Goal: Use online tool/utility: Utilize a website feature to perform a specific function

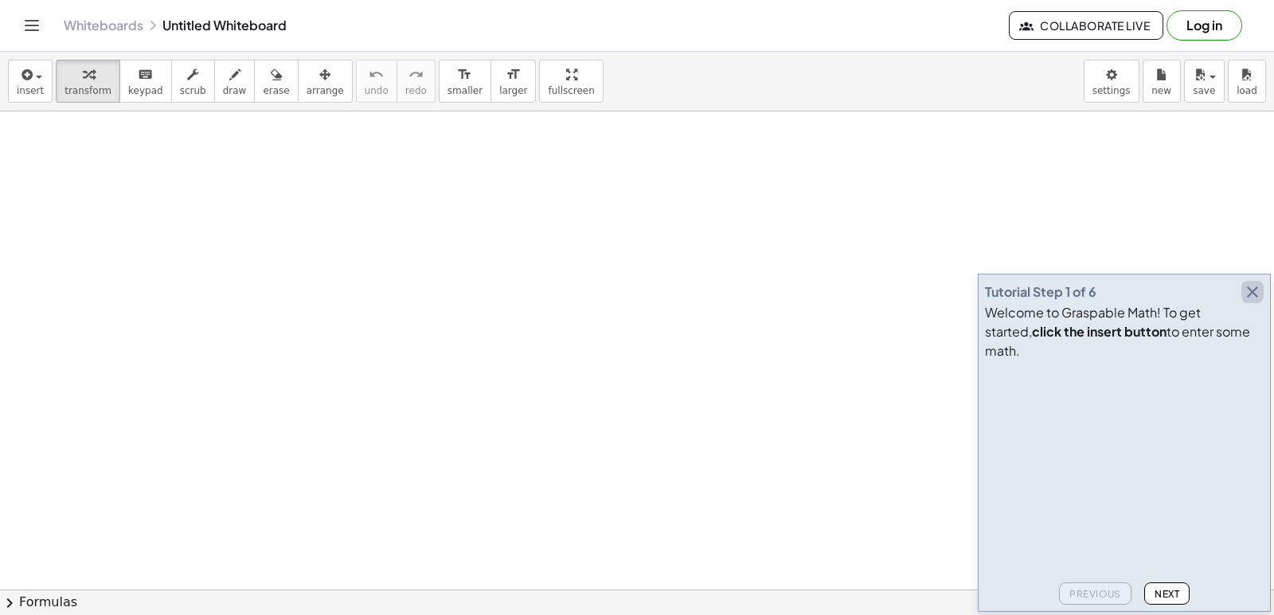
click at [1250, 302] on icon "button" at bounding box center [1252, 292] width 19 height 19
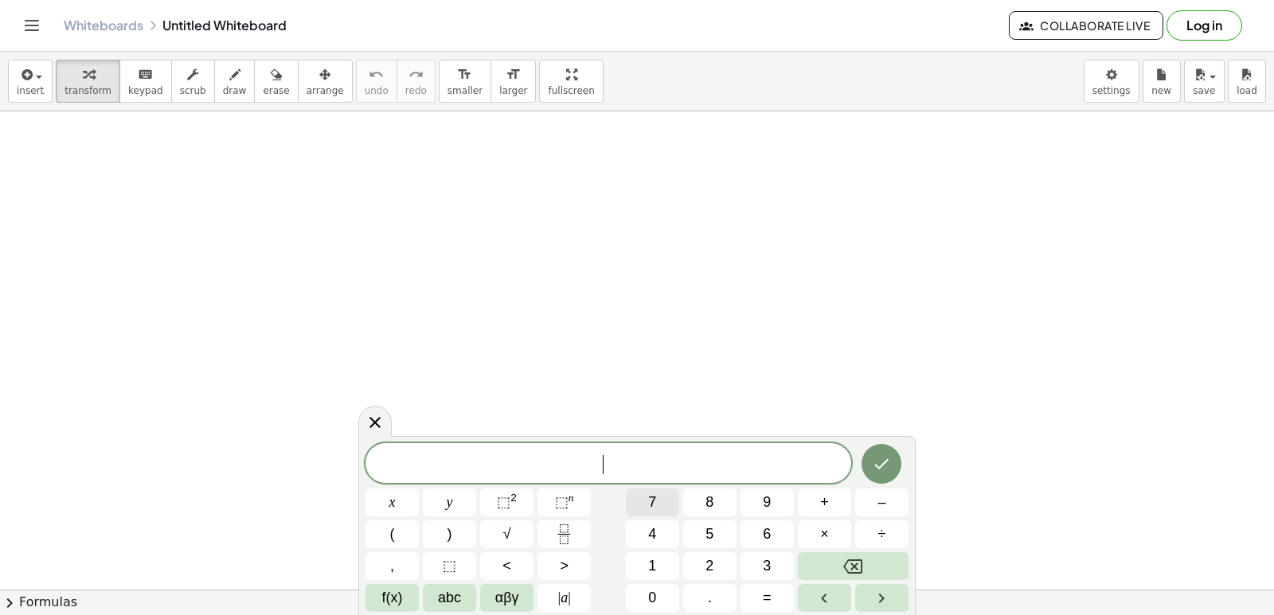
click at [656, 498] on span "7" at bounding box center [652, 502] width 8 height 21
click at [837, 525] on button "×" at bounding box center [824, 535] width 53 height 28
click at [885, 497] on span "–" at bounding box center [881, 502] width 8 height 21
click at [878, 558] on button "Backspace" at bounding box center [853, 566] width 111 height 28
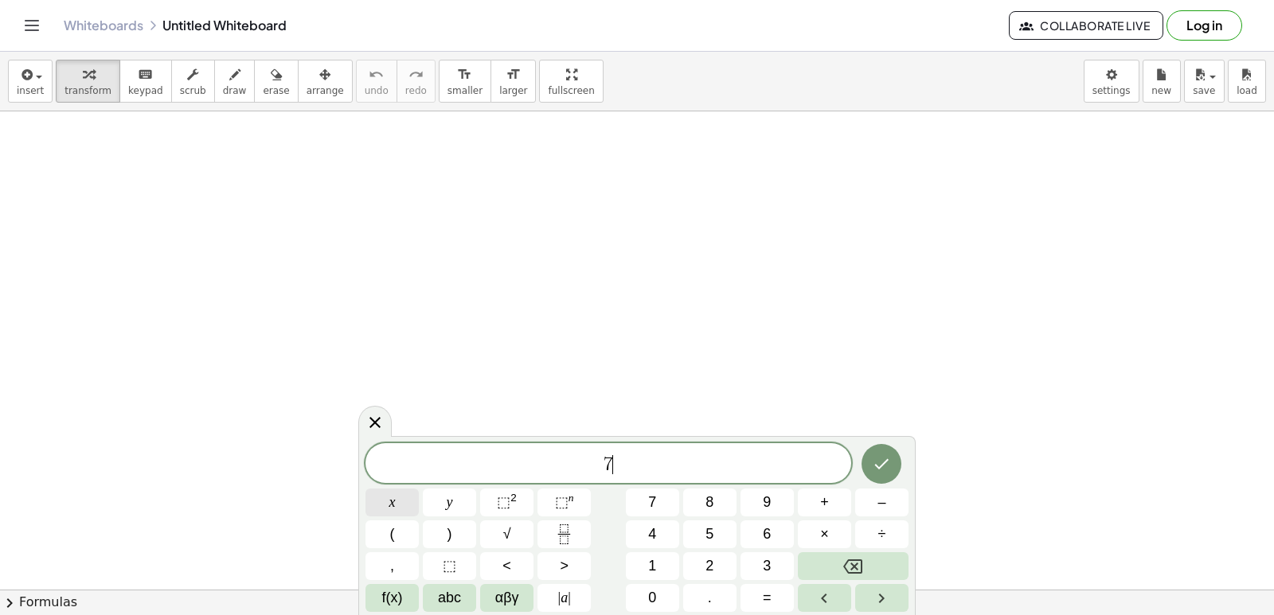
click at [381, 500] on button "x" at bounding box center [391, 503] width 53 height 28
click at [884, 507] on span "–" at bounding box center [881, 502] width 8 height 21
click at [760, 562] on button "3" at bounding box center [766, 566] width 53 height 28
click at [767, 591] on span "=" at bounding box center [767, 597] width 9 height 21
click at [646, 569] on button "1" at bounding box center [652, 566] width 53 height 28
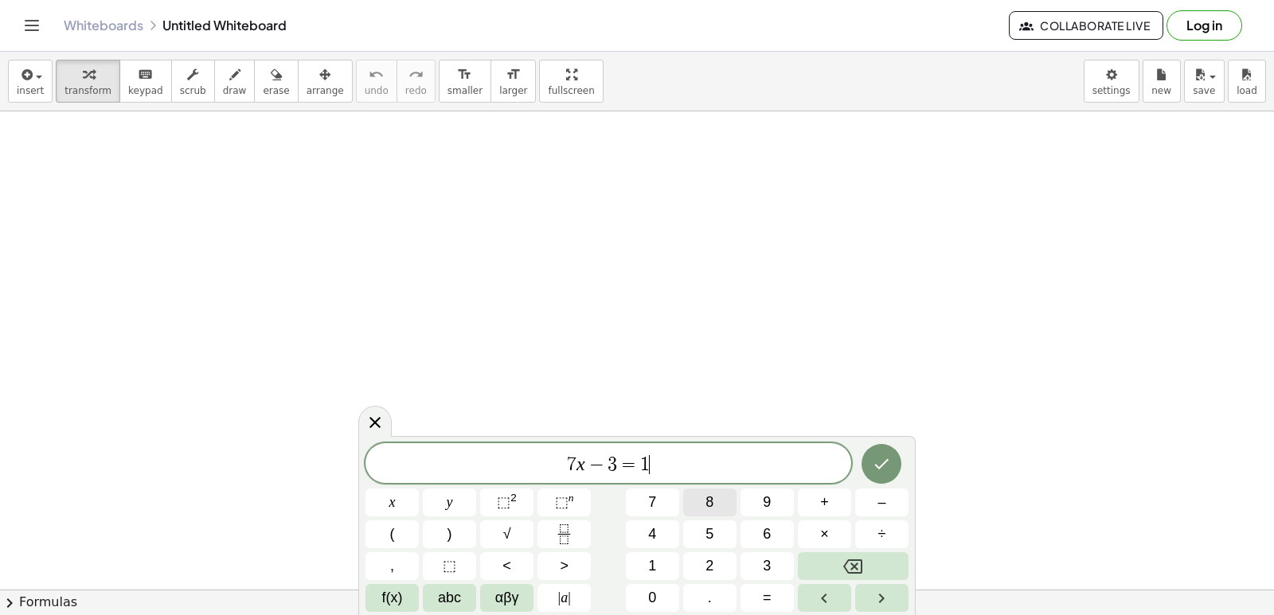
click at [713, 500] on span "8" at bounding box center [709, 502] width 8 height 21
click at [879, 462] on icon "Done" at bounding box center [881, 464] width 19 height 19
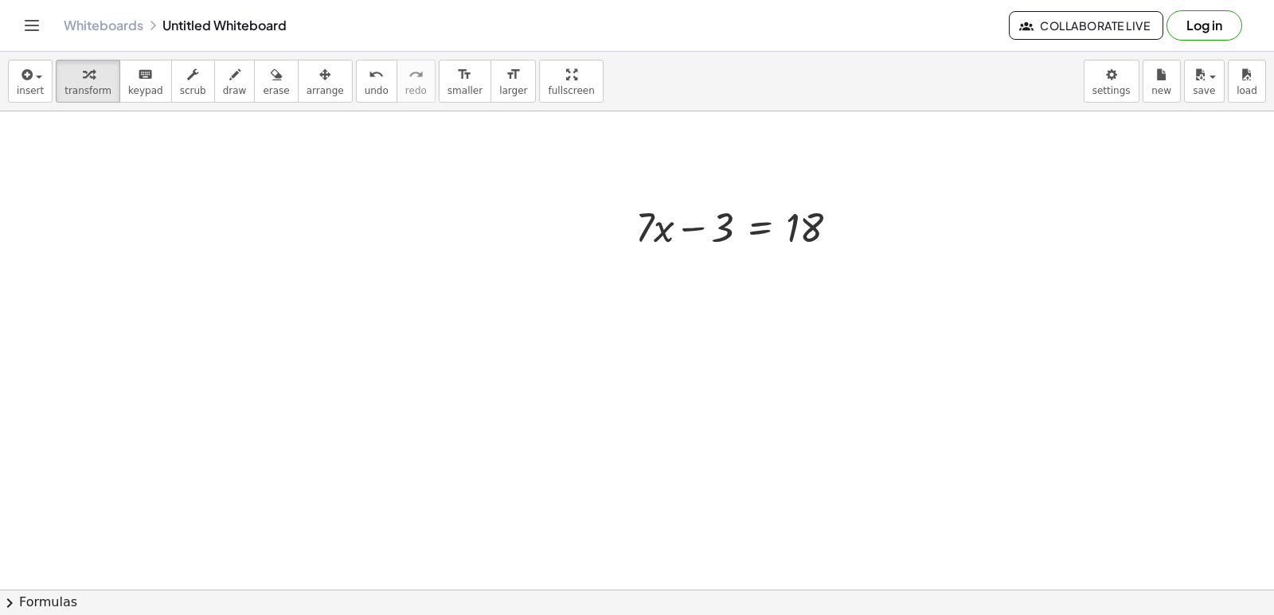
scroll to position [239, 0]
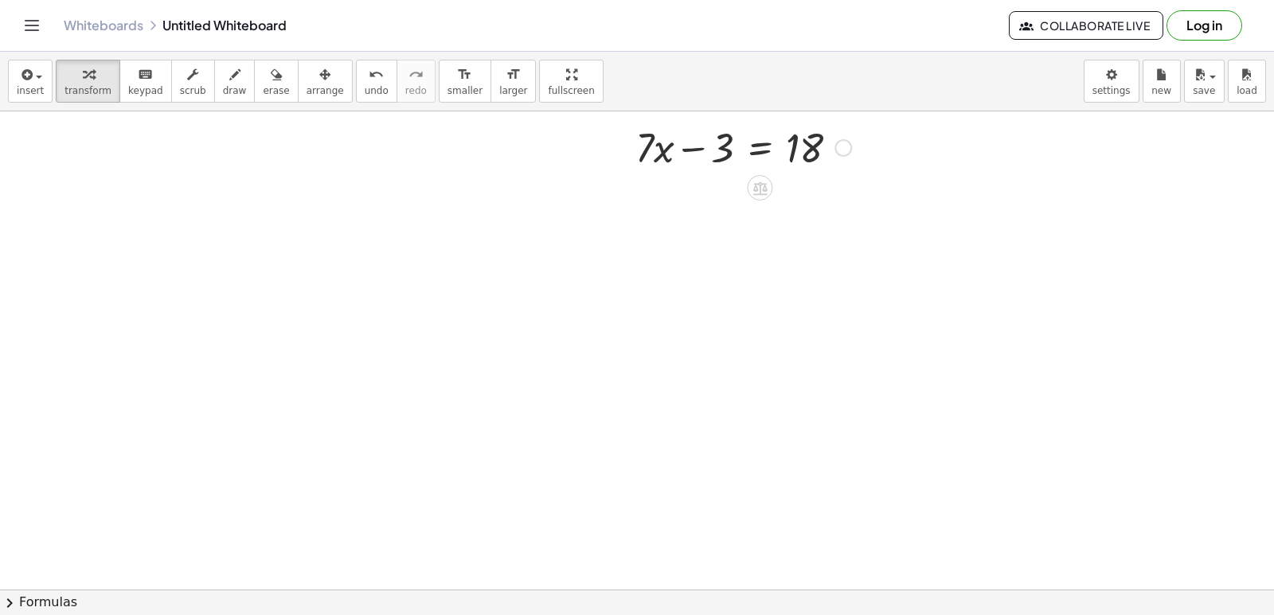
click at [662, 158] on div at bounding box center [743, 146] width 232 height 54
click at [728, 146] on div at bounding box center [743, 146] width 232 height 54
click at [650, 142] on div at bounding box center [743, 146] width 232 height 54
drag, startPoint x: 729, startPoint y: 136, endPoint x: 752, endPoint y: 138, distance: 23.1
click at [733, 137] on div at bounding box center [743, 146] width 232 height 54
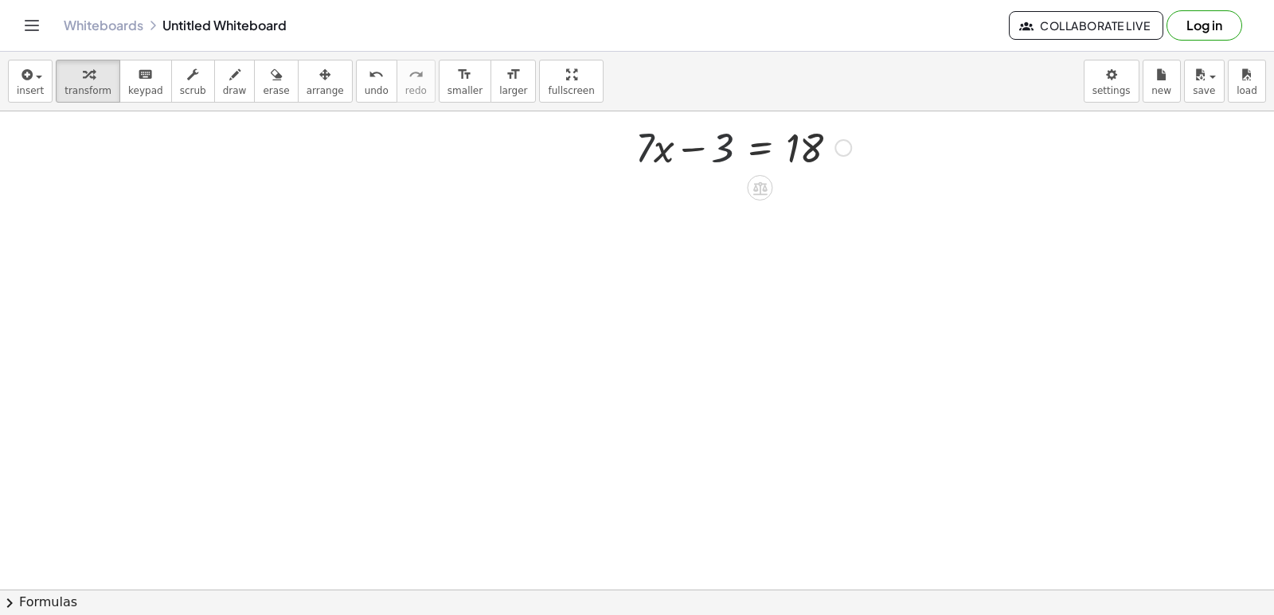
click at [802, 142] on div at bounding box center [743, 146] width 232 height 54
click at [806, 147] on div at bounding box center [743, 146] width 232 height 54
click at [223, 70] on div "button" at bounding box center [235, 73] width 24 height 19
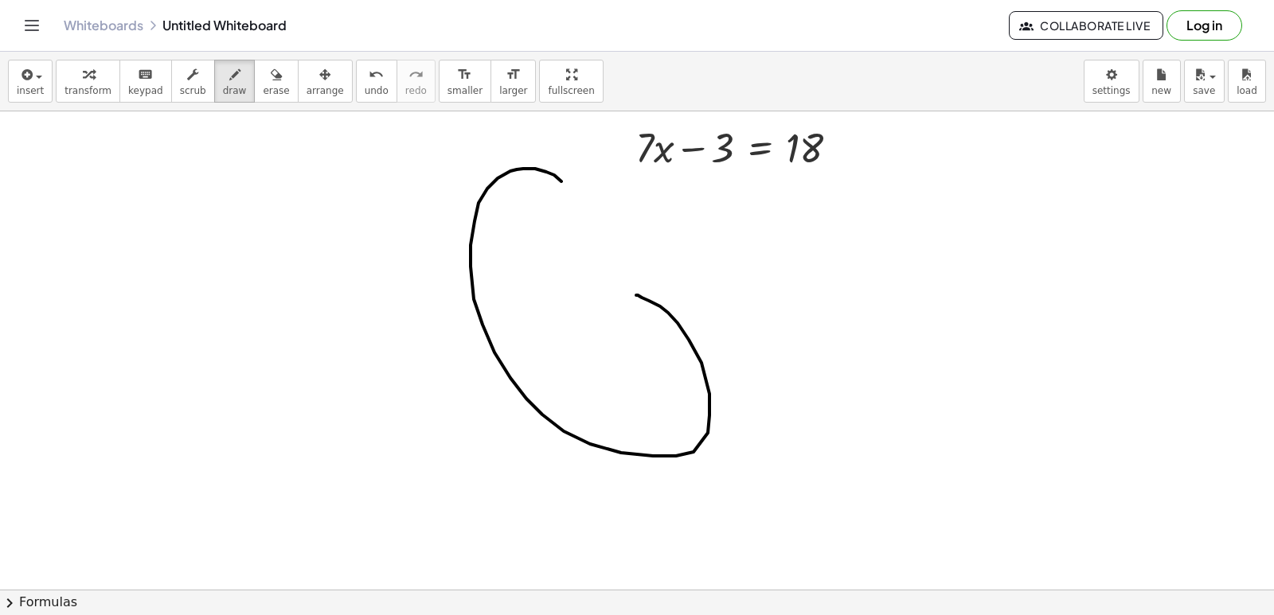
drag, startPoint x: 510, startPoint y: 171, endPoint x: 636, endPoint y: 295, distance: 176.2
click at [636, 295] on div at bounding box center [637, 403] width 1274 height 1060
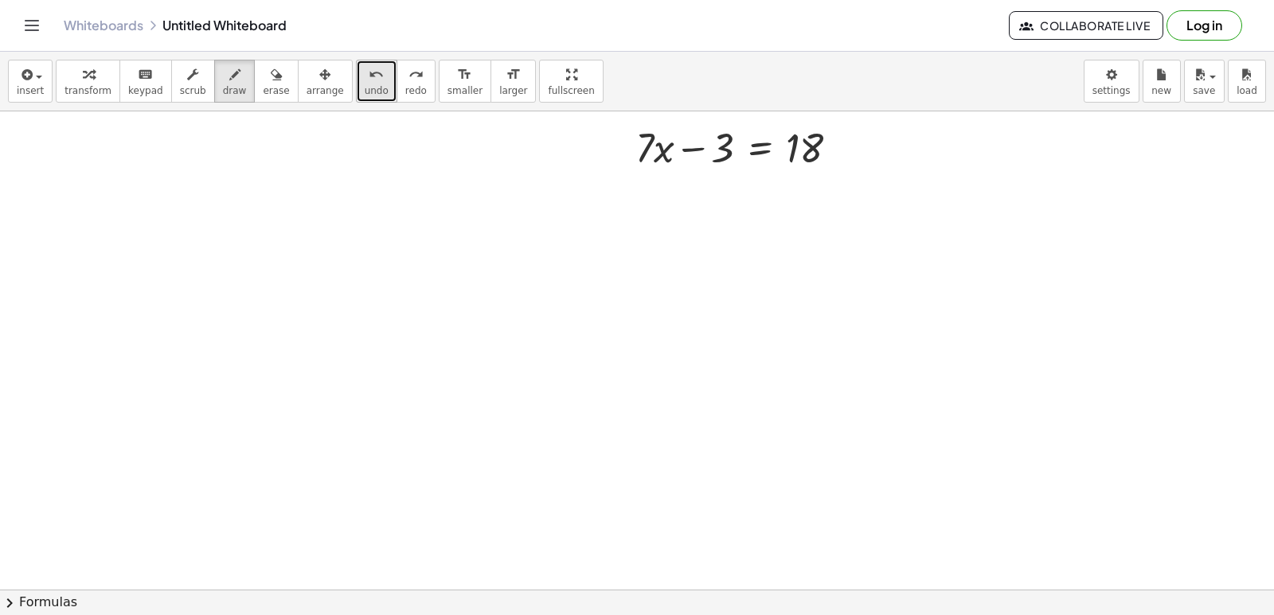
click at [365, 88] on span "undo" at bounding box center [377, 90] width 24 height 11
drag, startPoint x: 338, startPoint y: 88, endPoint x: 161, endPoint y: 221, distance: 221.1
click at [161, 221] on div at bounding box center [637, 403] width 1274 height 1060
click at [664, 152] on div at bounding box center [637, 403] width 1274 height 1060
drag, startPoint x: 664, startPoint y: 152, endPoint x: 660, endPoint y: 162, distance: 11.1
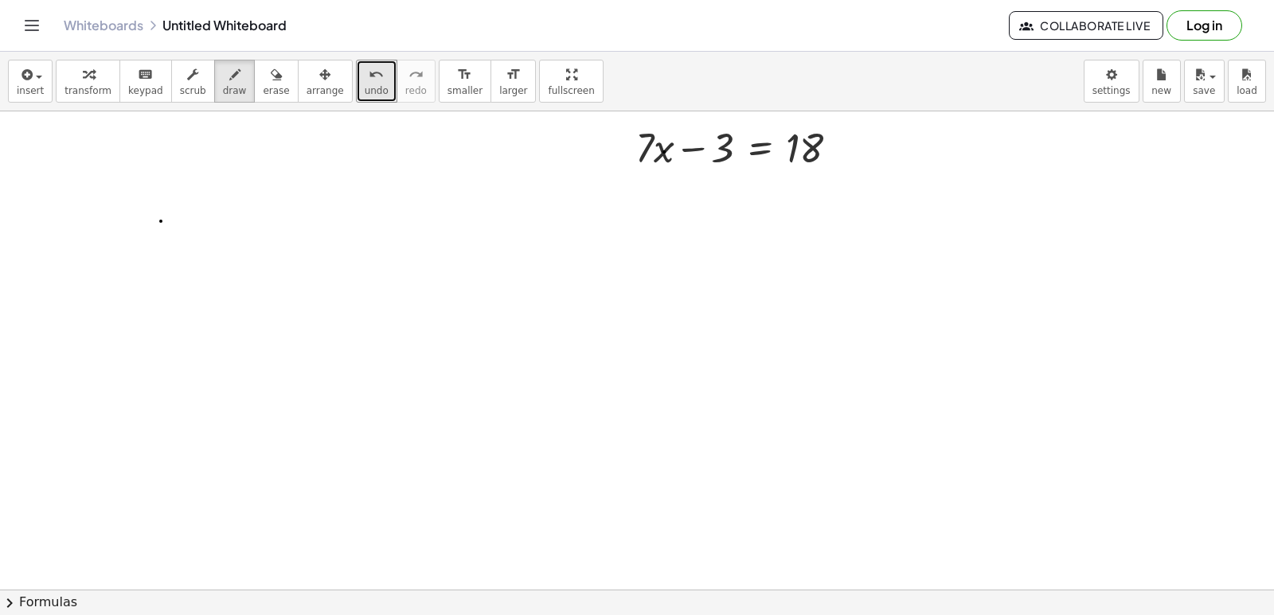
click at [663, 153] on div at bounding box center [637, 403] width 1274 height 1060
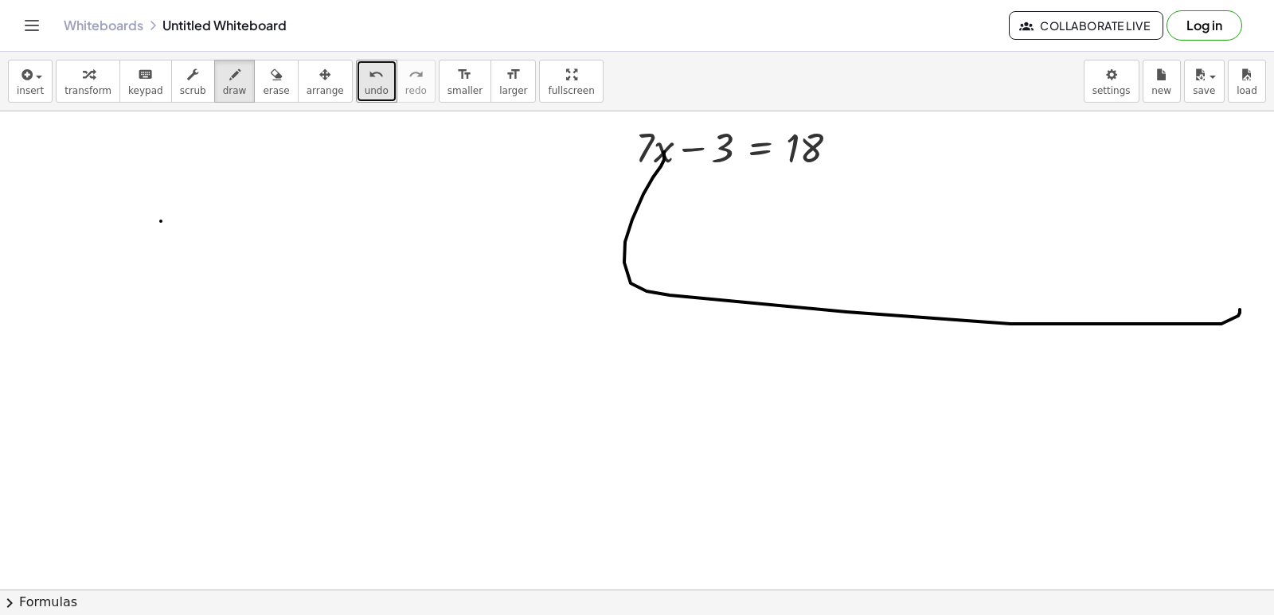
drag, startPoint x: 664, startPoint y: 154, endPoint x: 923, endPoint y: 177, distance: 259.7
click at [1205, 302] on div at bounding box center [637, 403] width 1274 height 1060
click at [356, 83] on button "undo undo" at bounding box center [376, 81] width 41 height 43
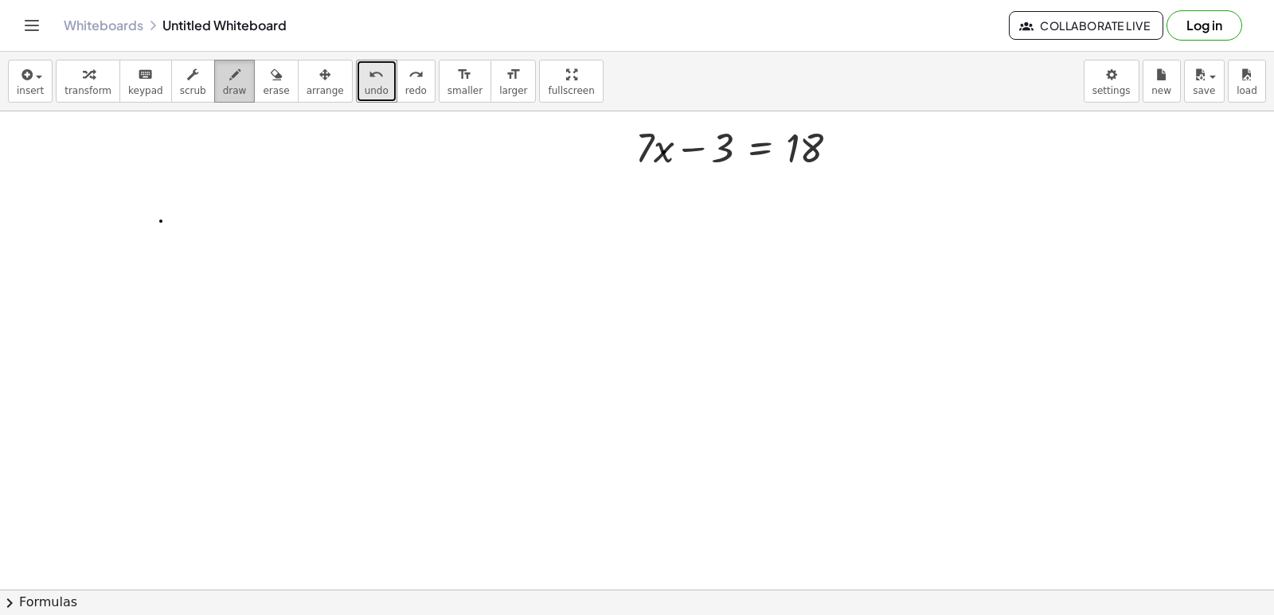
click at [223, 76] on div "button" at bounding box center [235, 73] width 24 height 19
click at [223, 87] on span "draw" at bounding box center [235, 90] width 24 height 11
click at [704, 165] on div at bounding box center [637, 403] width 1274 height 1060
click at [365, 89] on span "undo" at bounding box center [377, 90] width 24 height 11
click at [223, 89] on span "draw" at bounding box center [235, 90] width 24 height 11
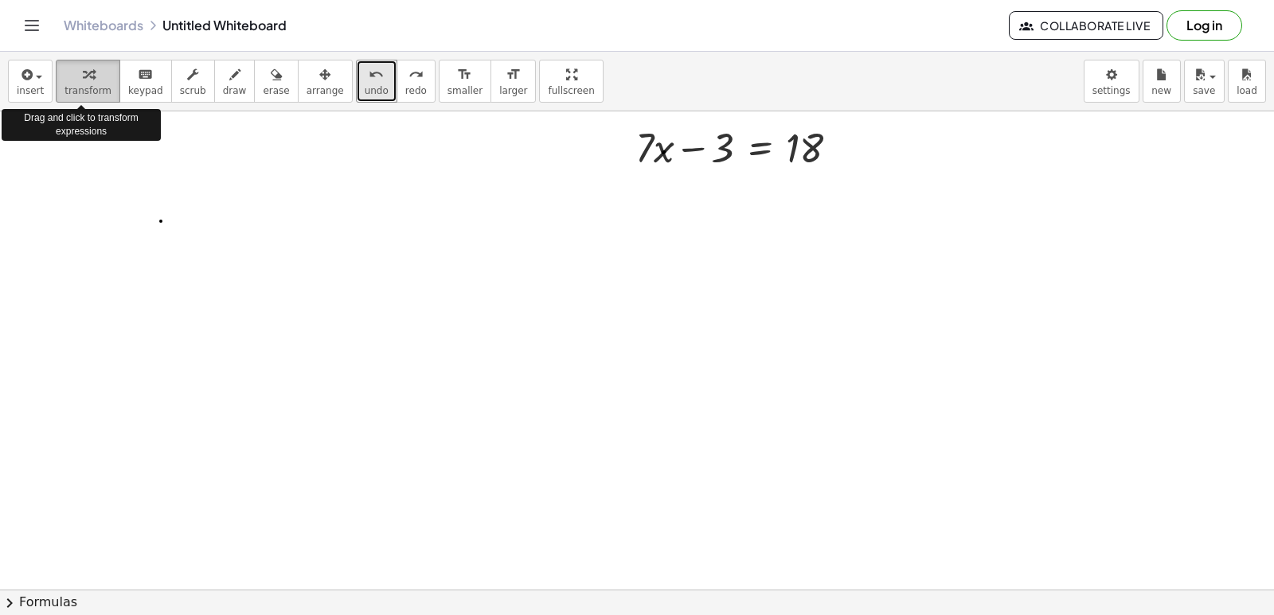
click at [76, 85] on span "transform" at bounding box center [87, 90] width 47 height 11
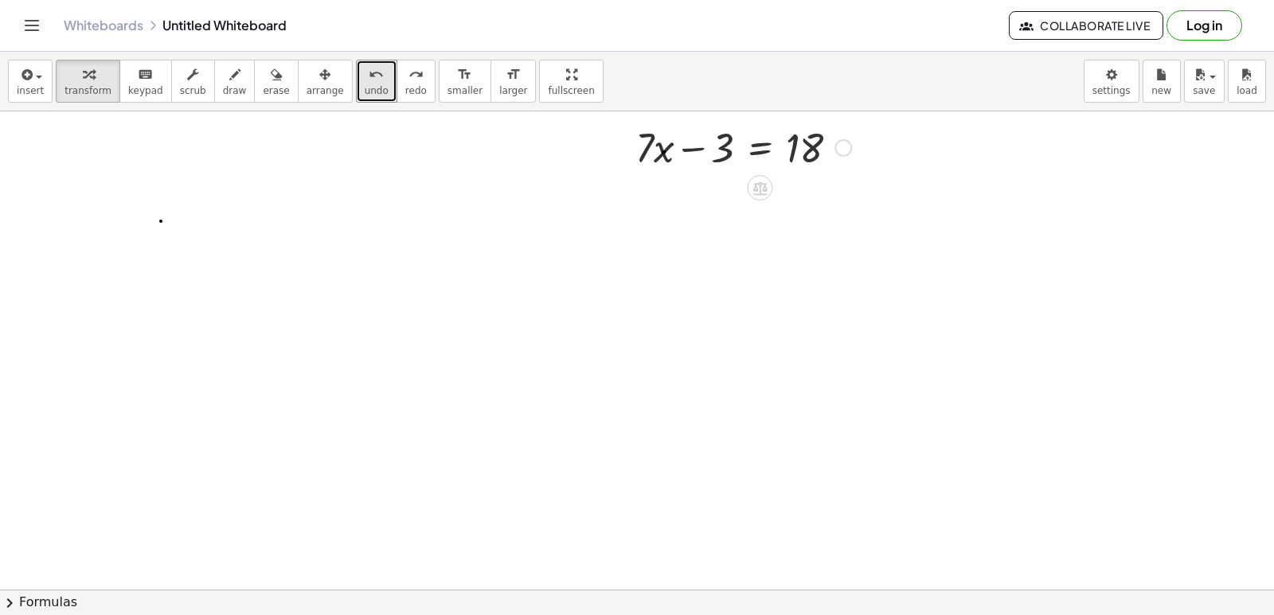
click at [670, 153] on div at bounding box center [743, 146] width 232 height 54
drag, startPoint x: 744, startPoint y: 144, endPoint x: 744, endPoint y: 175, distance: 31.0
click at [744, 146] on div at bounding box center [743, 146] width 232 height 54
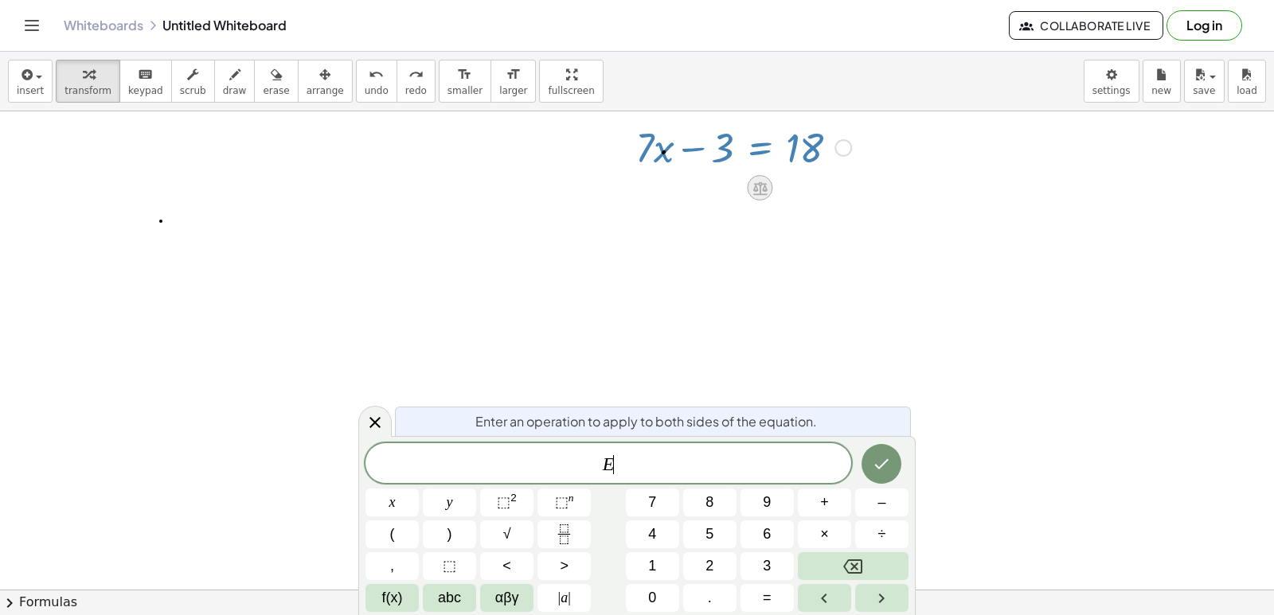
click at [758, 185] on icon at bounding box center [760, 188] width 14 height 14
drag, startPoint x: 942, startPoint y: 410, endPoint x: 765, endPoint y: 333, distance: 192.8
click at [923, 372] on div at bounding box center [637, 403] width 1274 height 1060
click at [872, 463] on icon "Done" at bounding box center [881, 464] width 19 height 19
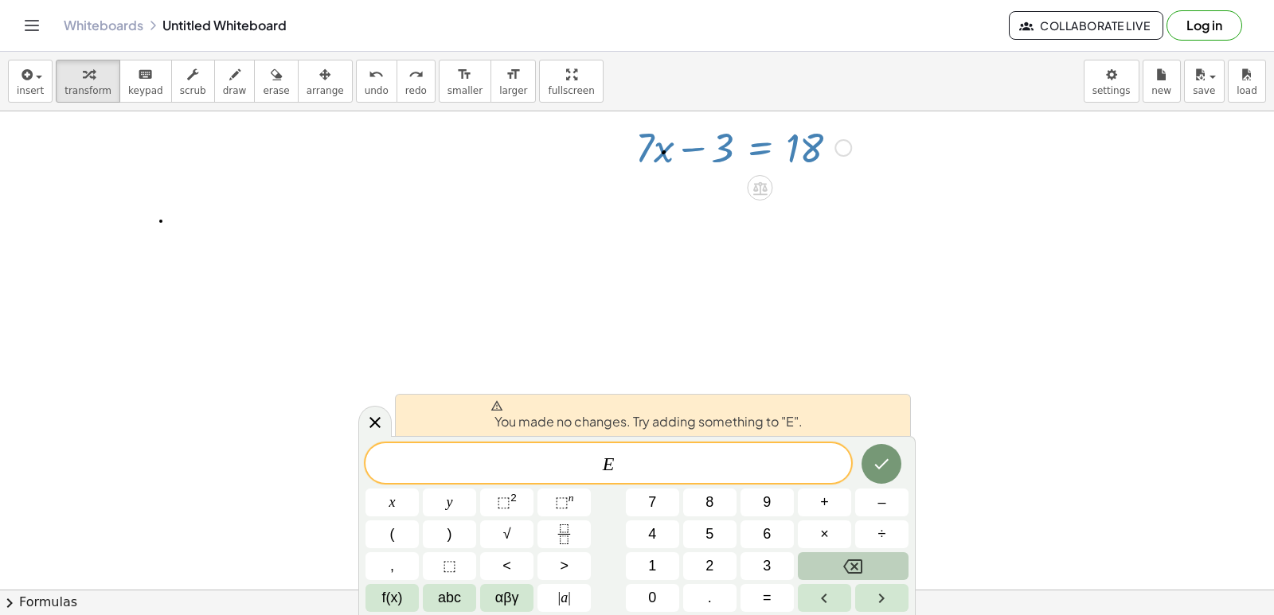
click at [837, 566] on button "Backspace" at bounding box center [853, 566] width 111 height 28
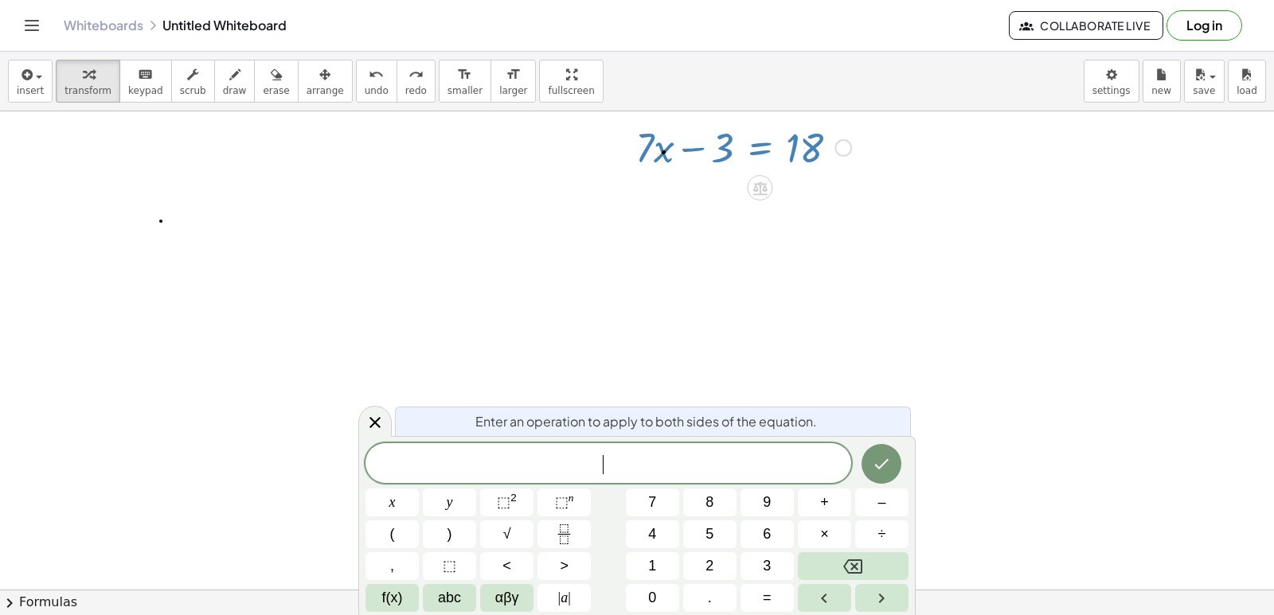
drag, startPoint x: 700, startPoint y: 143, endPoint x: 719, endPoint y: 154, distance: 21.0
click at [728, 151] on div at bounding box center [743, 146] width 232 height 54
click at [687, 153] on div at bounding box center [743, 146] width 232 height 54
click at [365, 416] on icon at bounding box center [374, 422] width 19 height 19
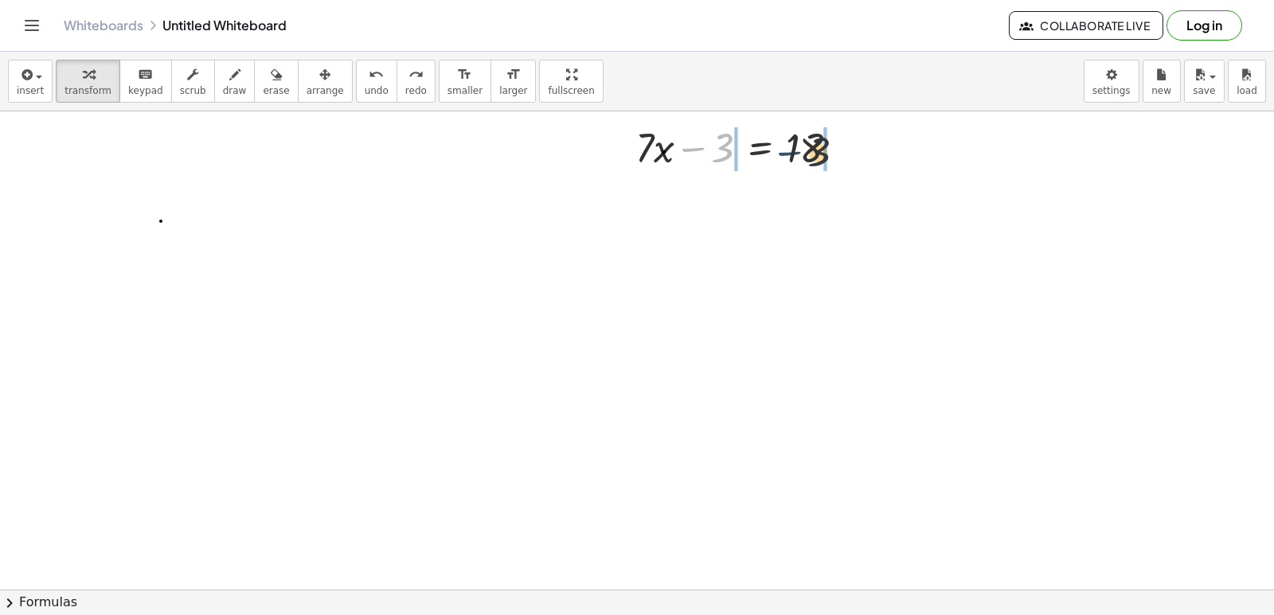
drag, startPoint x: 698, startPoint y: 150, endPoint x: 798, endPoint y: 151, distance: 100.3
click at [798, 151] on div at bounding box center [743, 146] width 232 height 54
click at [760, 148] on div "− 3 + · 7 · x − 3 = 18 − 3 + 3 + + 3 + · 7 · x − 3 = 18" at bounding box center [760, 148] width 0 height 0
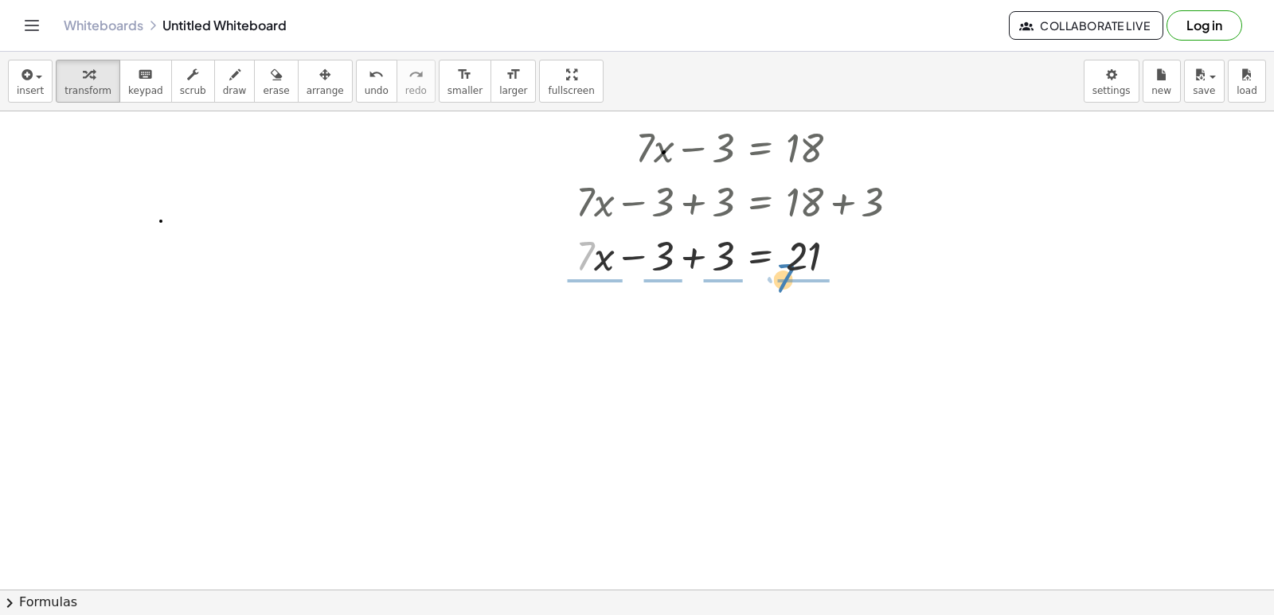
drag, startPoint x: 578, startPoint y: 254, endPoint x: 794, endPoint y: 281, distance: 217.4
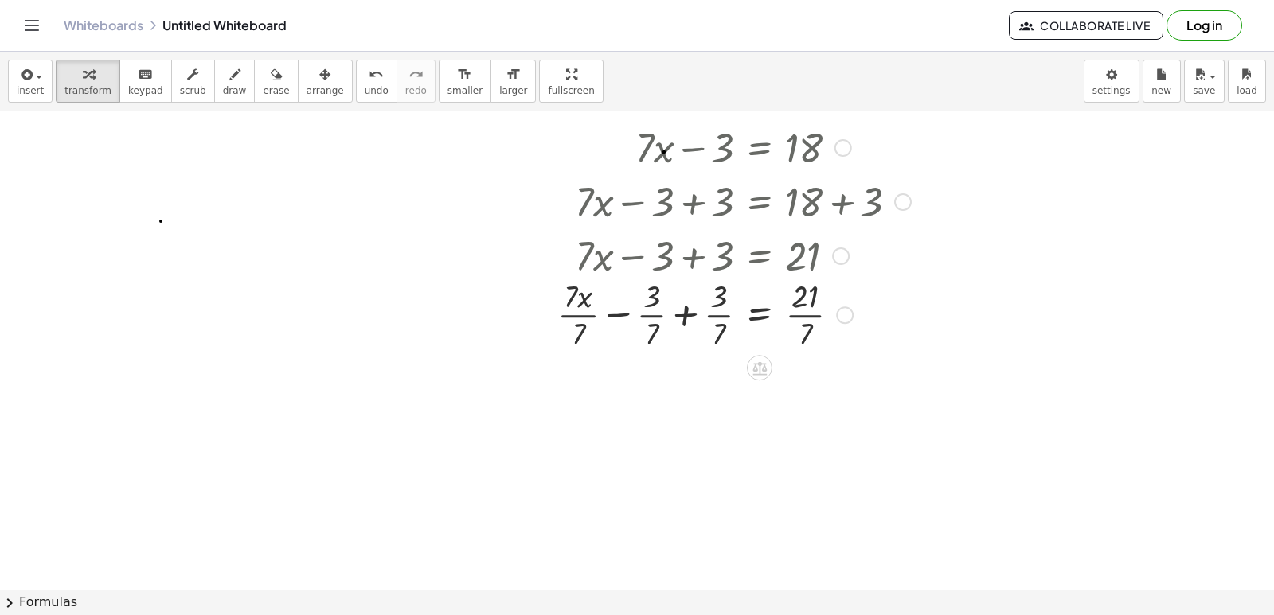
click at [799, 250] on div at bounding box center [733, 255] width 369 height 54
click at [810, 310] on div at bounding box center [733, 322] width 369 height 80
click at [800, 323] on div at bounding box center [733, 322] width 369 height 80
click at [797, 322] on div at bounding box center [733, 322] width 369 height 80
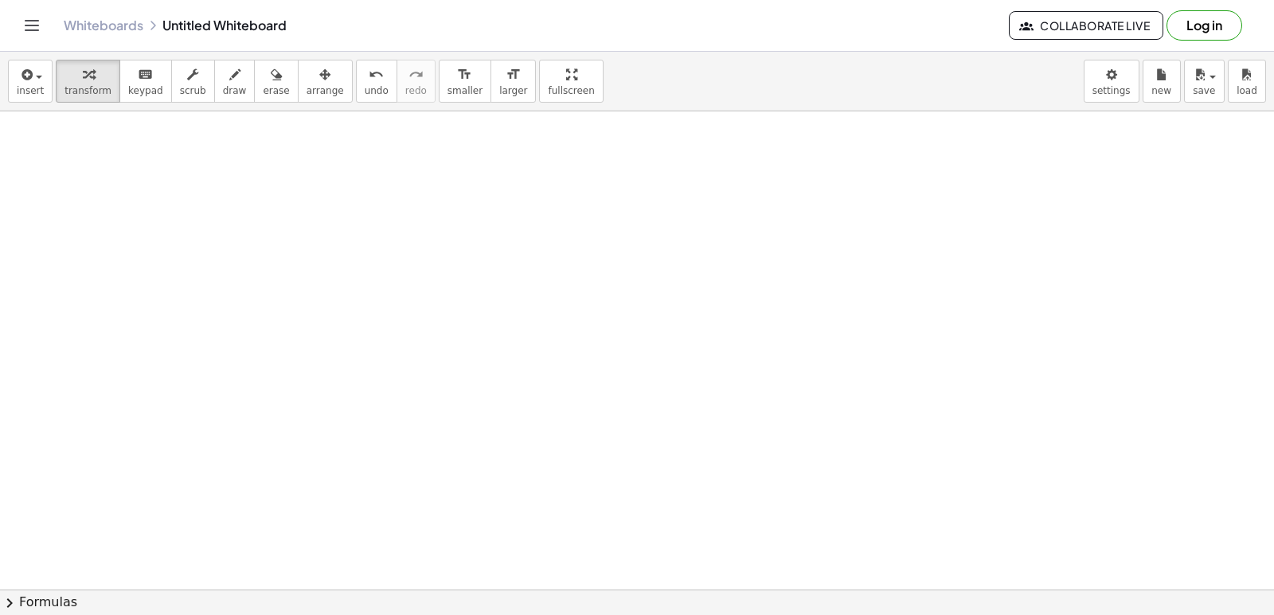
scroll to position [582, 0]
drag, startPoint x: 743, startPoint y: 493, endPoint x: 746, endPoint y: 475, distance: 17.7
click at [746, 475] on div at bounding box center [637, 247] width 1274 height 1435
drag, startPoint x: 777, startPoint y: 509, endPoint x: 714, endPoint y: 480, distance: 69.1
click at [777, 507] on div at bounding box center [637, 247] width 1274 height 1435
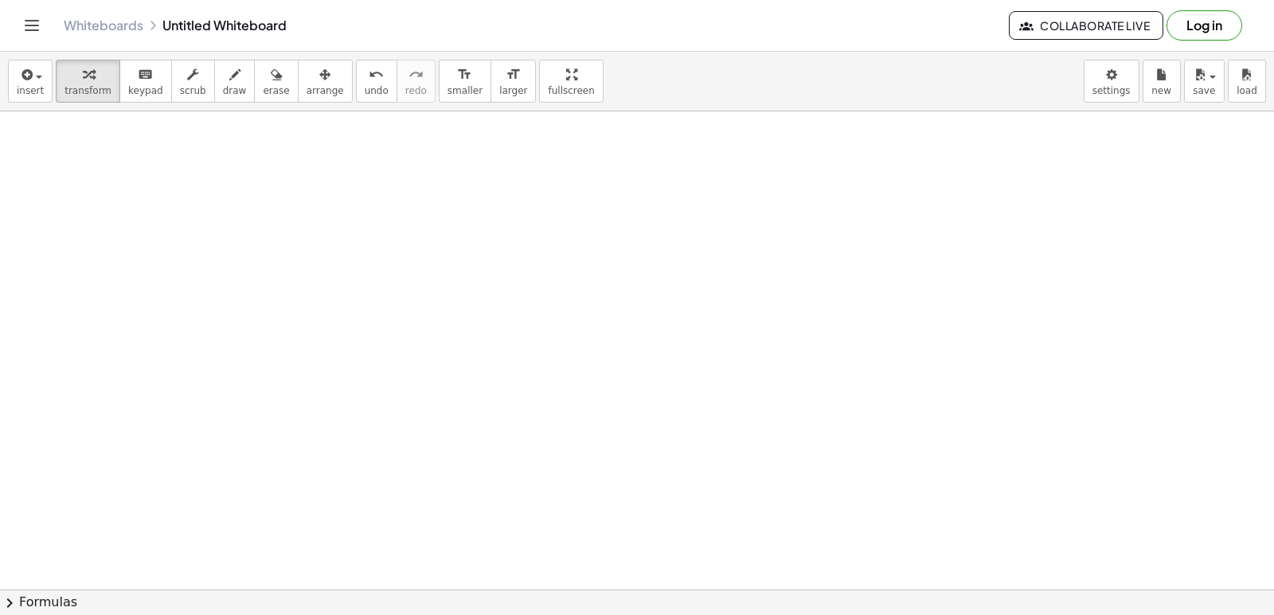
click at [696, 475] on div at bounding box center [637, 247] width 1274 height 1435
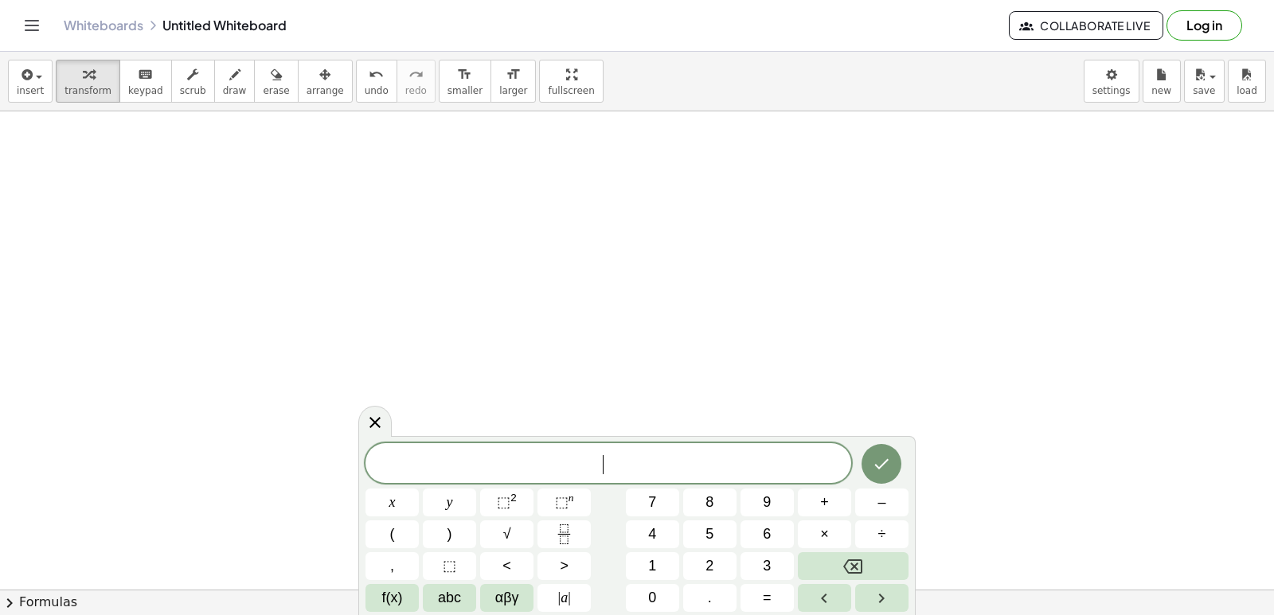
drag, startPoint x: 674, startPoint y: 457, endPoint x: 622, endPoint y: 474, distance: 54.6
click at [622, 474] on span "​" at bounding box center [608, 465] width 486 height 22
click at [714, 528] on button "5" at bounding box center [709, 535] width 53 height 28
click at [447, 506] on span "y" at bounding box center [450, 502] width 6 height 21
click at [881, 525] on span "÷" at bounding box center [882, 534] width 8 height 21
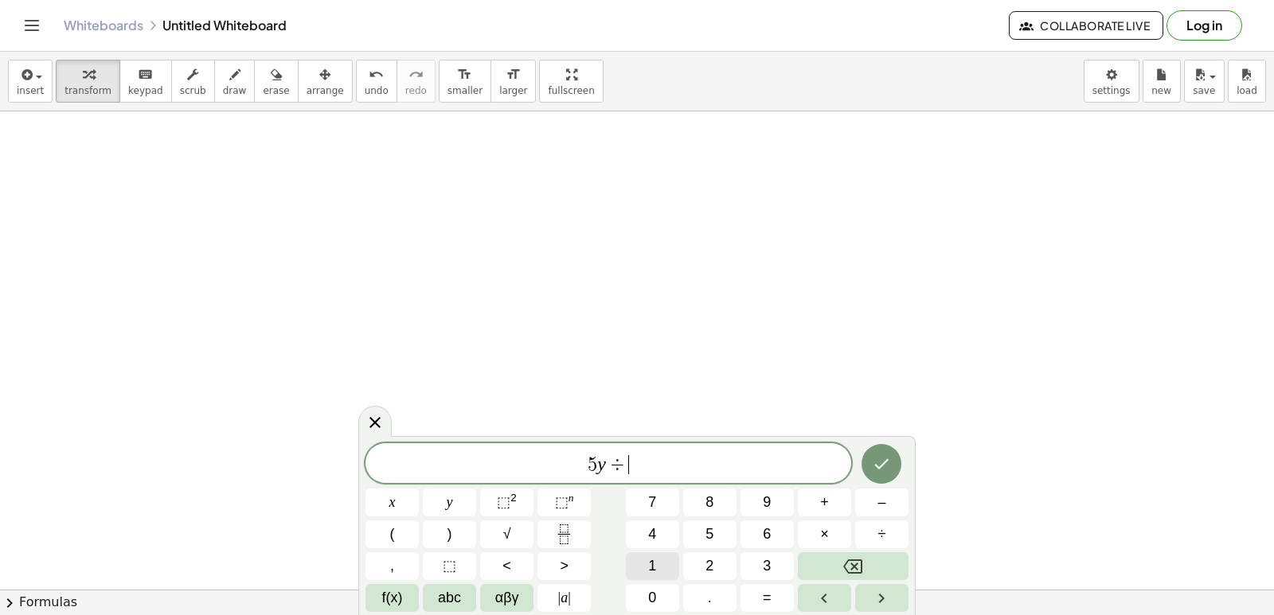
click at [655, 569] on span "1" at bounding box center [652, 566] width 8 height 21
click at [771, 594] on button "=" at bounding box center [766, 598] width 53 height 28
click at [595, 475] on span "5 y ​ ÷ 1 1 =" at bounding box center [608, 465] width 486 height 22
click at [603, 460] on span "÷" at bounding box center [596, 464] width 23 height 19
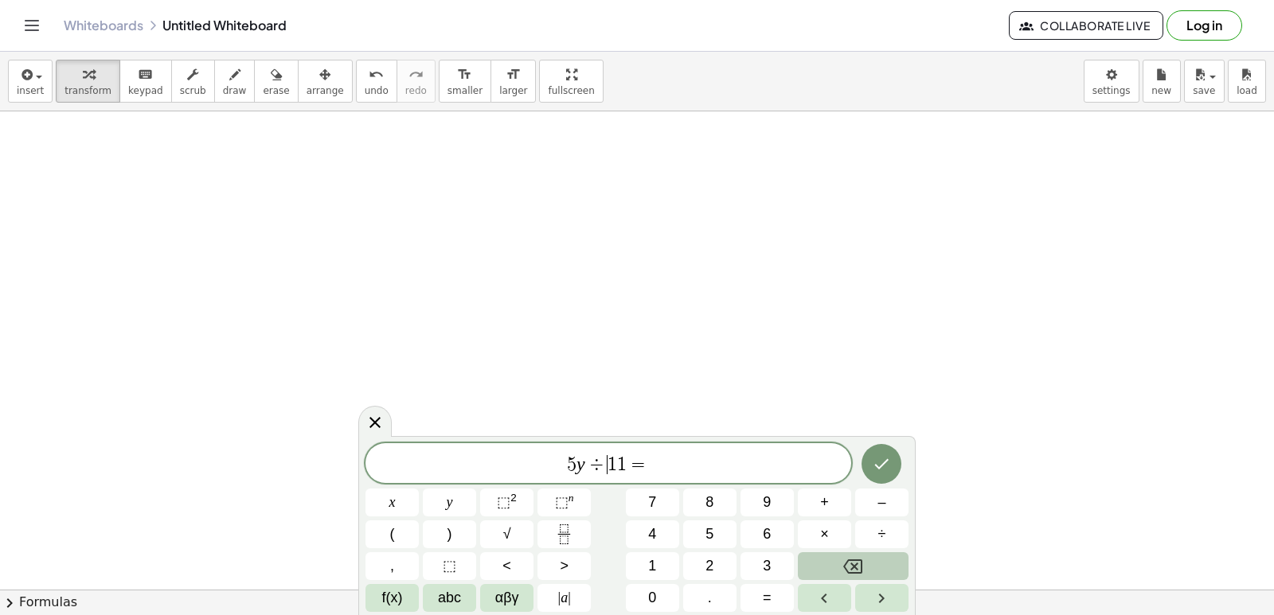
click at [850, 555] on button "Backspace" at bounding box center [853, 566] width 111 height 28
click at [800, 498] on button "+" at bounding box center [824, 503] width 53 height 28
click at [665, 462] on span "5 y + ​ 1 1 =" at bounding box center [608, 465] width 486 height 22
click at [873, 507] on button "–" at bounding box center [881, 503] width 53 height 28
click at [661, 564] on button "1" at bounding box center [652, 566] width 53 height 28
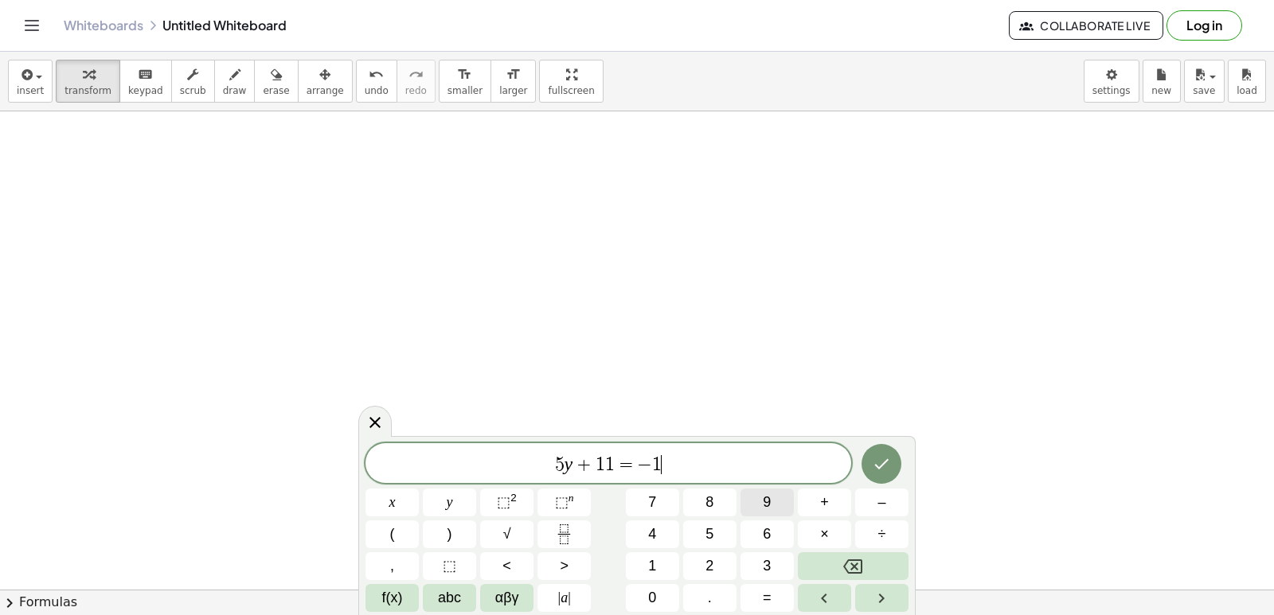
click at [774, 500] on button "9" at bounding box center [766, 503] width 53 height 28
click at [877, 460] on icon "Done" at bounding box center [881, 464] width 19 height 19
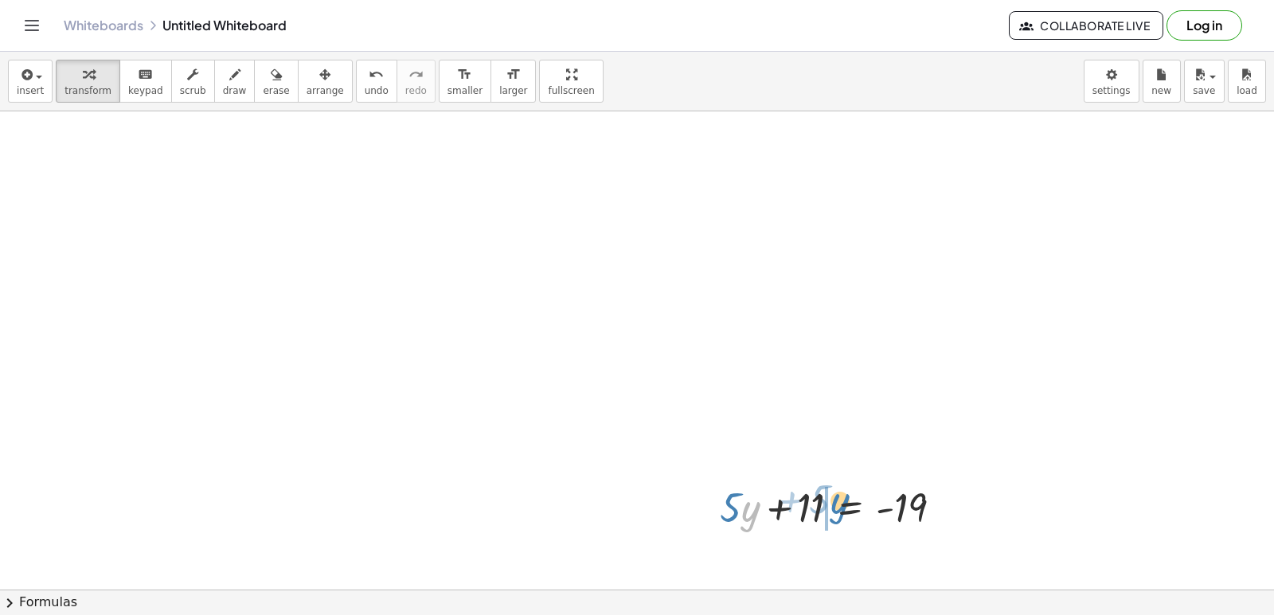
drag, startPoint x: 751, startPoint y: 517, endPoint x: 840, endPoint y: 510, distance: 89.4
click at [840, 510] on div at bounding box center [838, 506] width 252 height 54
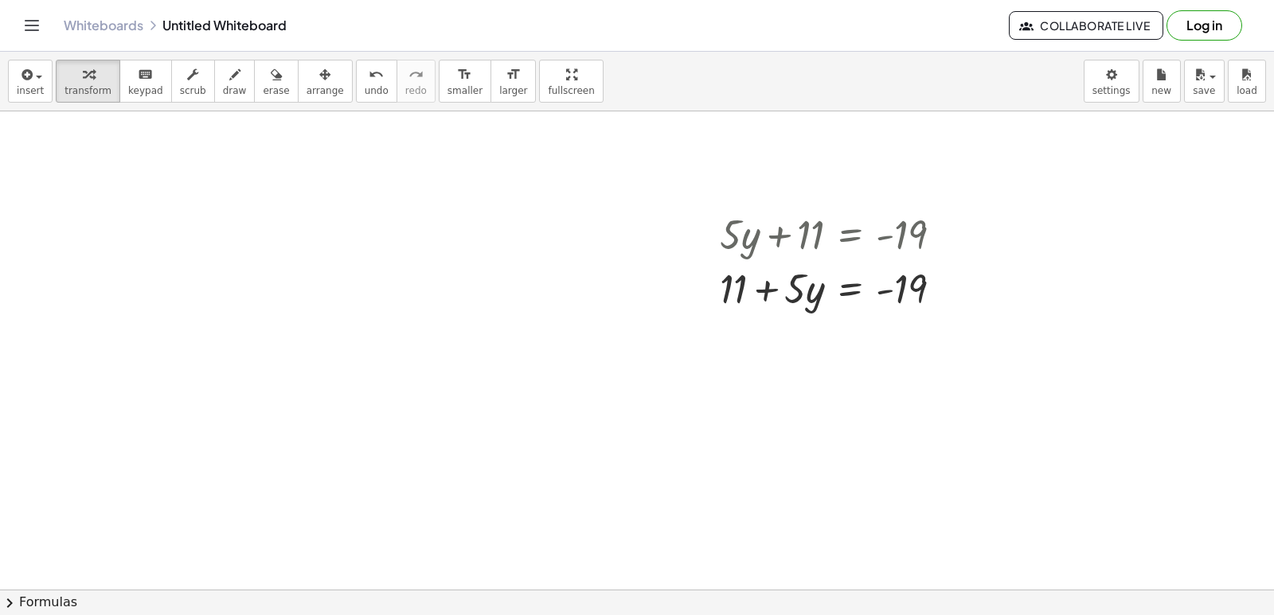
scroll to position [798, 0]
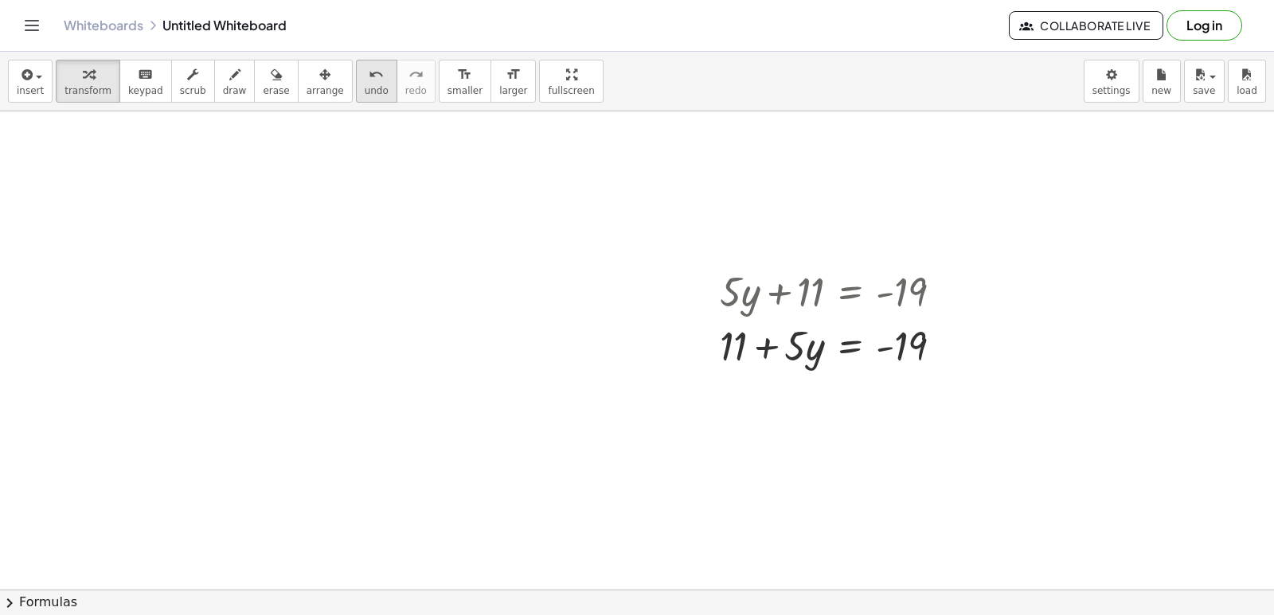
click at [365, 94] on span "undo" at bounding box center [377, 90] width 24 height 11
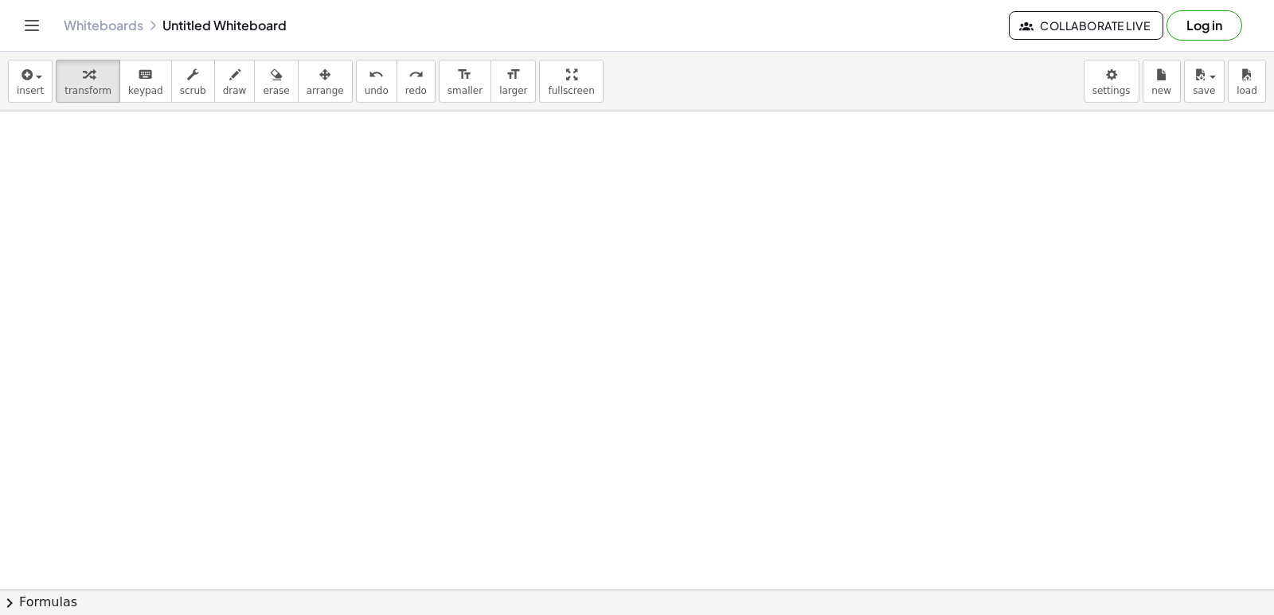
click at [333, 298] on div at bounding box center [637, 31] width 1274 height 1435
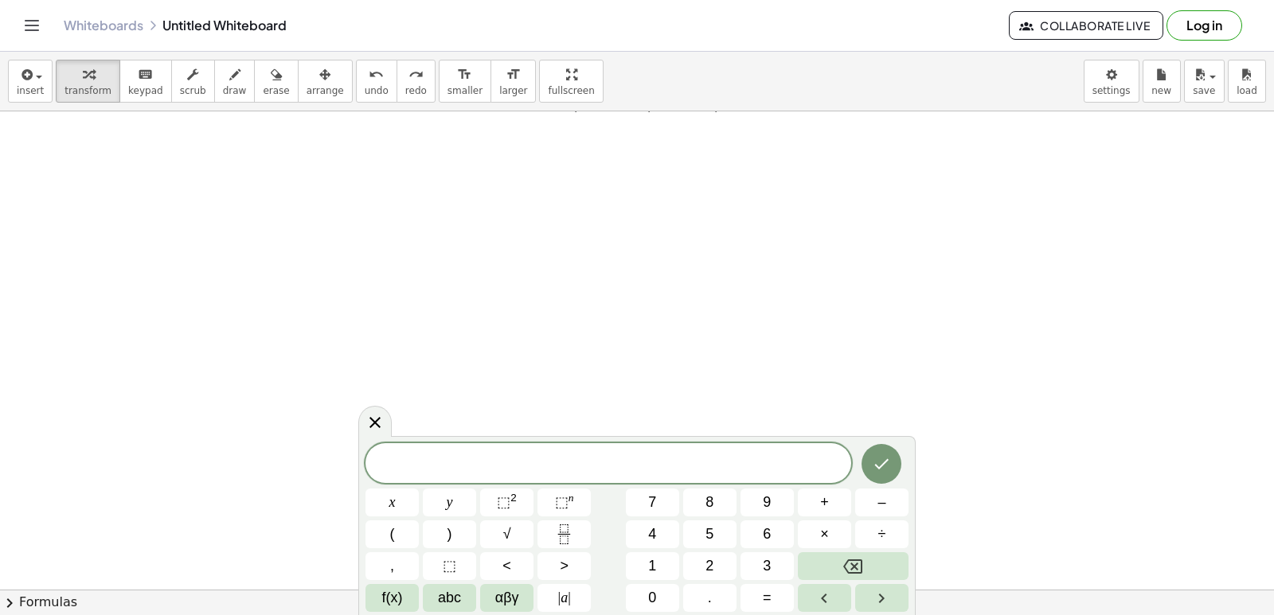
scroll to position [558, 0]
click at [716, 531] on button "5" at bounding box center [709, 535] width 53 height 28
click at [437, 505] on button "y" at bounding box center [449, 503] width 53 height 28
drag, startPoint x: 1198, startPoint y: 279, endPoint x: 1216, endPoint y: 252, distance: 32.0
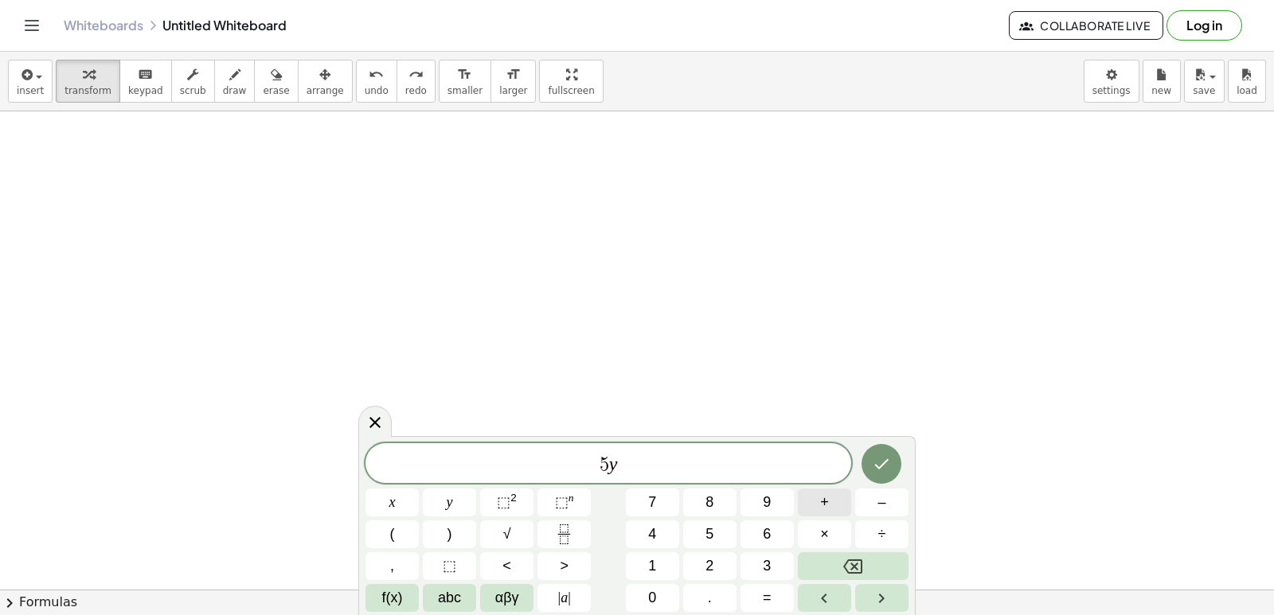
click at [829, 501] on button "+" at bounding box center [824, 503] width 53 height 28
click at [654, 564] on span "1" at bounding box center [652, 566] width 8 height 21
click at [770, 587] on span "=" at bounding box center [767, 597] width 9 height 21
click at [891, 503] on button "–" at bounding box center [881, 503] width 53 height 28
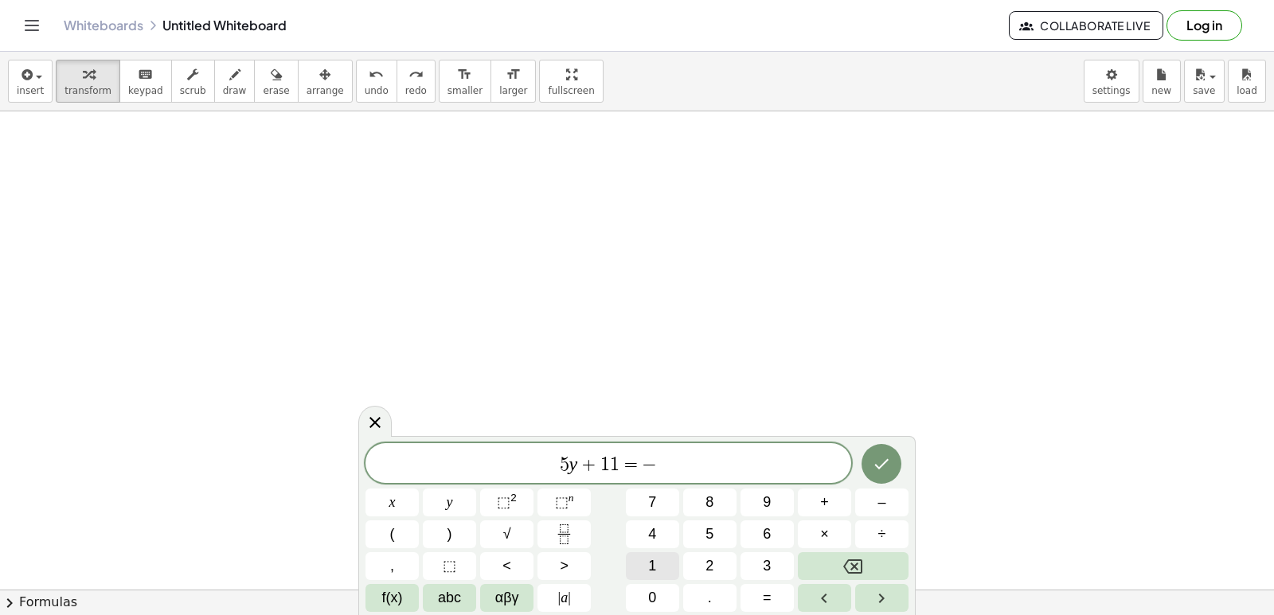
click at [646, 566] on button "1" at bounding box center [652, 566] width 53 height 28
click at [782, 501] on button "9" at bounding box center [766, 503] width 53 height 28
click at [869, 465] on button "Done" at bounding box center [881, 464] width 40 height 40
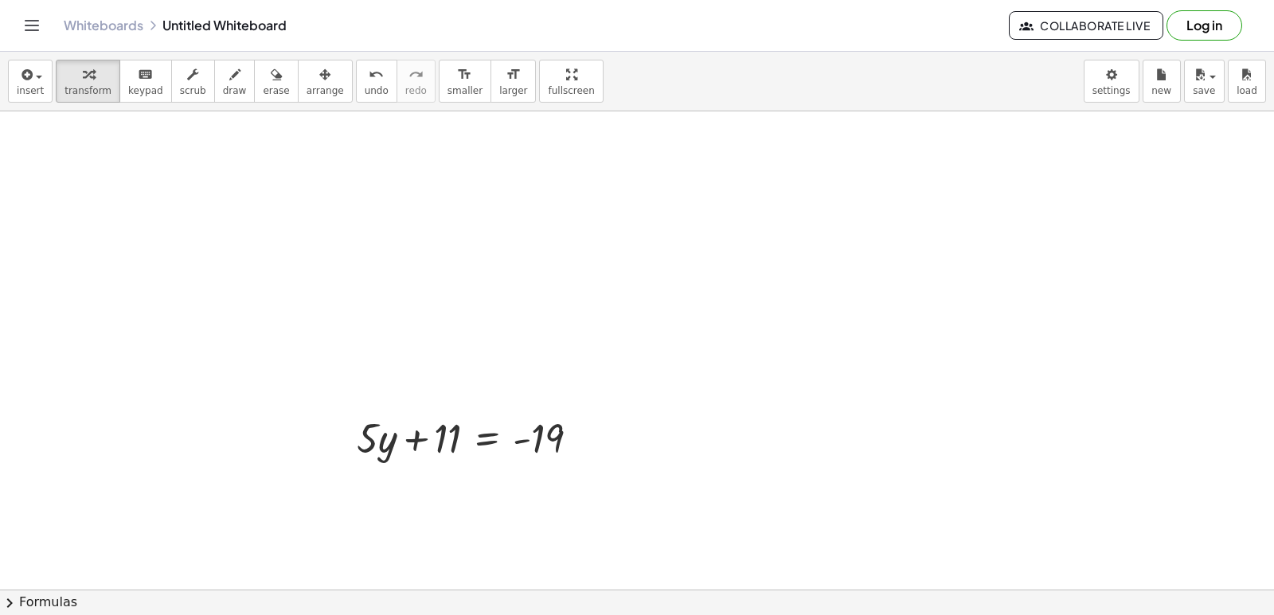
scroll to position [717, 0]
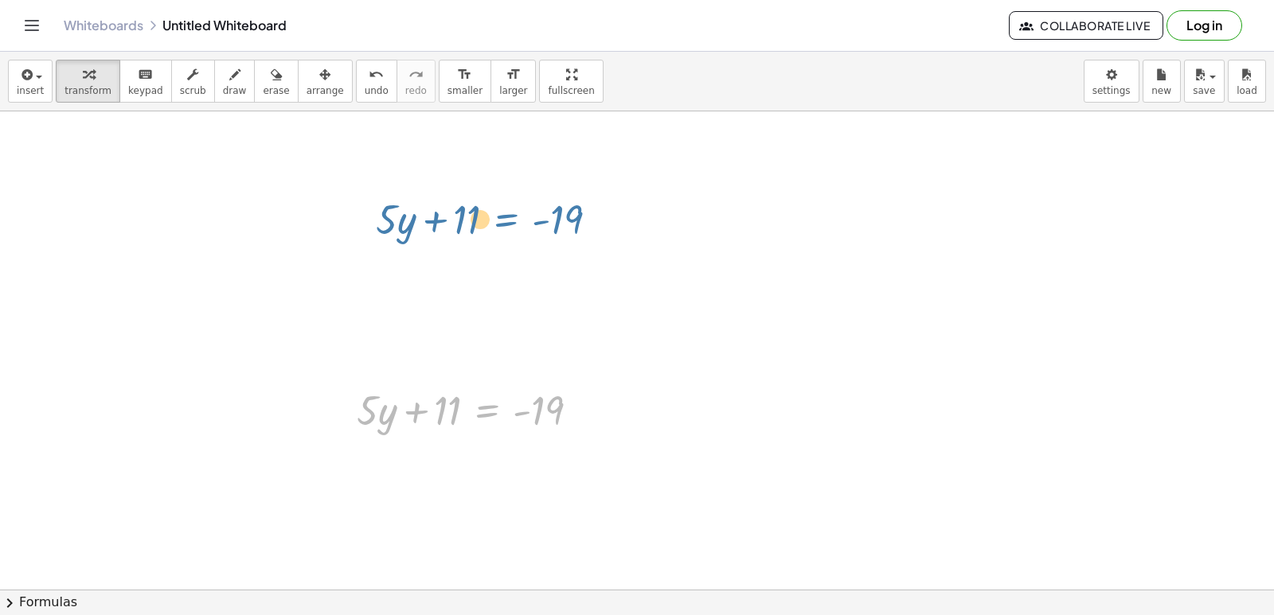
drag, startPoint x: 504, startPoint y: 404, endPoint x: 523, endPoint y: 212, distance: 192.8
click at [523, 212] on div "+ · 7 · x − 3 = 18 + · 7 · x − 3 + 3 = + 18 + 3 + · 7 · x − 3 + 3 = 21 + · 7 · …" at bounding box center [637, 111] width 1274 height 1435
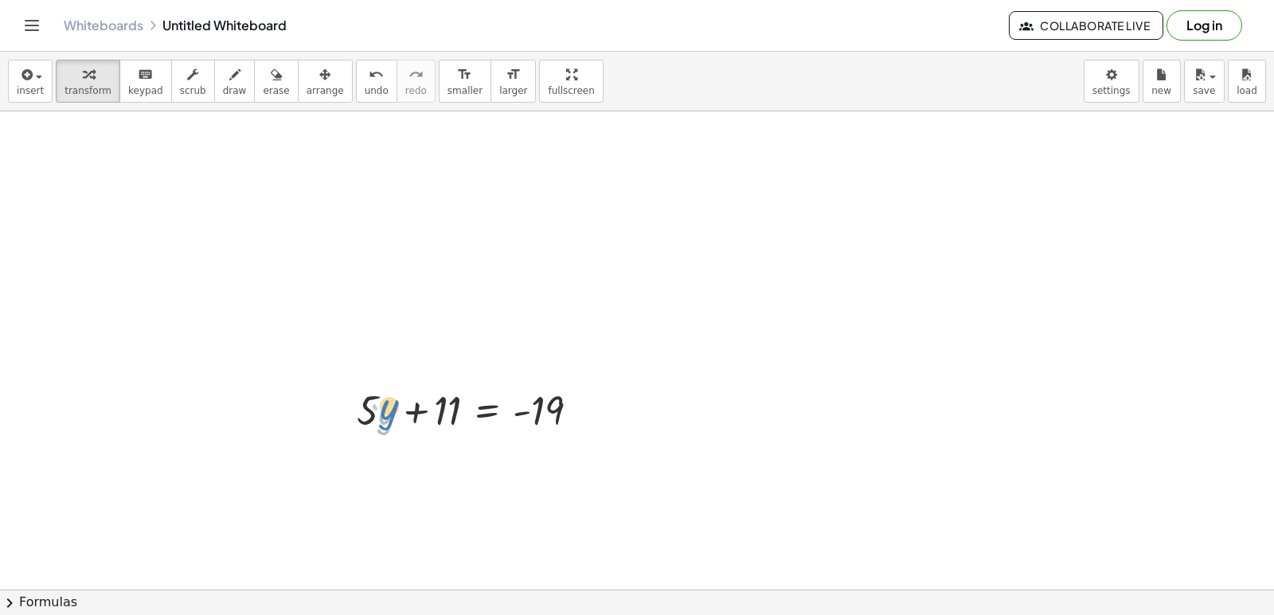
click at [388, 413] on div at bounding box center [475, 409] width 252 height 54
drag, startPoint x: 446, startPoint y: 416, endPoint x: 601, endPoint y: 422, distance: 155.3
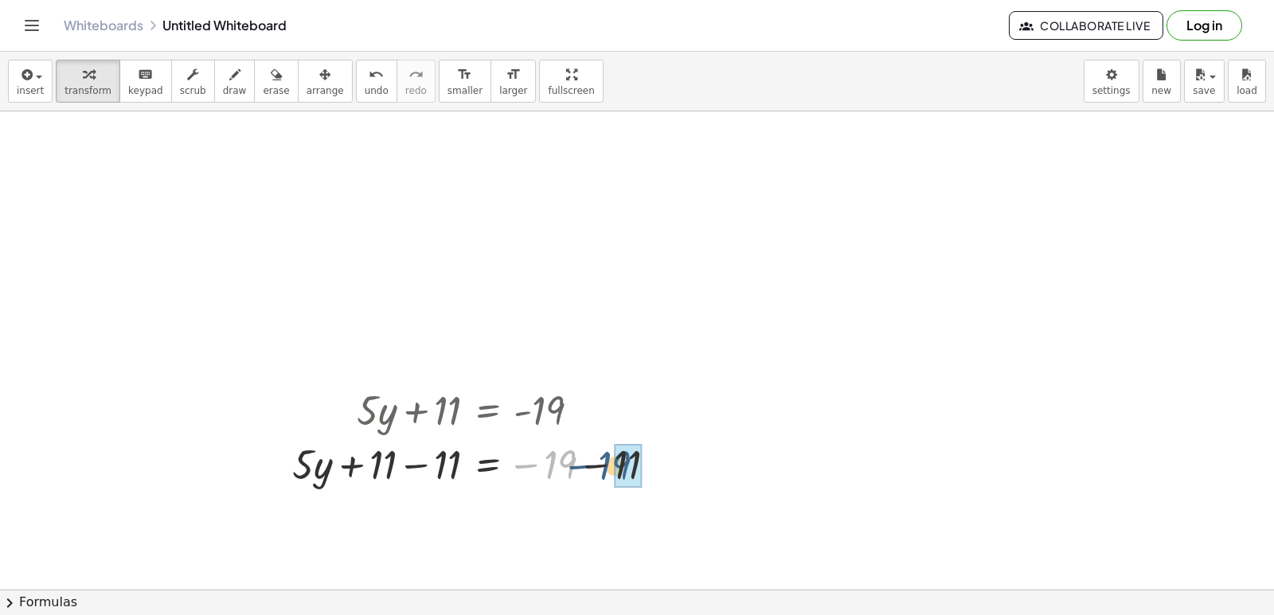
drag, startPoint x: 548, startPoint y: 469, endPoint x: 609, endPoint y: 470, distance: 61.3
click at [609, 470] on div at bounding box center [480, 463] width 393 height 54
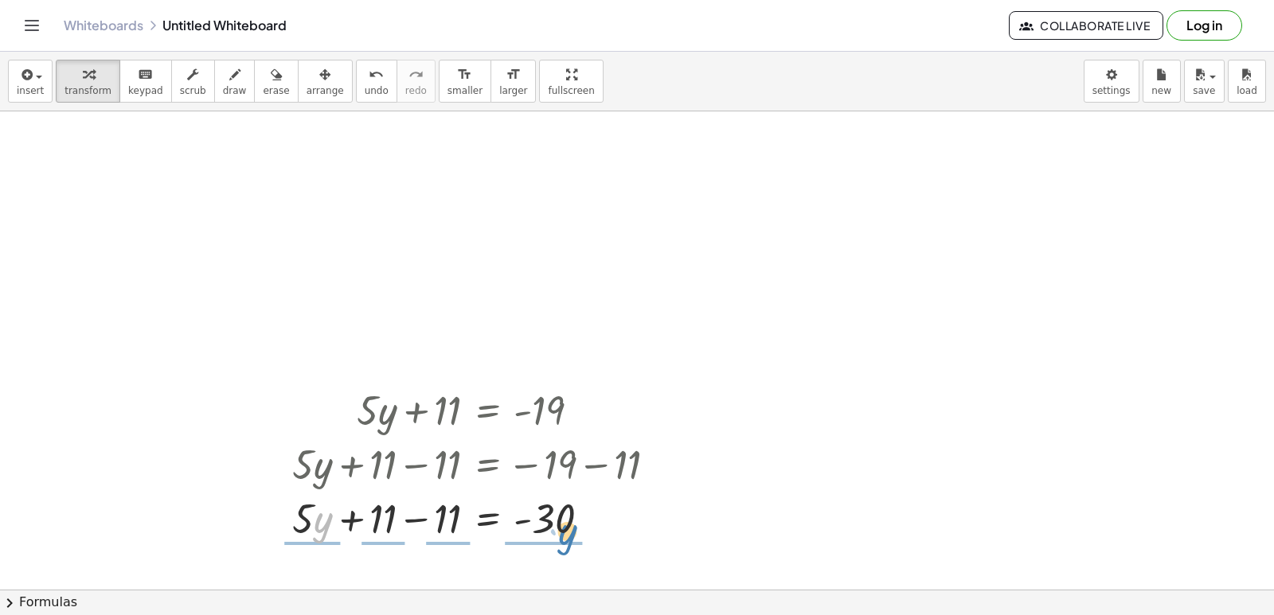
drag, startPoint x: 318, startPoint y: 521, endPoint x: 548, endPoint y: 521, distance: 230.0
click at [572, 524] on div at bounding box center [480, 517] width 393 height 54
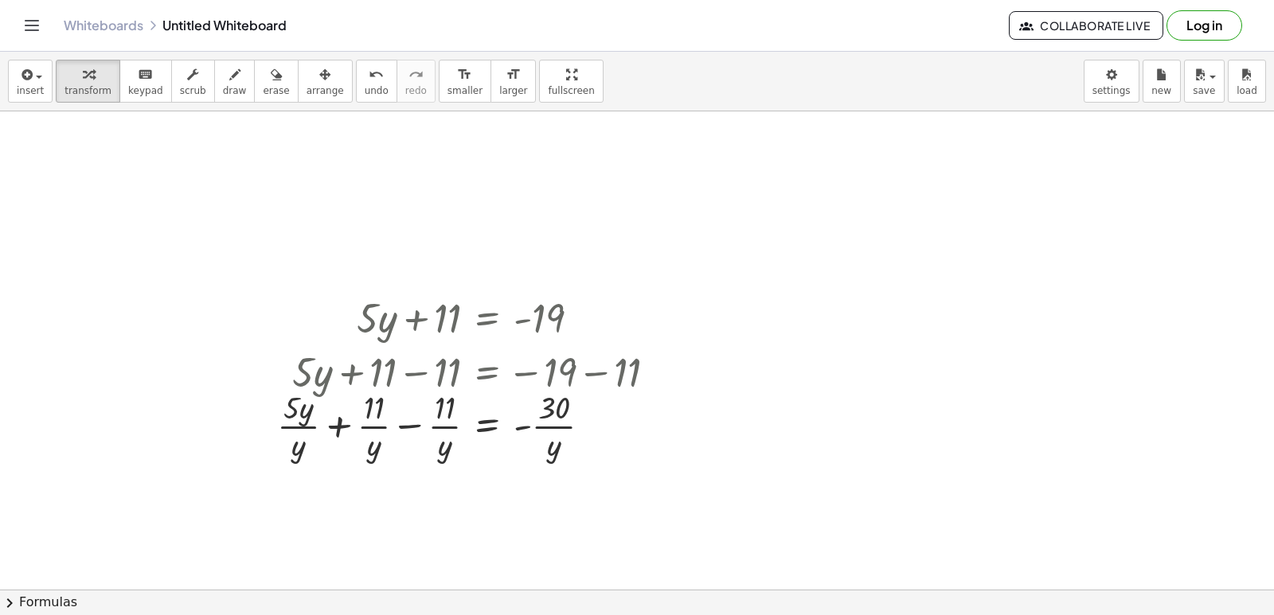
scroll to position [956, 0]
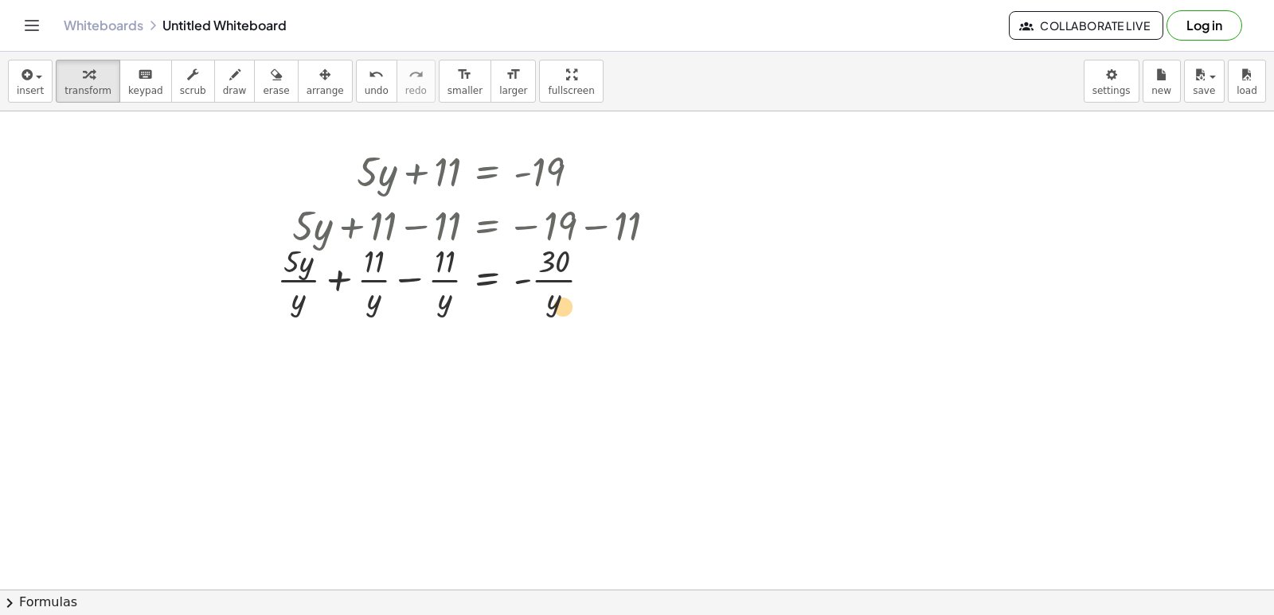
drag, startPoint x: 563, startPoint y: 264, endPoint x: 572, endPoint y: 308, distance: 44.6
click at [572, 308] on div at bounding box center [473, 279] width 408 height 80
drag, startPoint x: 564, startPoint y: 279, endPoint x: 561, endPoint y: 299, distance: 20.0
click at [561, 299] on div at bounding box center [473, 279] width 408 height 80
drag, startPoint x: 555, startPoint y: 264, endPoint x: 565, endPoint y: 279, distance: 17.7
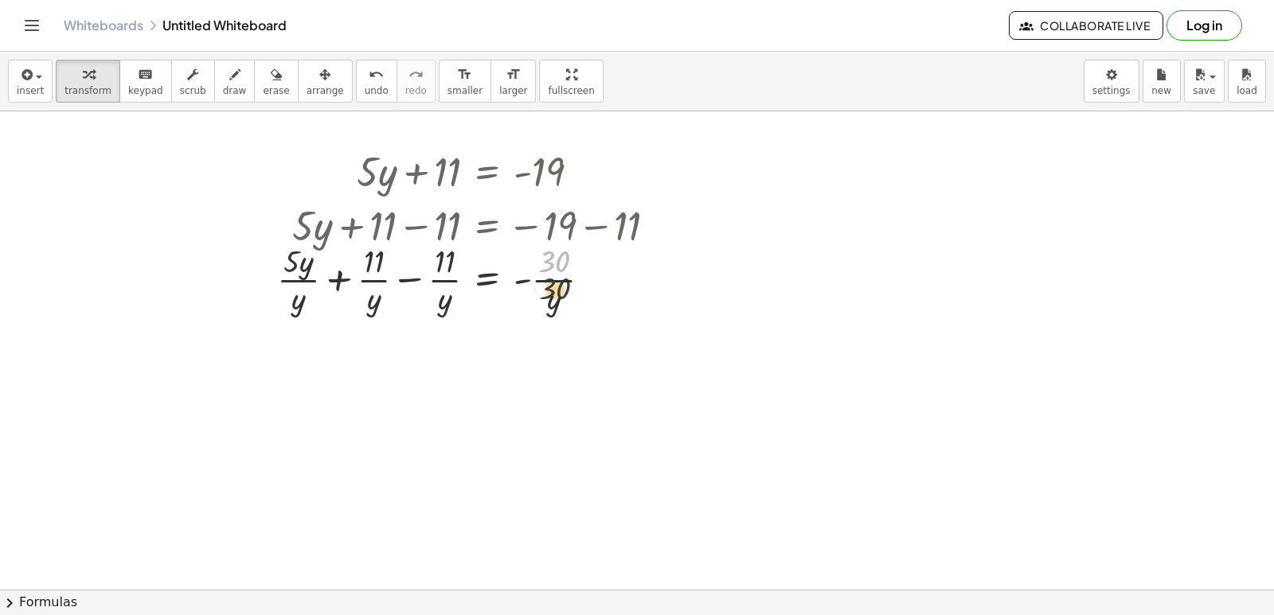
click at [565, 279] on div at bounding box center [473, 279] width 408 height 80
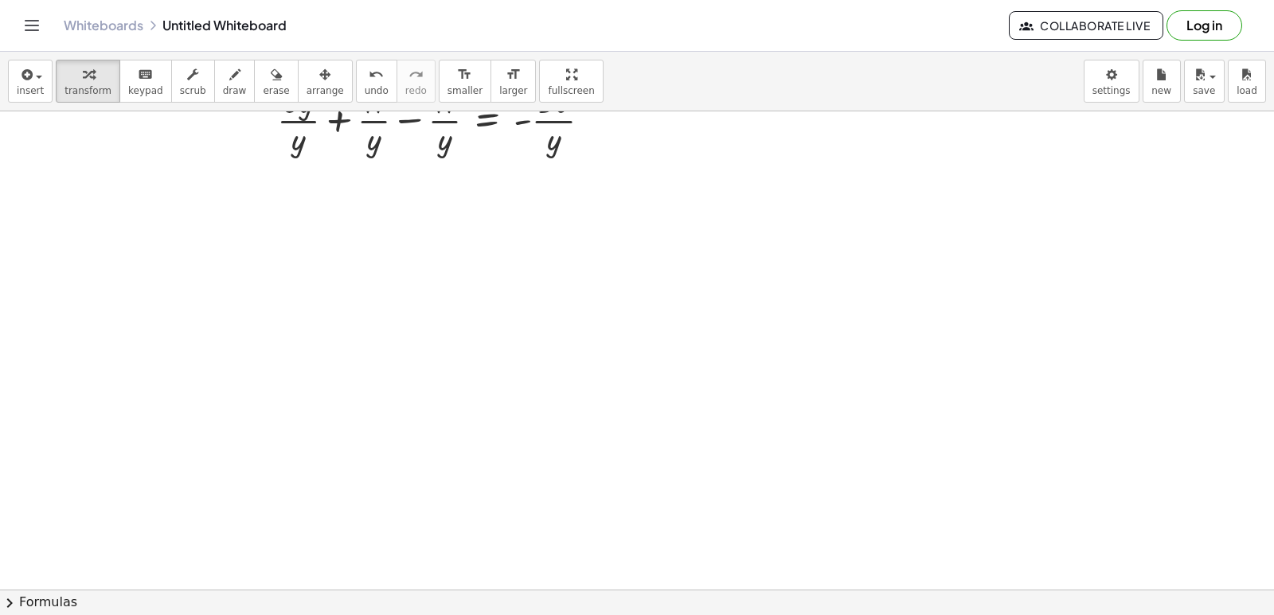
scroll to position [1195, 0]
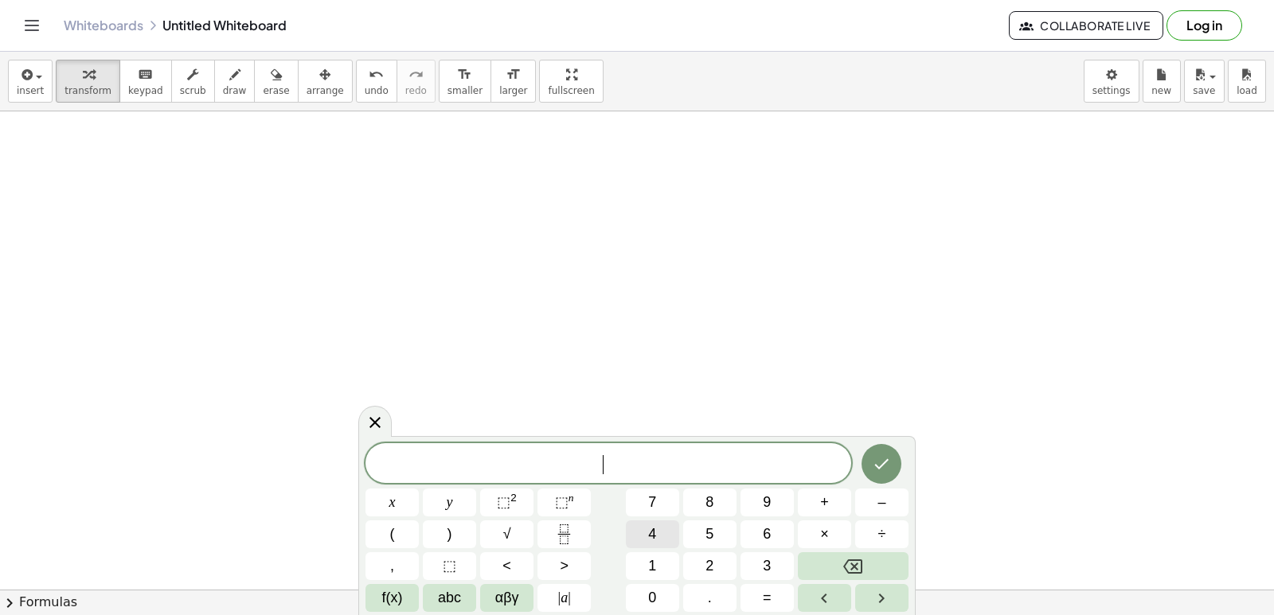
click at [645, 530] on button "4" at bounding box center [652, 535] width 53 height 28
click at [382, 505] on button "x" at bounding box center [391, 503] width 53 height 28
click at [833, 506] on button "+" at bounding box center [824, 503] width 53 height 28
click at [692, 564] on button "2" at bounding box center [709, 566] width 53 height 28
click at [665, 568] on button "1" at bounding box center [652, 566] width 53 height 28
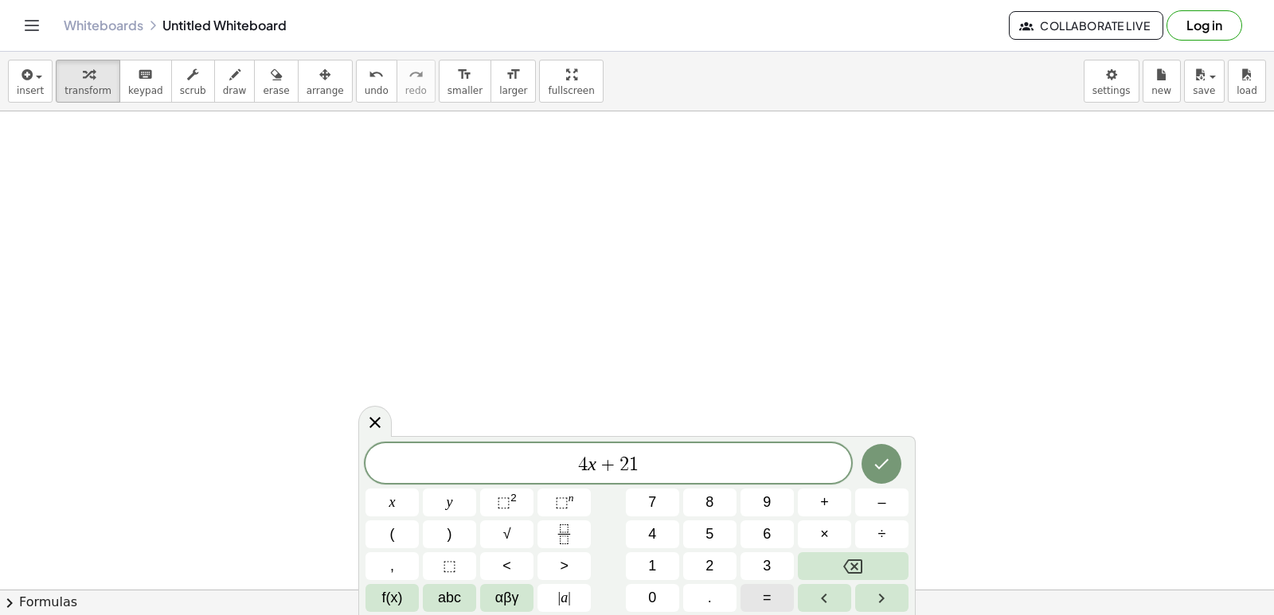
click at [774, 596] on button "=" at bounding box center [766, 598] width 53 height 28
click at [880, 499] on span "–" at bounding box center [881, 502] width 8 height 21
click at [657, 569] on button "1" at bounding box center [652, 566] width 53 height 28
click at [763, 496] on span "9" at bounding box center [767, 502] width 8 height 21
click at [852, 462] on div "4 x + 2 1 = − 1 9 x y ⬚ 2 ⬚ n 7 8 9 + – ( ) √ 4 5 6 × ÷ , ⬚ < > 1 2 3 f(x) abc …" at bounding box center [636, 527] width 543 height 169
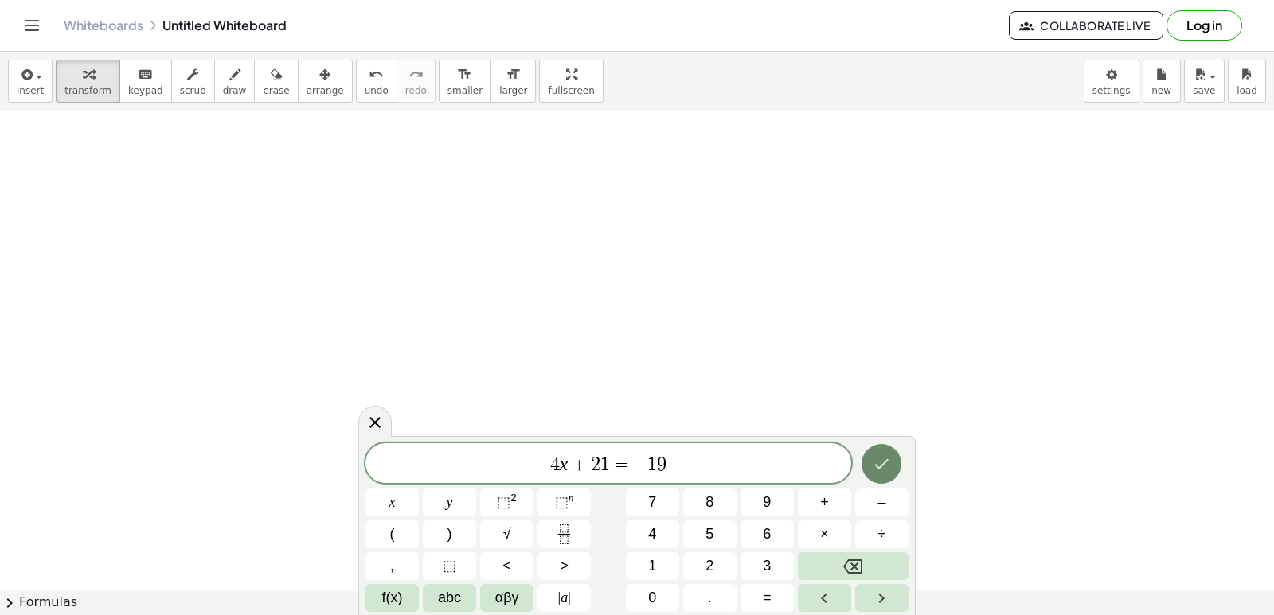
click at [876, 459] on icon "Done" at bounding box center [881, 464] width 19 height 19
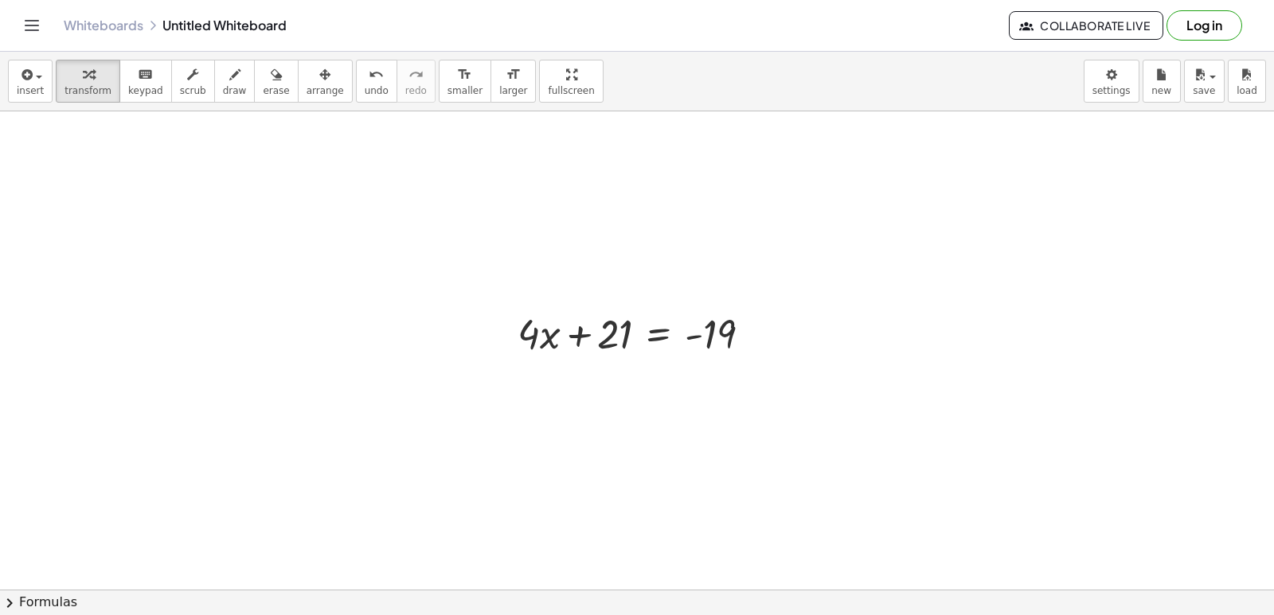
scroll to position [1434, 0]
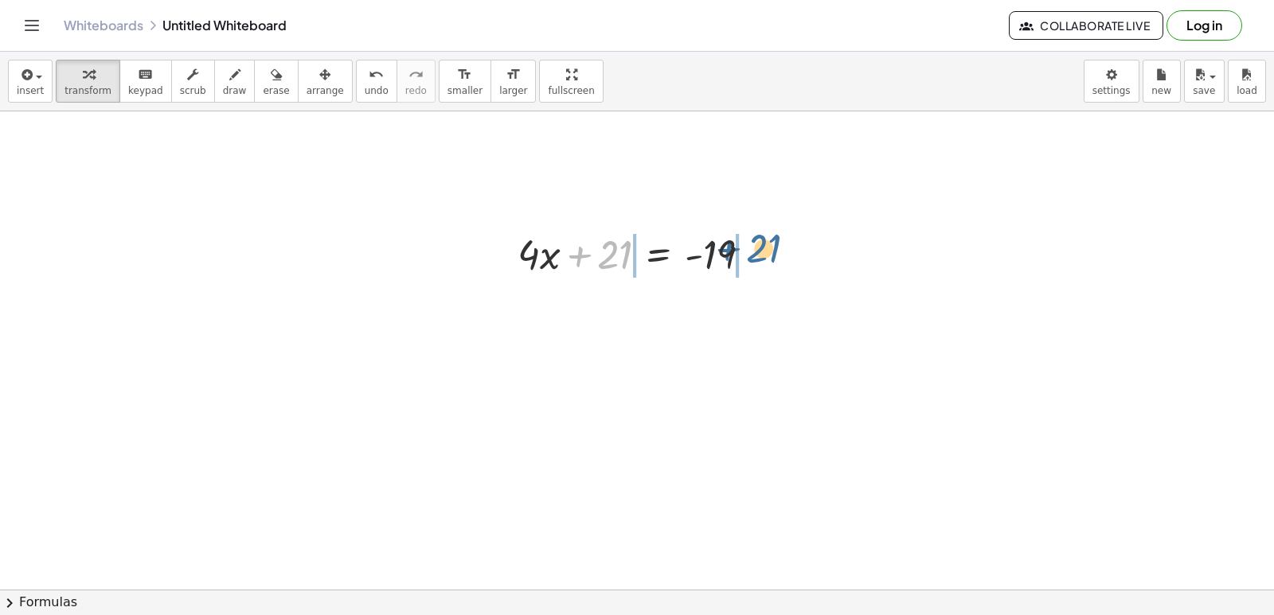
drag, startPoint x: 615, startPoint y: 262, endPoint x: 765, endPoint y: 253, distance: 150.7
click at [765, 253] on div at bounding box center [640, 253] width 262 height 54
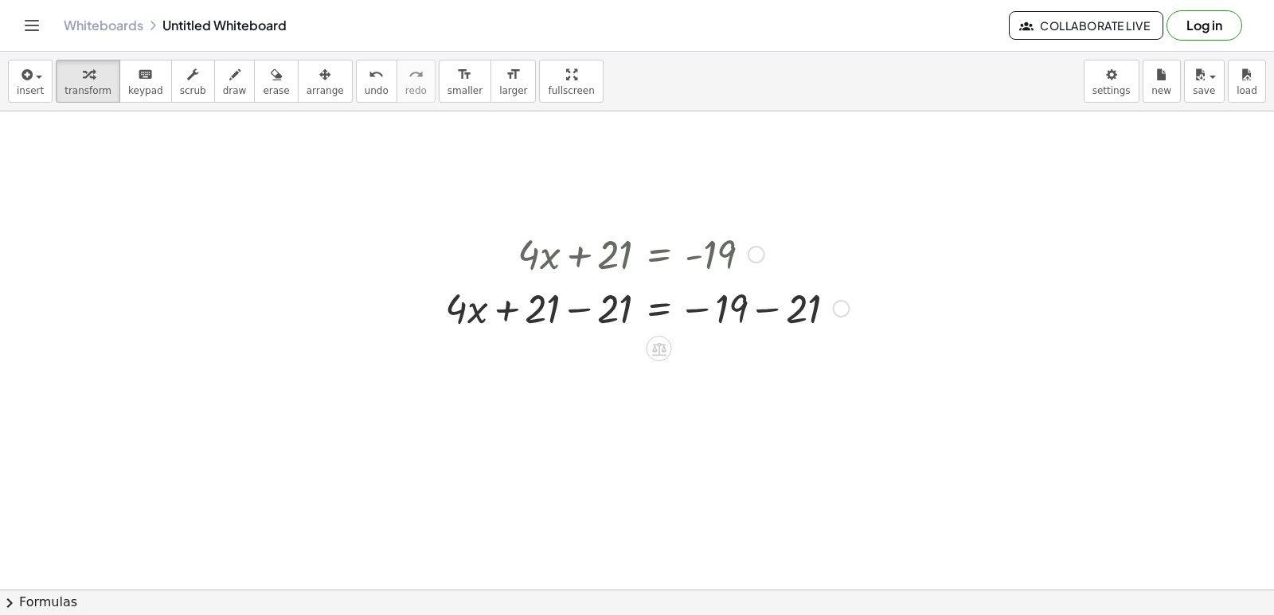
click at [548, 324] on div at bounding box center [646, 307] width 419 height 54
drag, startPoint x: 550, startPoint y: 308, endPoint x: 548, endPoint y: 316, distance: 8.1
click at [548, 316] on div at bounding box center [646, 307] width 419 height 54
click at [1117, 87] on body "Graspable Math Activities Get Started Activity Bank Assigned Work Classes White…" at bounding box center [637, 307] width 1274 height 615
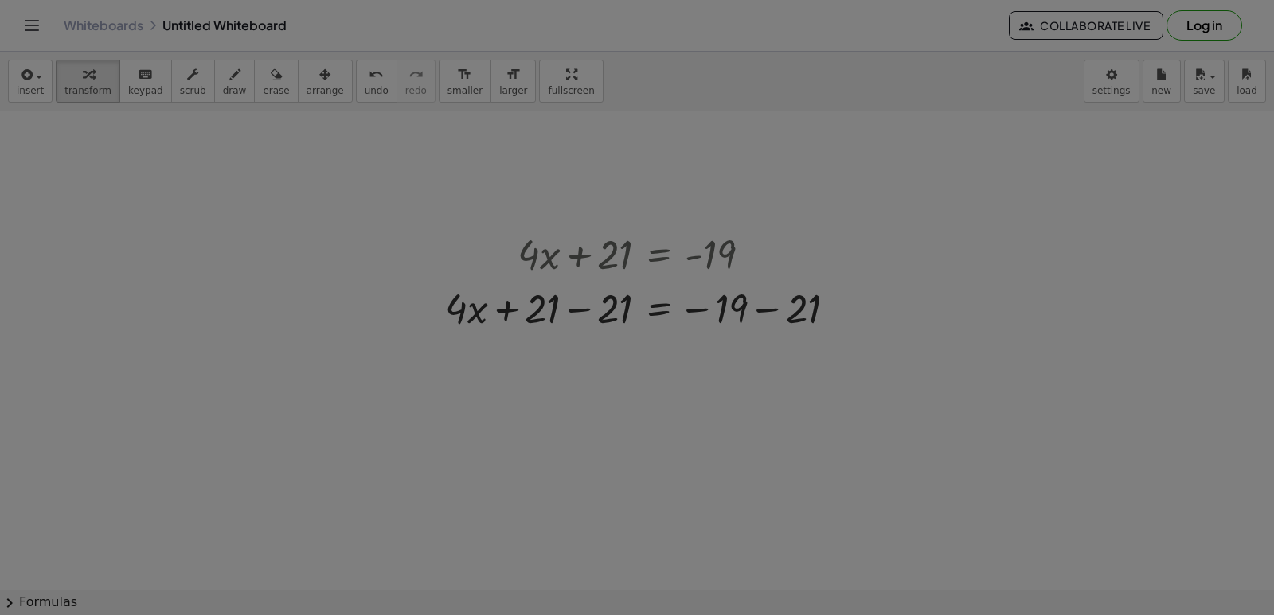
click at [612, 326] on body "Graspable Math Activities Get Started Activity Bank Assigned Work Classes White…" at bounding box center [637, 307] width 1274 height 615
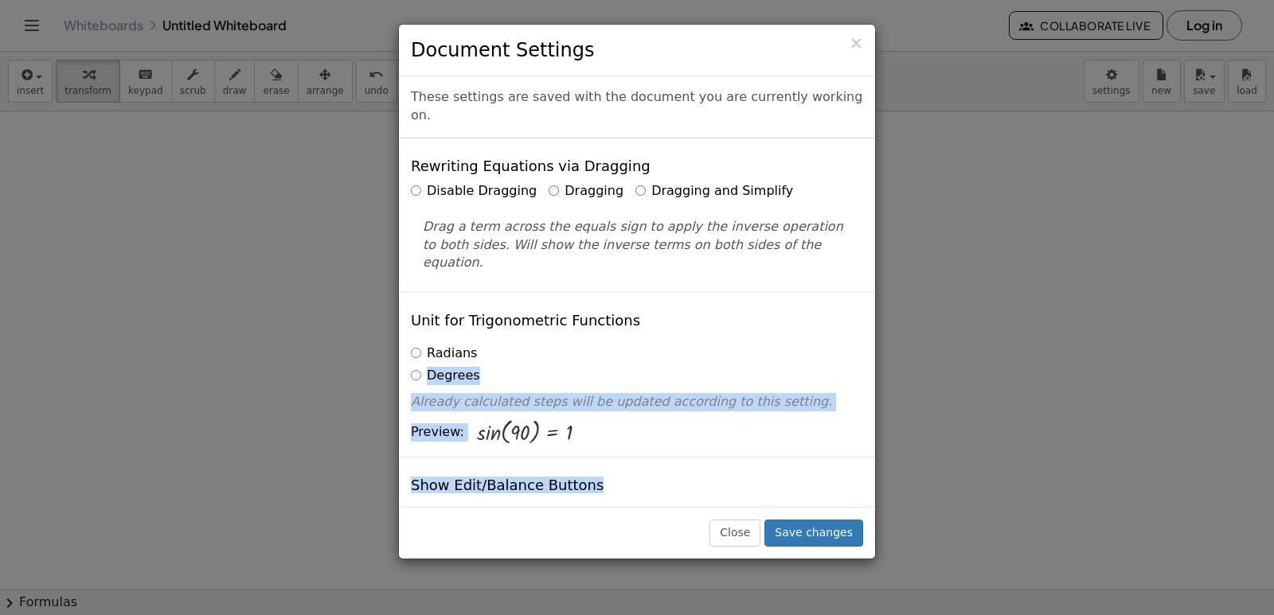
click at [1040, 323] on div "× Document Settings These settings are saved with the document you are currentl…" at bounding box center [637, 307] width 1274 height 615
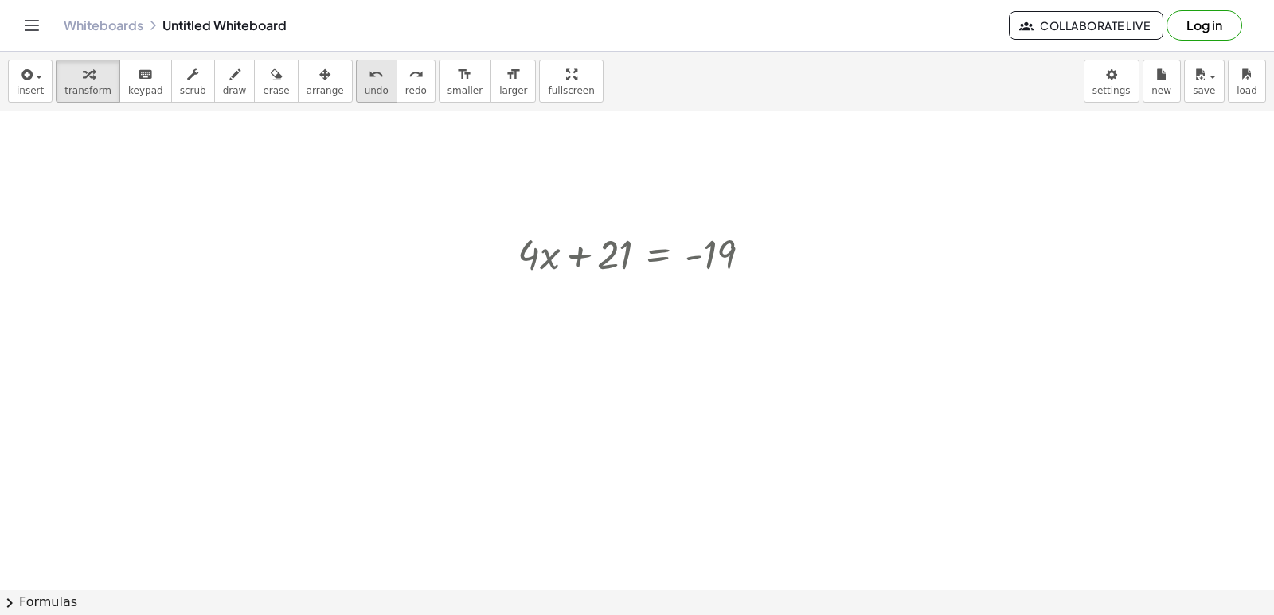
click at [356, 88] on button "undo undo" at bounding box center [376, 81] width 41 height 43
click at [365, 92] on span "undo" at bounding box center [377, 90] width 24 height 11
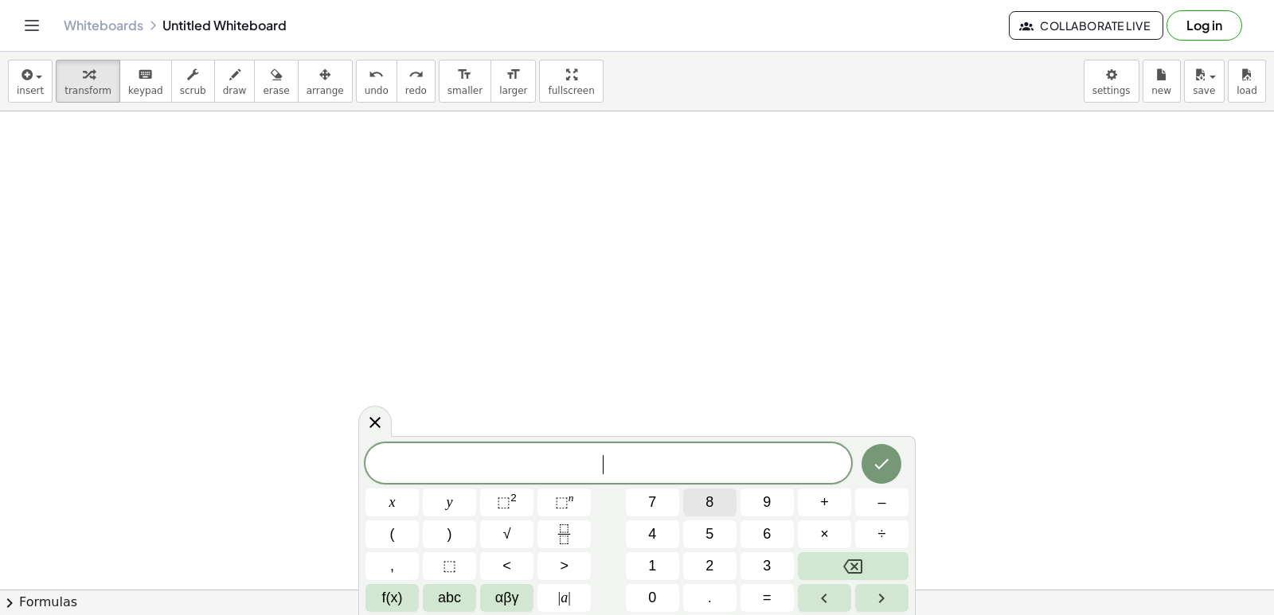
click at [704, 509] on button "8" at bounding box center [709, 503] width 53 height 28
click at [440, 503] on button "y" at bounding box center [449, 503] width 53 height 28
click at [876, 498] on button "–" at bounding box center [881, 503] width 53 height 28
click at [657, 505] on button "7" at bounding box center [652, 503] width 53 height 28
click at [765, 588] on span "=" at bounding box center [767, 597] width 9 height 21
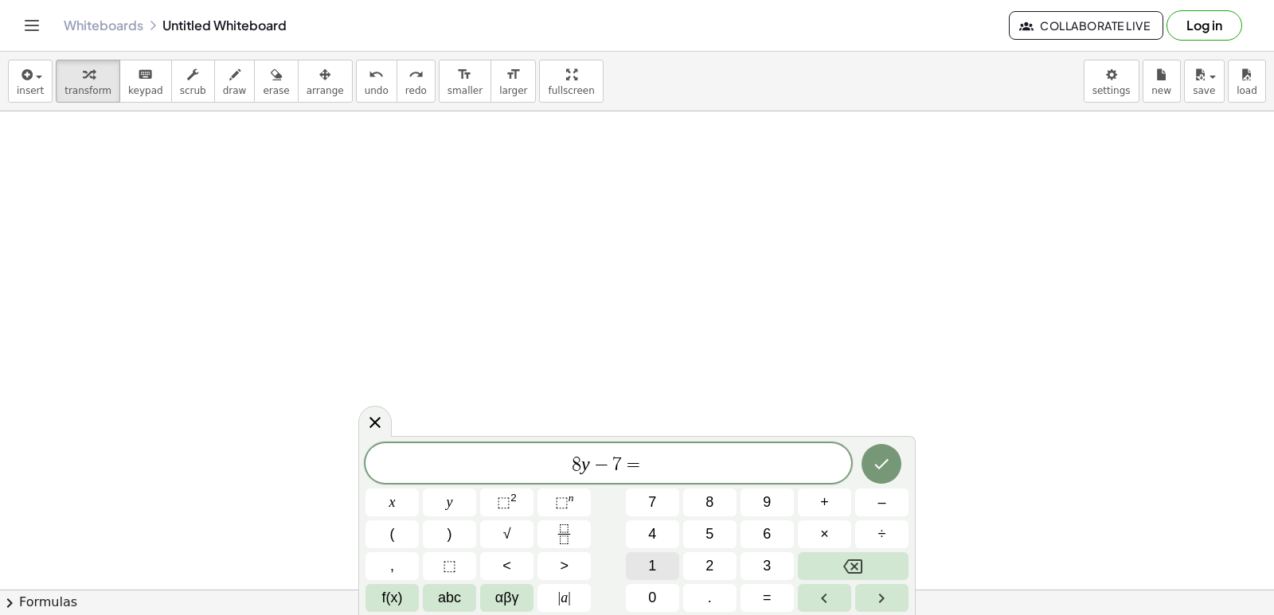
click at [656, 565] on span "1" at bounding box center [652, 566] width 8 height 21
click at [658, 490] on button "7" at bounding box center [652, 503] width 53 height 28
click at [883, 465] on icon "Done" at bounding box center [882, 464] width 14 height 10
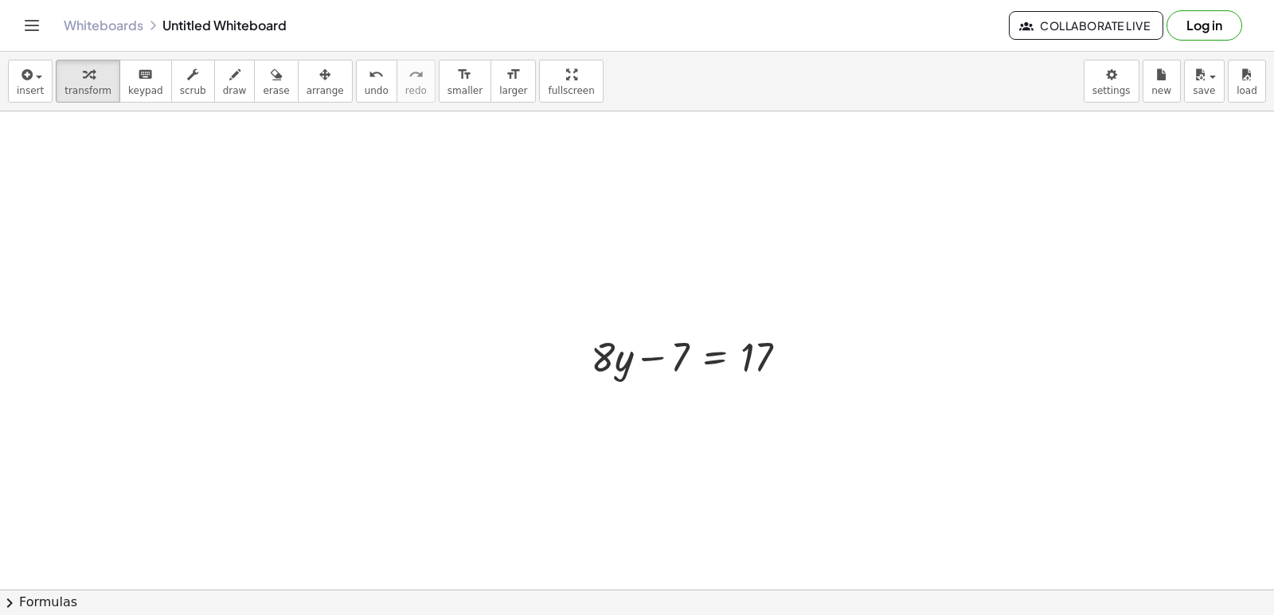
scroll to position [1593, 0]
drag, startPoint x: 629, startPoint y: 369, endPoint x: 809, endPoint y: 361, distance: 180.0
click at [809, 361] on div "· y + · 8 + · 8 · y − 7 = 17" at bounding box center [690, 355] width 246 height 62
click at [362, 72] on button "undo undo" at bounding box center [376, 81] width 41 height 43
drag, startPoint x: 654, startPoint y: 353, endPoint x: 728, endPoint y: 357, distance: 74.1
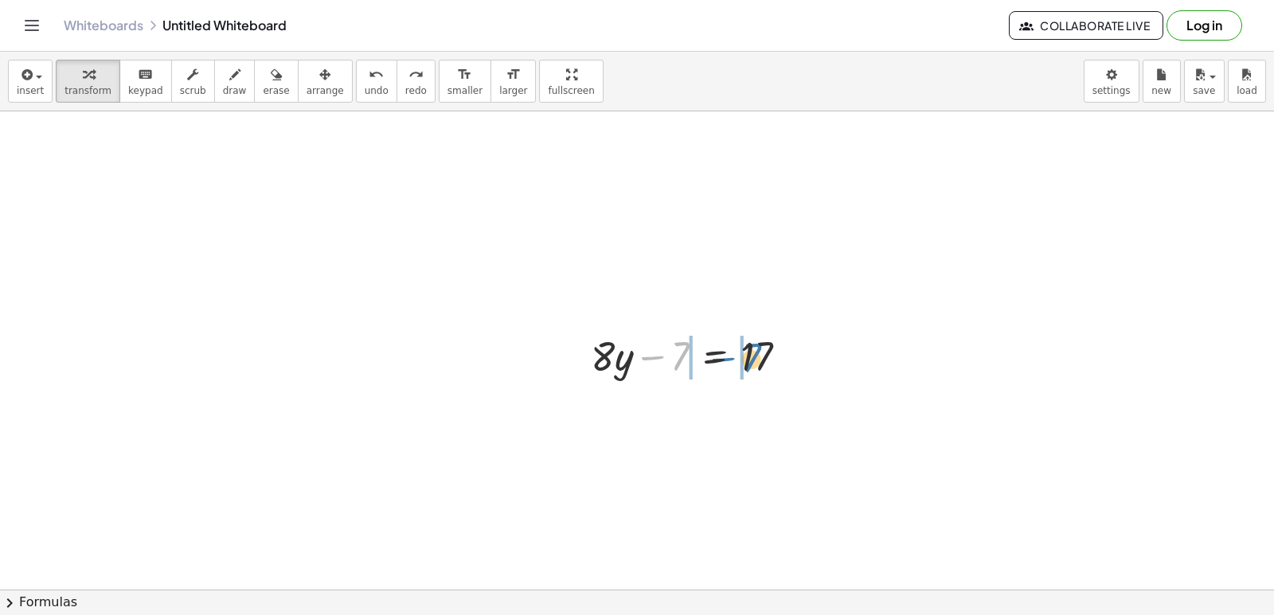
click at [728, 357] on div at bounding box center [696, 355] width 226 height 54
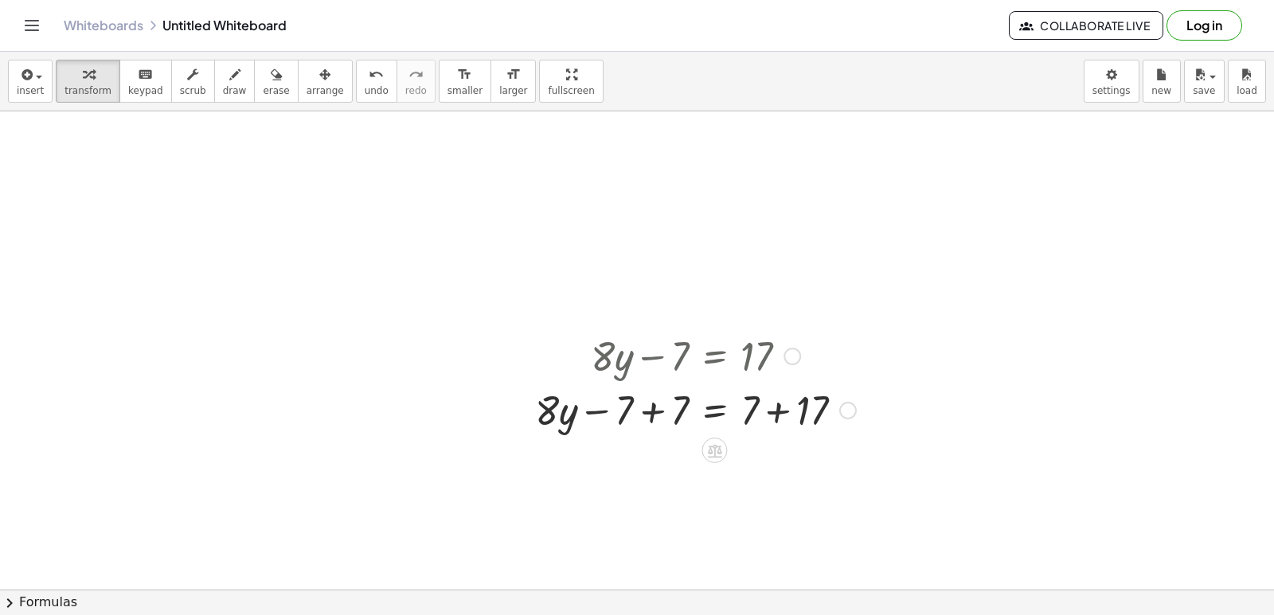
click at [766, 416] on div at bounding box center [695, 409] width 337 height 54
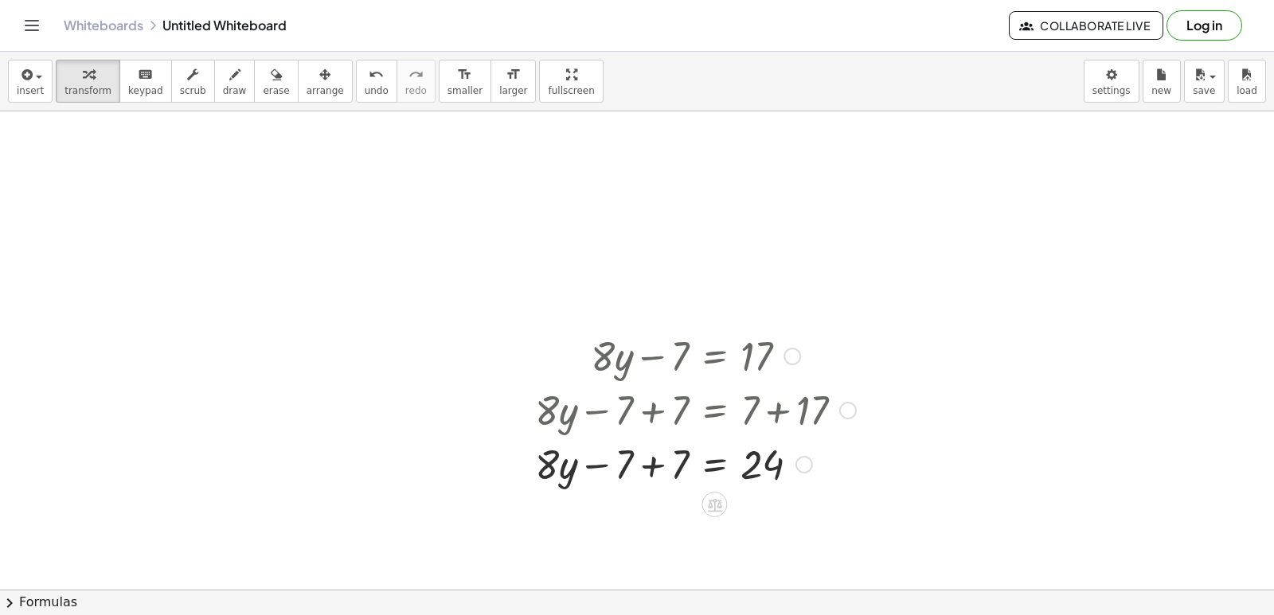
click at [648, 455] on div at bounding box center [695, 463] width 337 height 54
drag, startPoint x: 661, startPoint y: 466, endPoint x: 738, endPoint y: 497, distance: 83.2
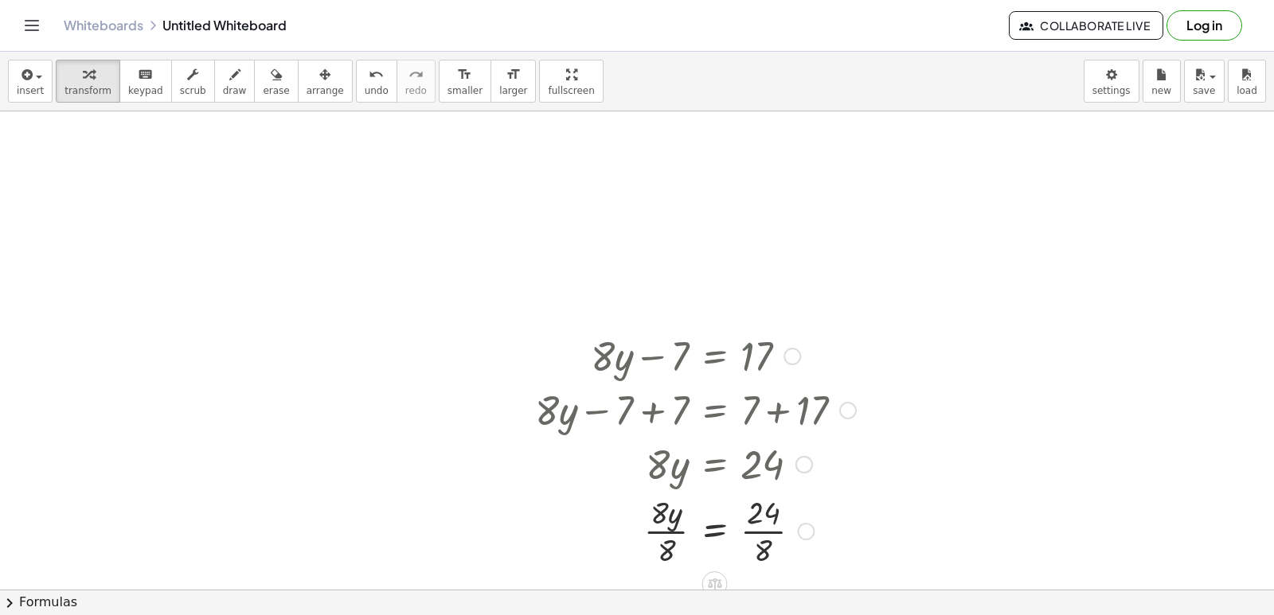
click at [767, 529] on div at bounding box center [695, 530] width 337 height 80
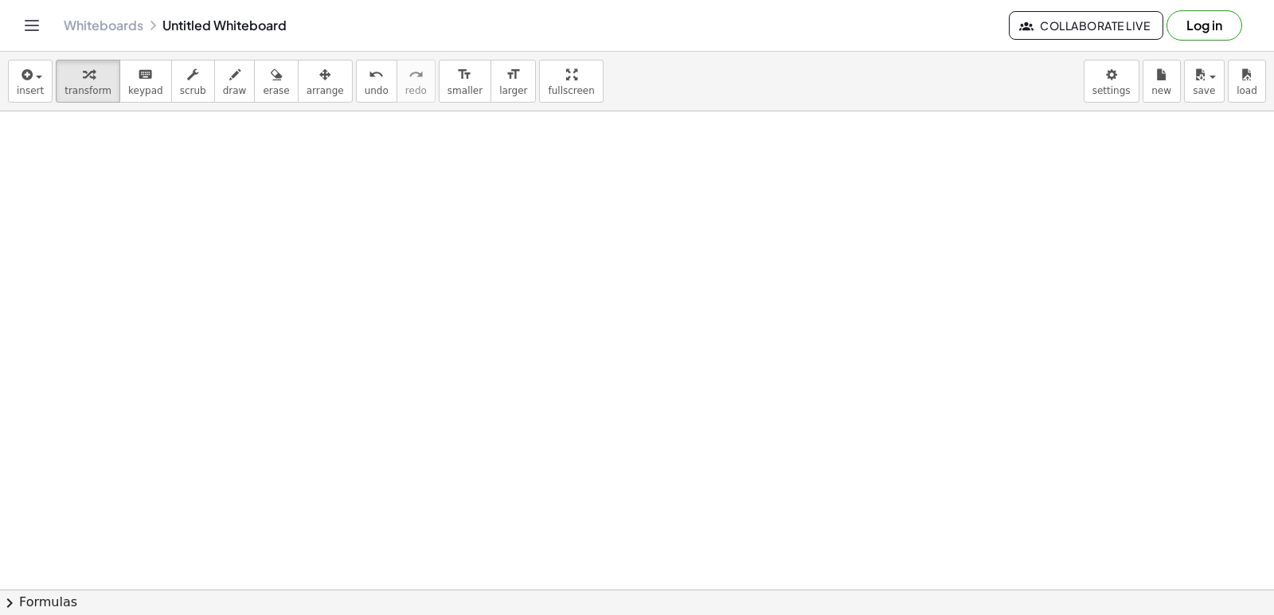
scroll to position [2070, 0]
drag, startPoint x: 432, startPoint y: 418, endPoint x: 587, endPoint y: 473, distance: 164.7
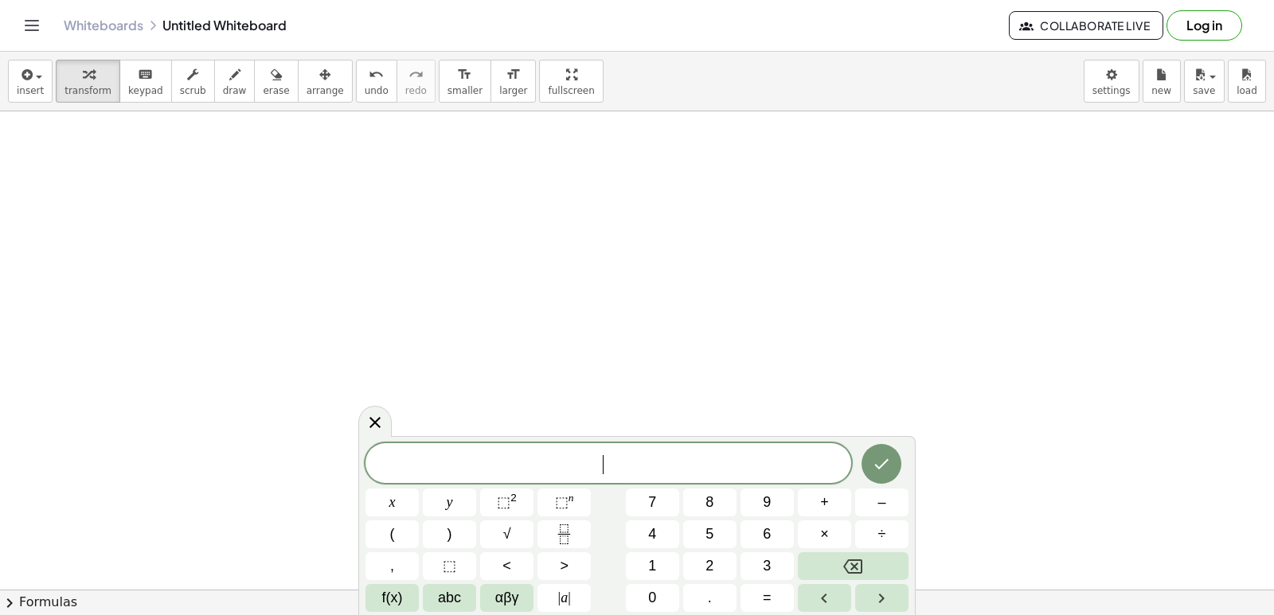
click at [608, 473] on span "​" at bounding box center [608, 465] width 486 height 22
click at [447, 509] on span "y" at bounding box center [450, 502] width 6 height 21
drag, startPoint x: 672, startPoint y: 196, endPoint x: 671, endPoint y: 209, distance: 12.8
click at [671, 209] on div at bounding box center [695, 212] width 337 height 80
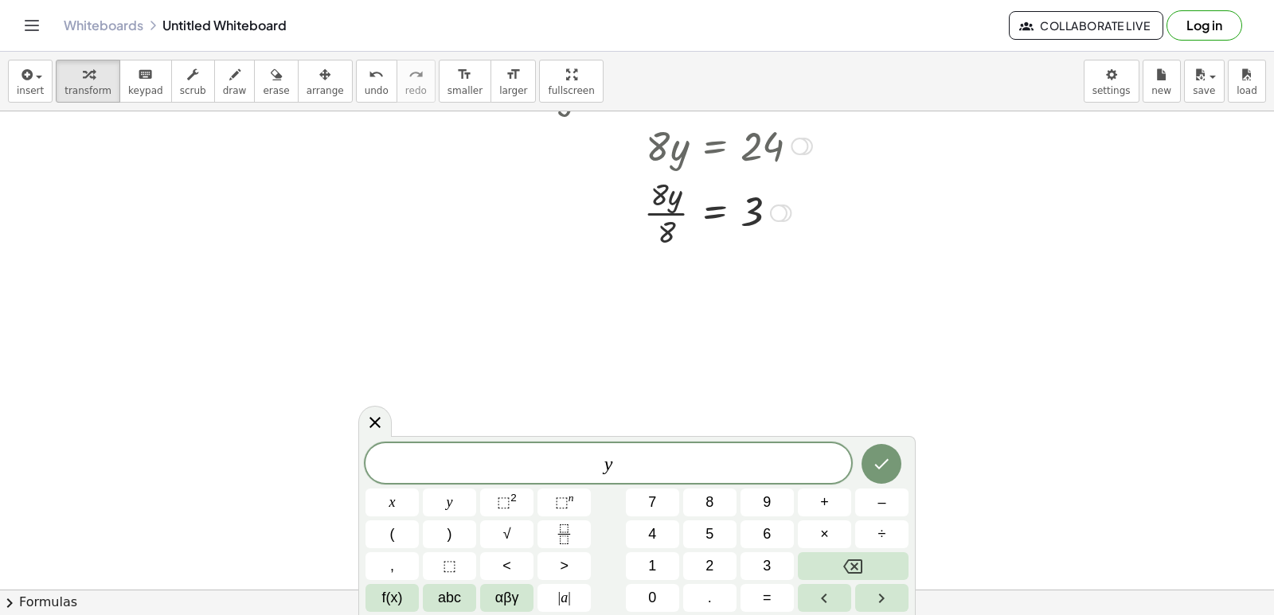
drag, startPoint x: 676, startPoint y: 190, endPoint x: 681, endPoint y: 202, distance: 13.2
click at [724, 206] on div at bounding box center [695, 212] width 337 height 80
drag, startPoint x: 681, startPoint y: 202, endPoint x: 646, endPoint y: 224, distance: 41.5
click at [668, 205] on div at bounding box center [695, 212] width 337 height 80
click at [646, 227] on div at bounding box center [695, 212] width 337 height 80
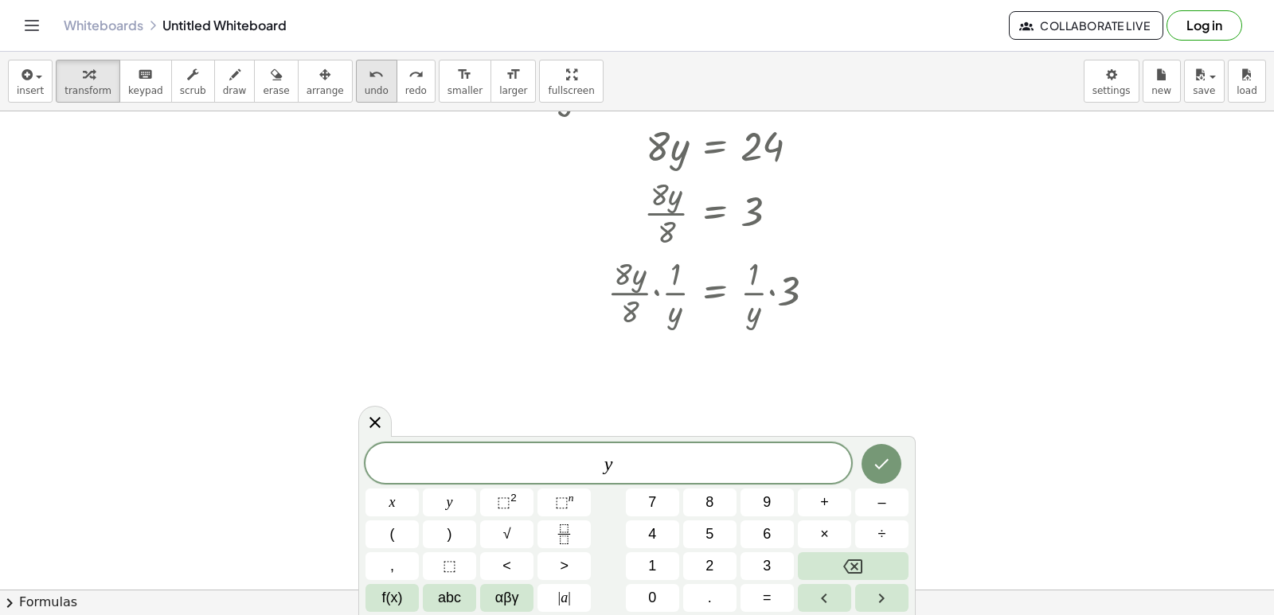
click at [365, 86] on span "undo" at bounding box center [377, 90] width 24 height 11
click at [365, 87] on span "undo" at bounding box center [377, 90] width 24 height 11
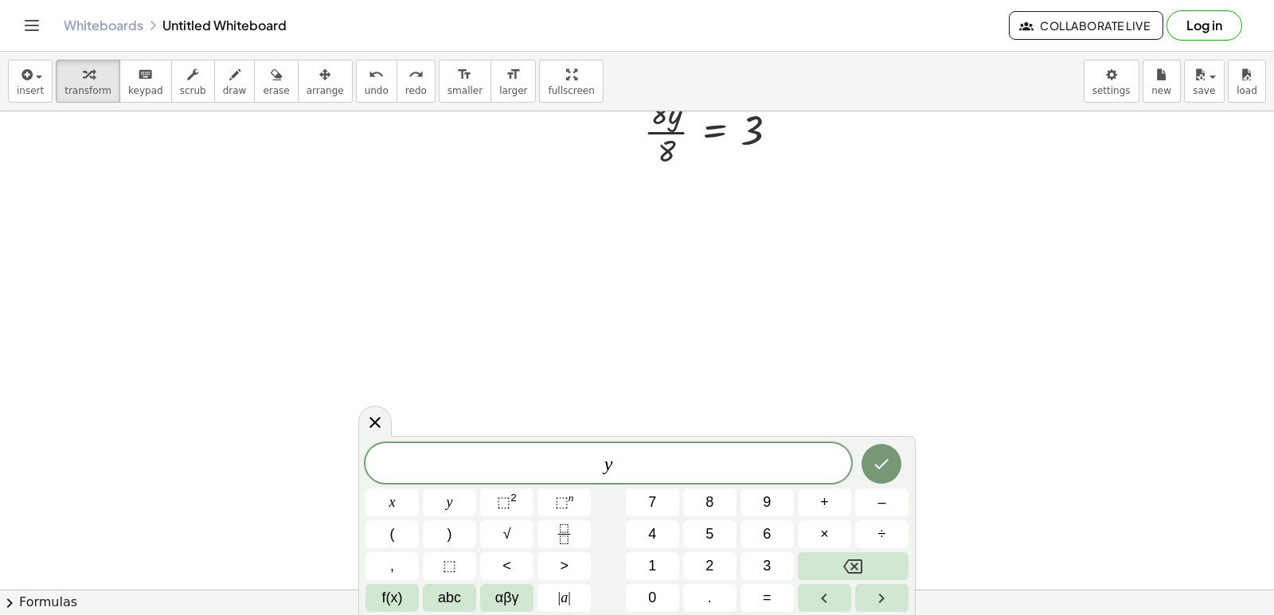
scroll to position [1993, 0]
click at [841, 575] on button "Backspace" at bounding box center [853, 566] width 111 height 28
click at [890, 502] on button "–" at bounding box center [881, 503] width 53 height 28
click at [636, 499] on button "7" at bounding box center [652, 503] width 53 height 28
click at [442, 504] on button "y" at bounding box center [449, 503] width 53 height 28
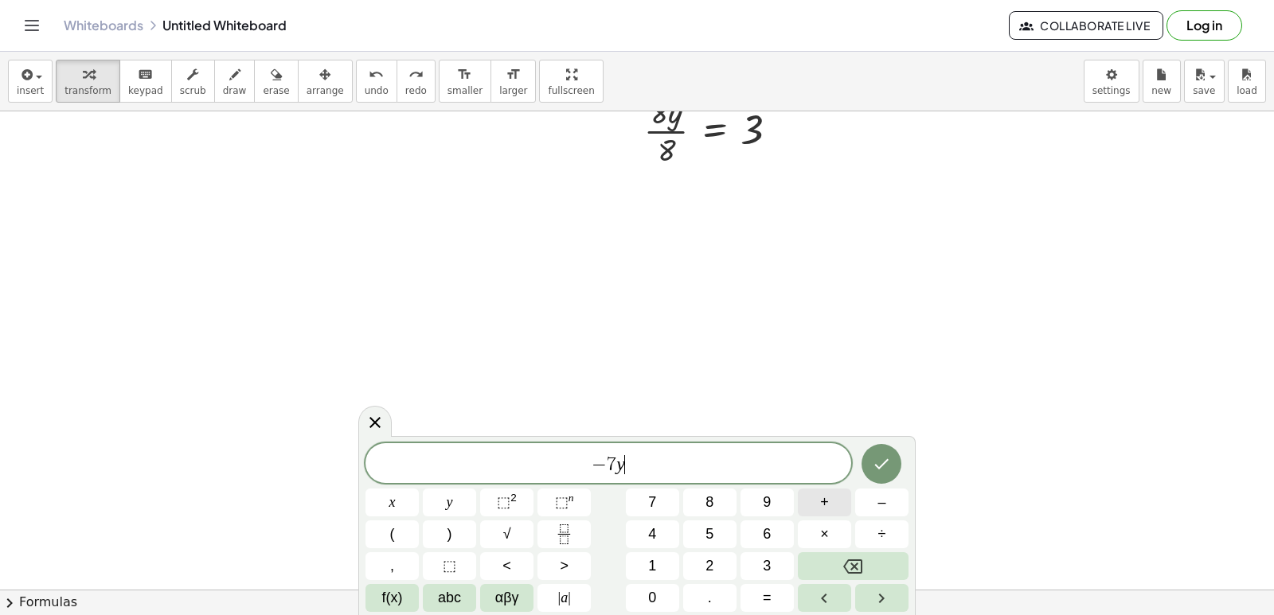
click at [821, 505] on span "+" at bounding box center [824, 502] width 9 height 21
click at [400, 509] on button "x" at bounding box center [391, 503] width 53 height 28
click at [770, 603] on span "=" at bounding box center [767, 597] width 9 height 21
click at [774, 567] on button "3" at bounding box center [766, 566] width 53 height 28
click at [876, 453] on button "Done" at bounding box center [881, 464] width 40 height 40
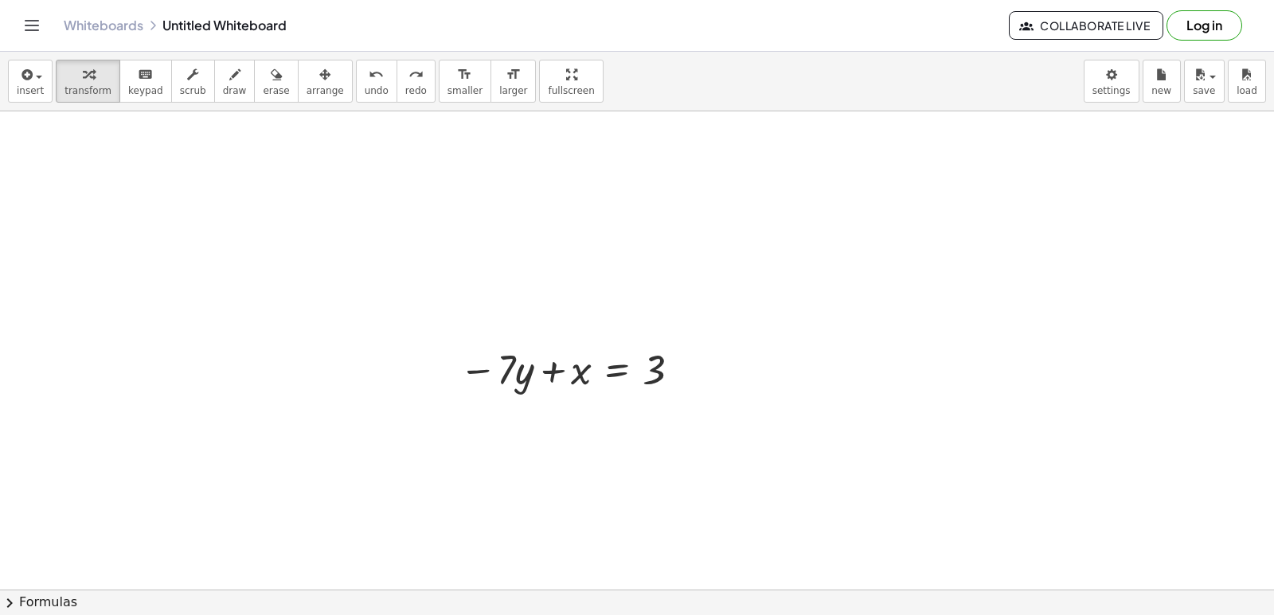
scroll to position [2232, 0]
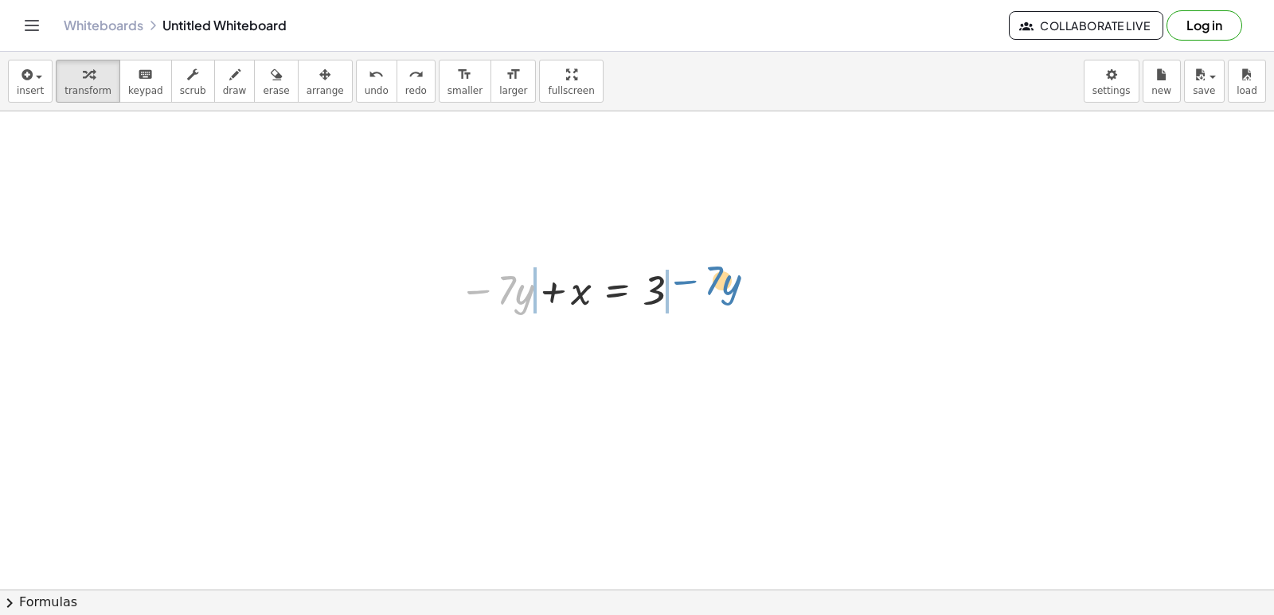
drag, startPoint x: 478, startPoint y: 291, endPoint x: 685, endPoint y: 291, distance: 207.0
click at [685, 291] on div at bounding box center [573, 289] width 244 height 54
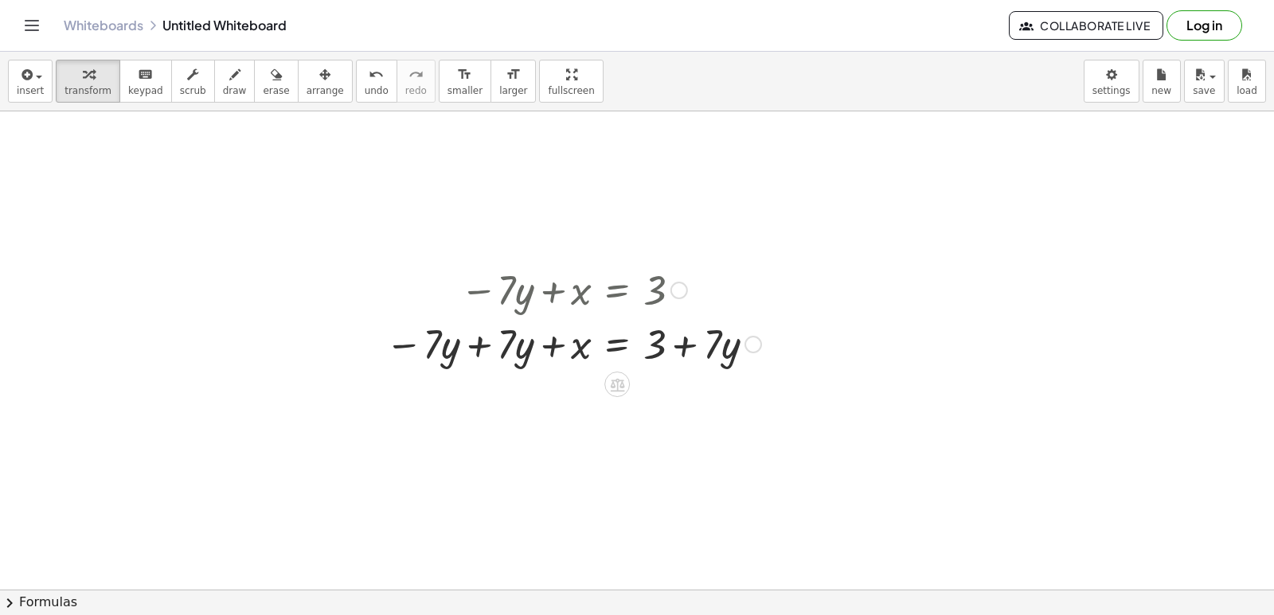
click at [628, 384] on div at bounding box center [616, 384] width 25 height 25
click at [588, 382] on span "−" at bounding box center [585, 384] width 10 height 23
click at [365, 93] on span "undo" at bounding box center [377, 90] width 24 height 11
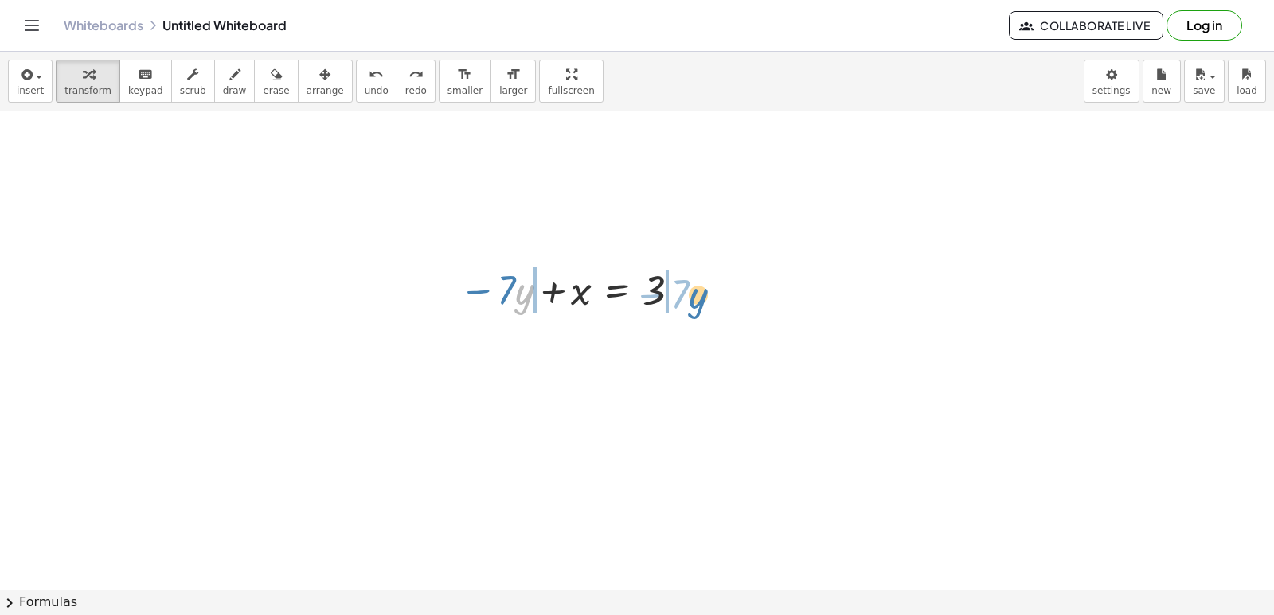
drag, startPoint x: 517, startPoint y: 297, endPoint x: 691, endPoint y: 301, distance: 173.6
click at [691, 301] on div at bounding box center [573, 289] width 244 height 54
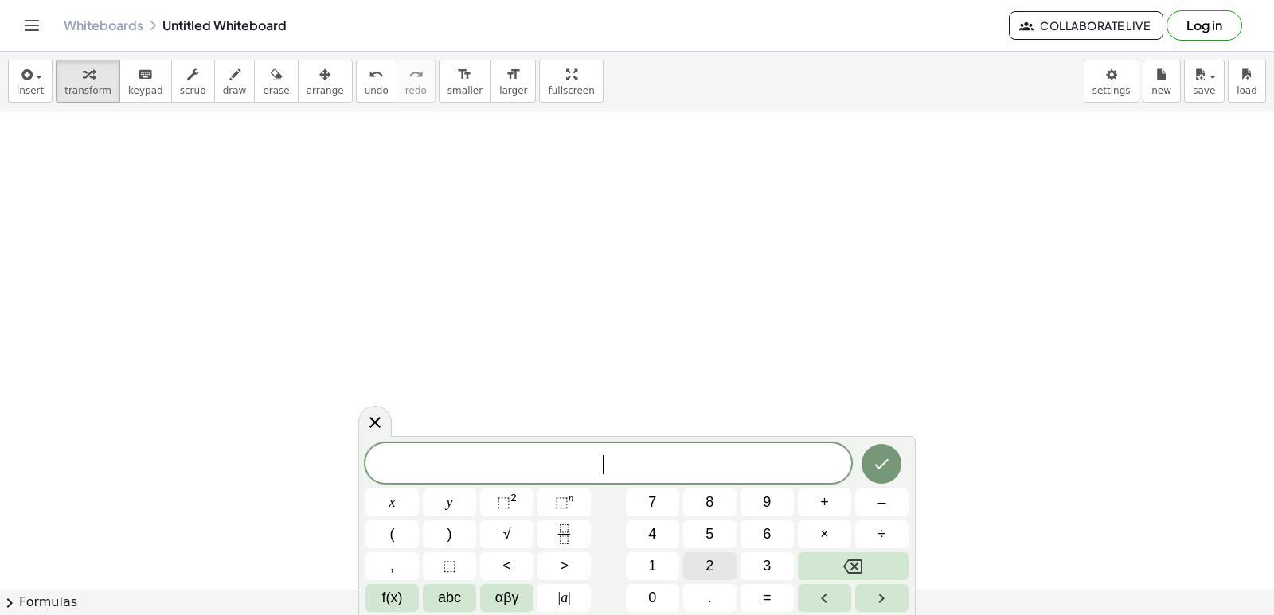
click at [702, 572] on button "2" at bounding box center [709, 566] width 53 height 28
click at [435, 505] on button "y" at bounding box center [449, 503] width 53 height 28
click at [820, 505] on span "+" at bounding box center [824, 502] width 9 height 21
click at [648, 557] on span "1" at bounding box center [652, 566] width 8 height 21
click at [707, 560] on span "2" at bounding box center [709, 566] width 8 height 21
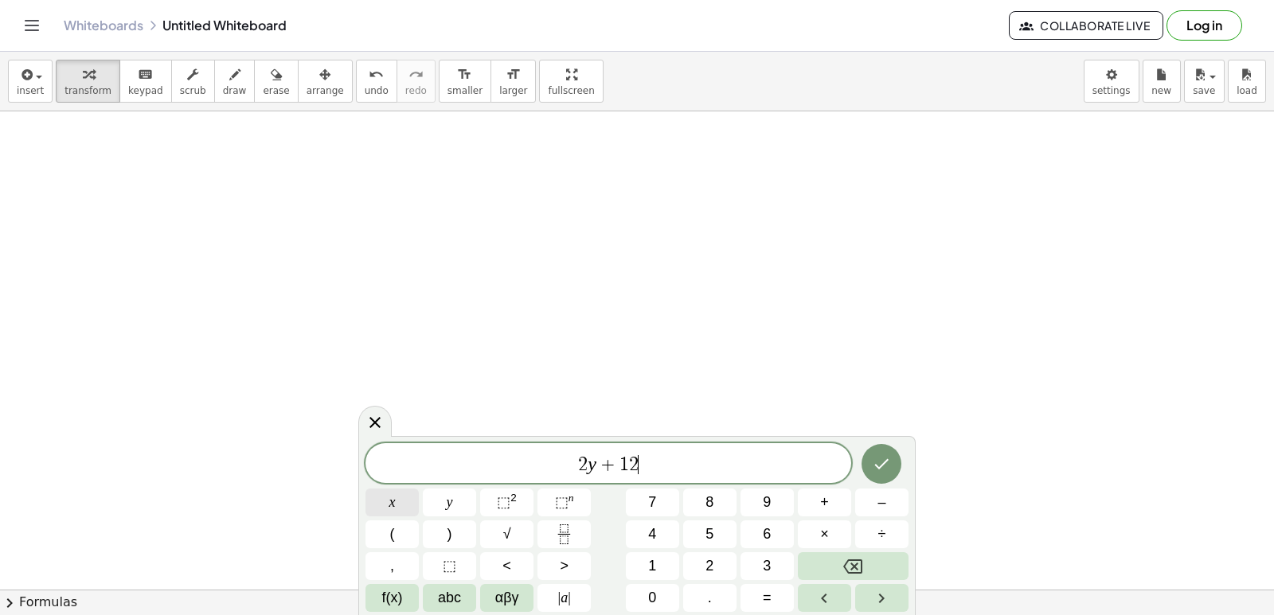
click at [403, 509] on button "x" at bounding box center [391, 503] width 53 height 28
click at [765, 595] on span "=" at bounding box center [767, 597] width 9 height 21
click at [669, 560] on button "1" at bounding box center [652, 566] width 53 height 28
click at [660, 589] on button "0" at bounding box center [652, 598] width 53 height 28
click at [881, 458] on icon "Done" at bounding box center [881, 464] width 19 height 19
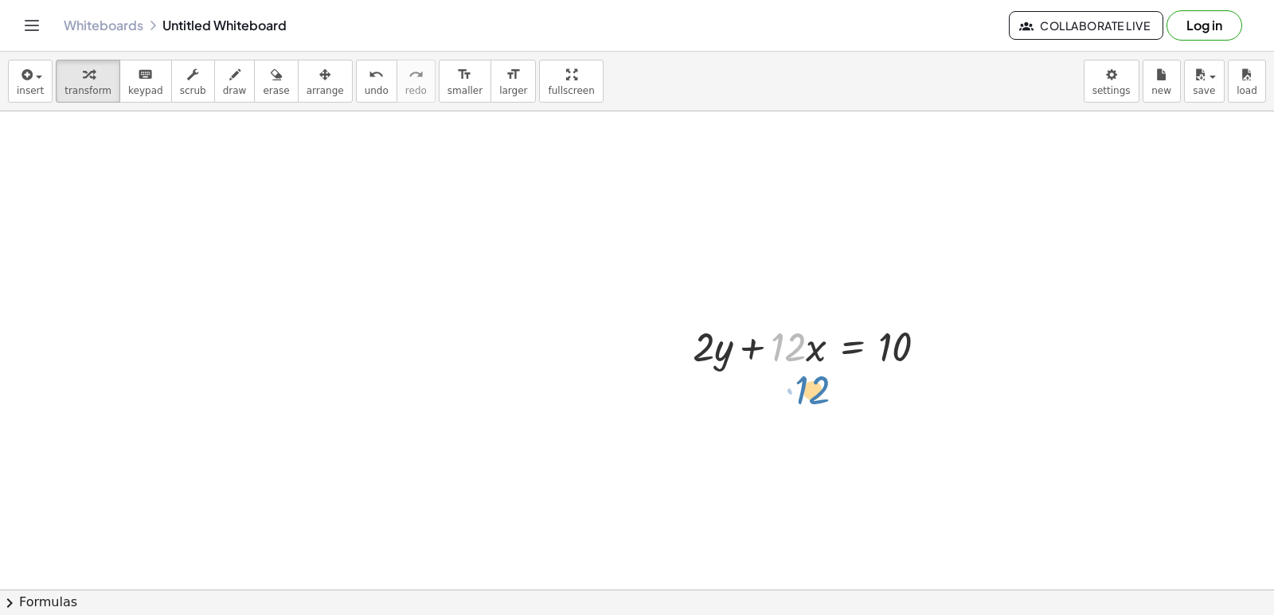
click at [802, 353] on div at bounding box center [816, 345] width 263 height 54
click at [812, 355] on div at bounding box center [816, 345] width 263 height 54
drag, startPoint x: 726, startPoint y: 359, endPoint x: 733, endPoint y: 364, distance: 8.6
click at [740, 365] on div at bounding box center [816, 345] width 263 height 54
drag, startPoint x: 706, startPoint y: 357, endPoint x: 699, endPoint y: 365, distance: 10.7
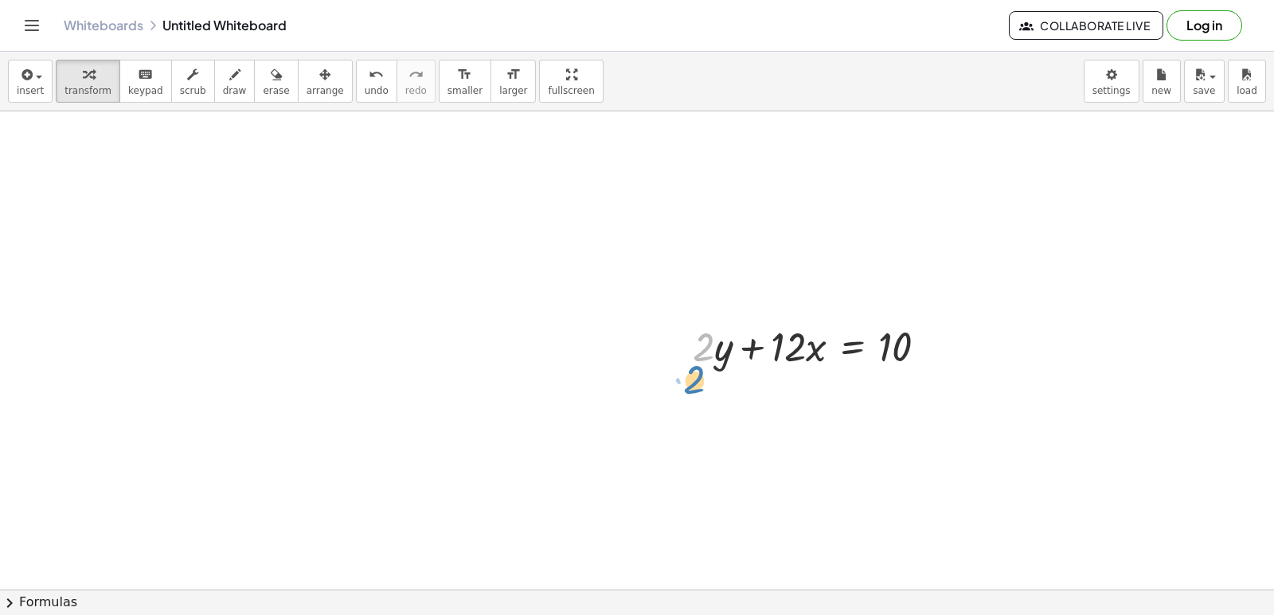
click at [678, 365] on div "· 2 + · y + · 2 · y + · 12 · x = 10" at bounding box center [810, 345] width 283 height 62
drag, startPoint x: 775, startPoint y: 358, endPoint x: 942, endPoint y: 359, distance: 166.4
click at [942, 359] on div at bounding box center [816, 345] width 263 height 54
click at [365, 91] on span "undo" at bounding box center [377, 90] width 24 height 11
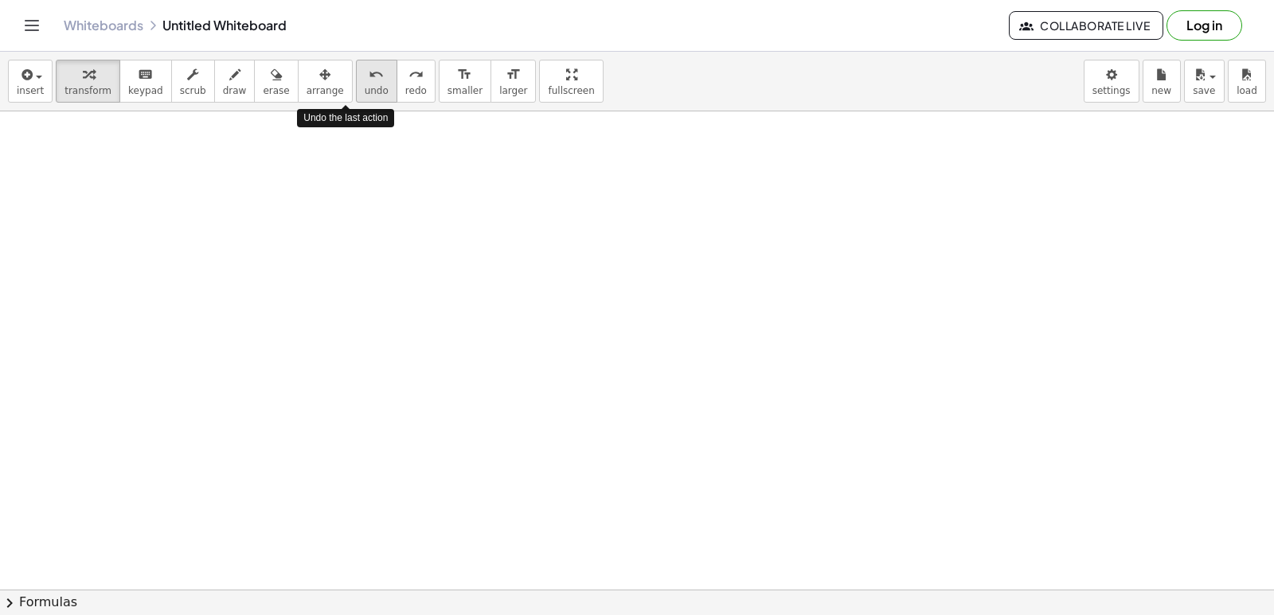
click at [365, 91] on span "undo" at bounding box center [377, 90] width 24 height 11
click at [365, 92] on span "undo" at bounding box center [377, 90] width 24 height 11
click at [365, 95] on span "undo" at bounding box center [377, 90] width 24 height 11
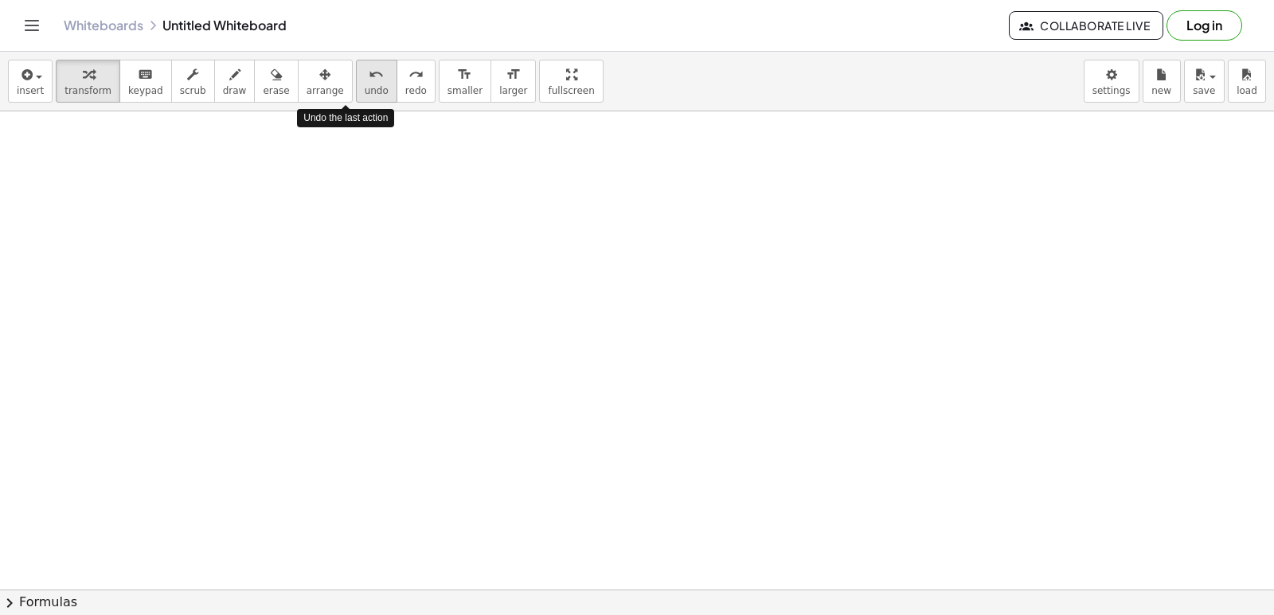
click at [365, 95] on span "undo" at bounding box center [377, 90] width 24 height 11
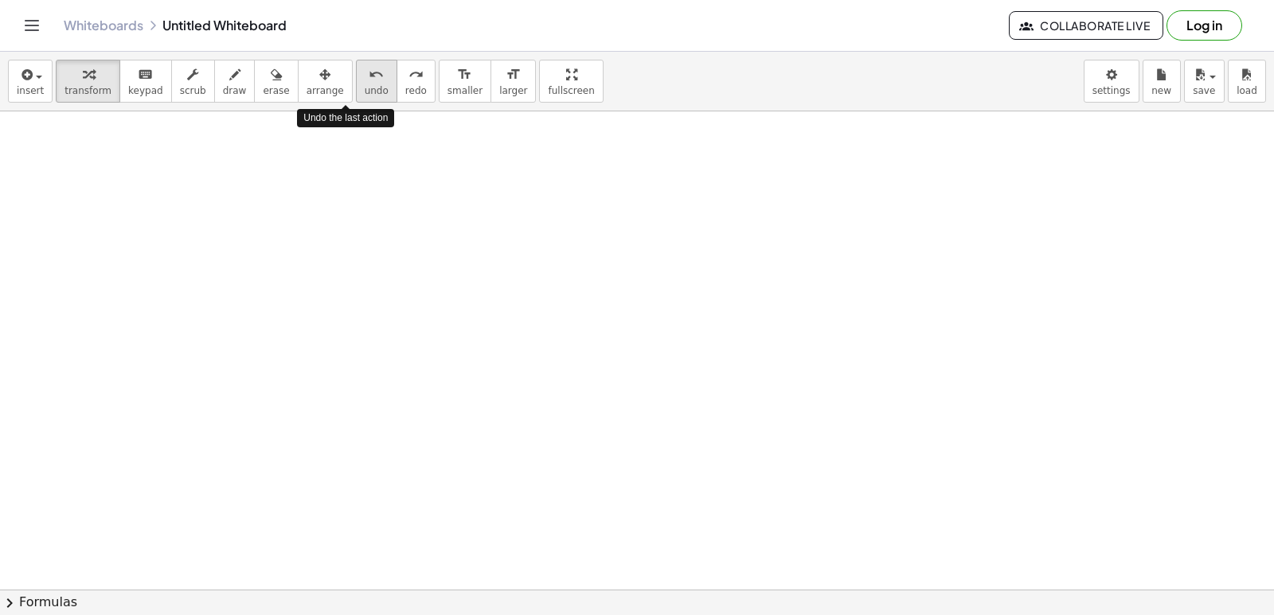
click at [365, 95] on span "undo" at bounding box center [377, 90] width 24 height 11
drag, startPoint x: 339, startPoint y: 95, endPoint x: 334, endPoint y: 103, distance: 10.0
click at [334, 103] on div "insert select one: Math Expression Function Text Youtube Video Graphing Geometr…" at bounding box center [637, 82] width 1274 height 60
click at [335, 103] on div "insert select one: Math Expression Function Text Youtube Video Graphing Geometr…" at bounding box center [637, 82] width 1274 height 60
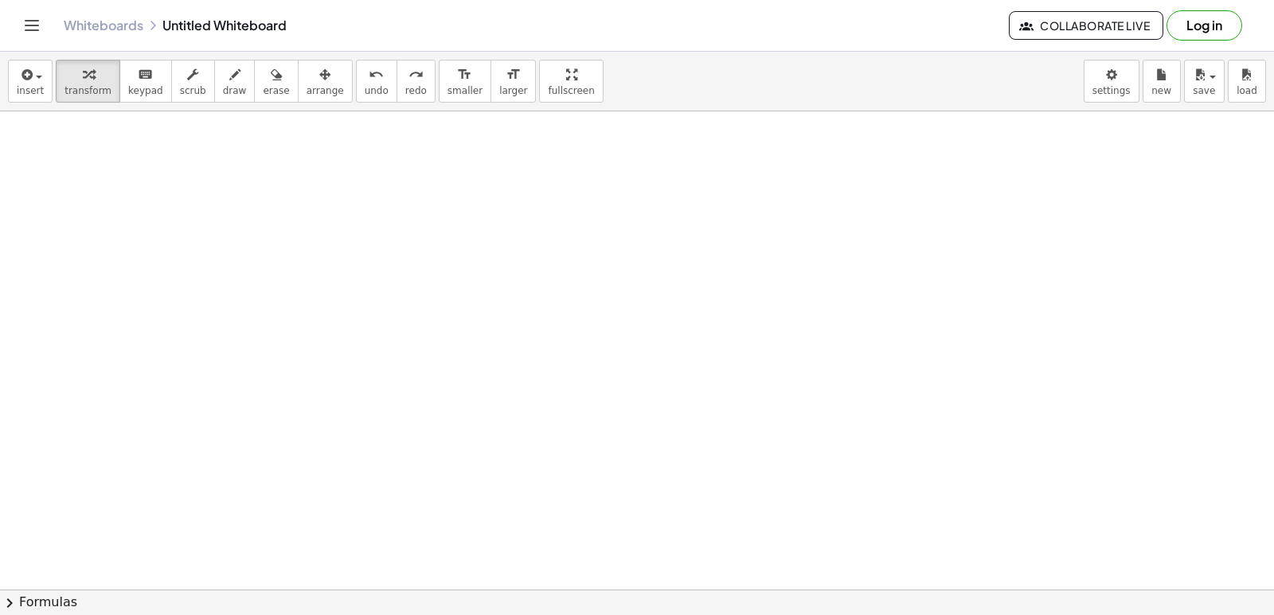
click at [335, 103] on div "insert select one: Math Expression Function Text Youtube Video Graphing Geometr…" at bounding box center [637, 82] width 1274 height 60
click at [336, 103] on div "insert select one: Math Expression Function Text Youtube Video Graphing Geometr…" at bounding box center [637, 82] width 1274 height 60
click at [356, 84] on button "undo undo" at bounding box center [376, 81] width 41 height 43
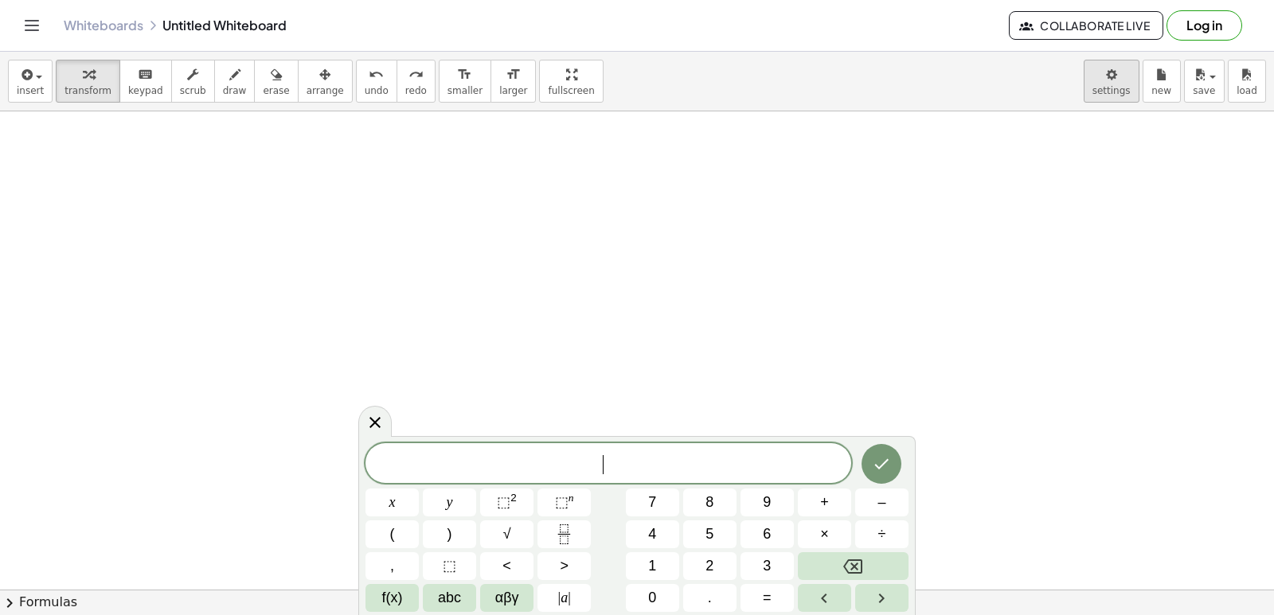
click at [1122, 80] on body "Graspable Math Activities Get Started Activity Bank Assigned Work Classes White…" at bounding box center [637, 307] width 1274 height 615
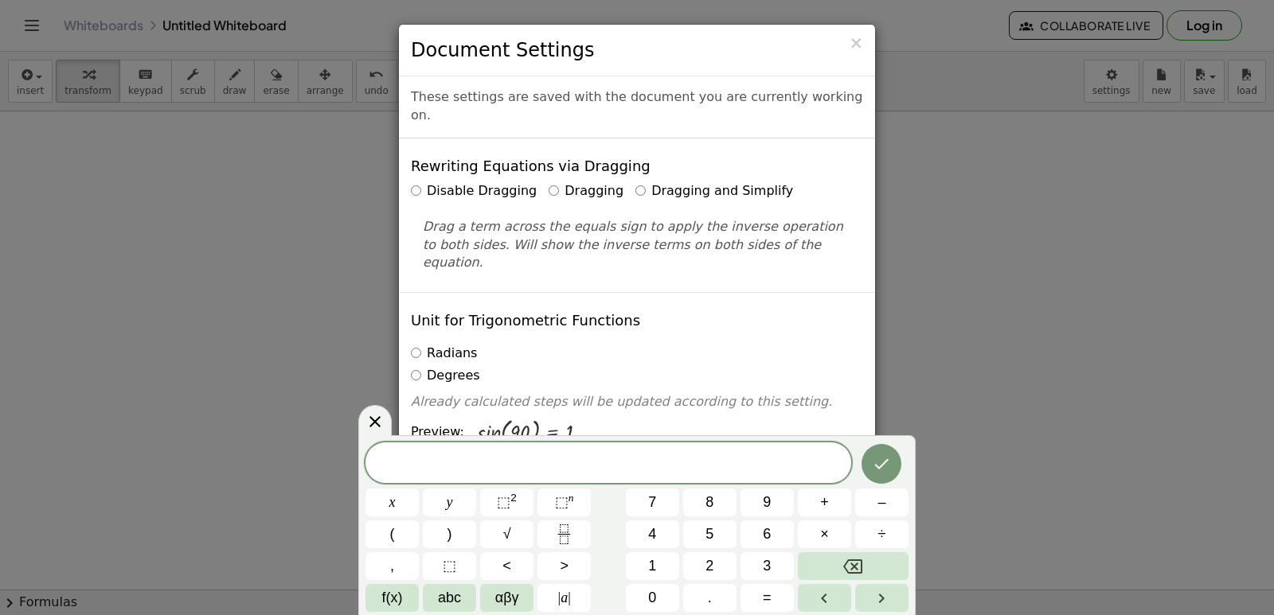
click at [635, 182] on label "Dragging and Simplify" at bounding box center [714, 191] width 158 height 18
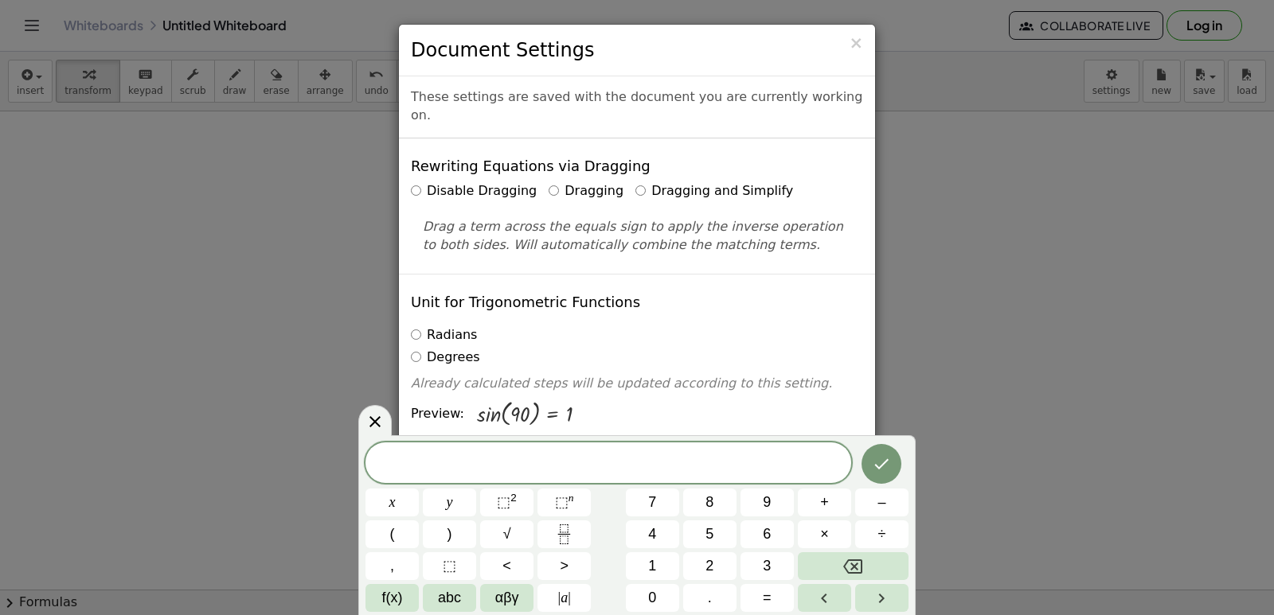
click at [923, 373] on div "× Document Settings These settings are saved with the document you are currentl…" at bounding box center [637, 307] width 1274 height 615
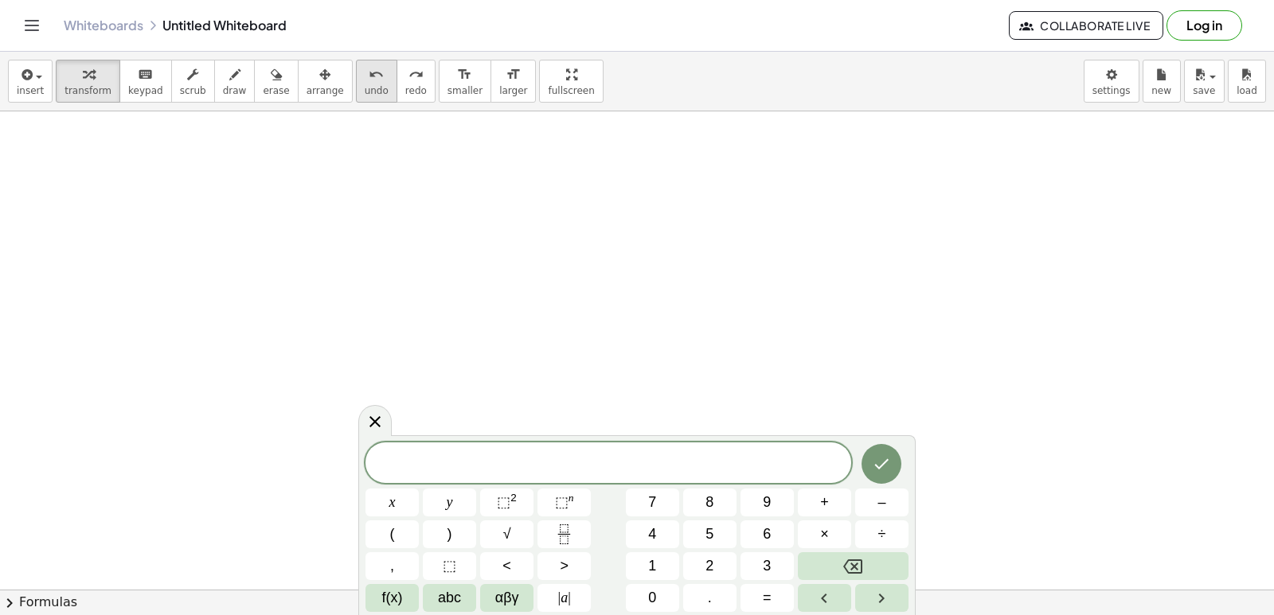
click at [356, 84] on button "undo undo" at bounding box center [376, 81] width 41 height 43
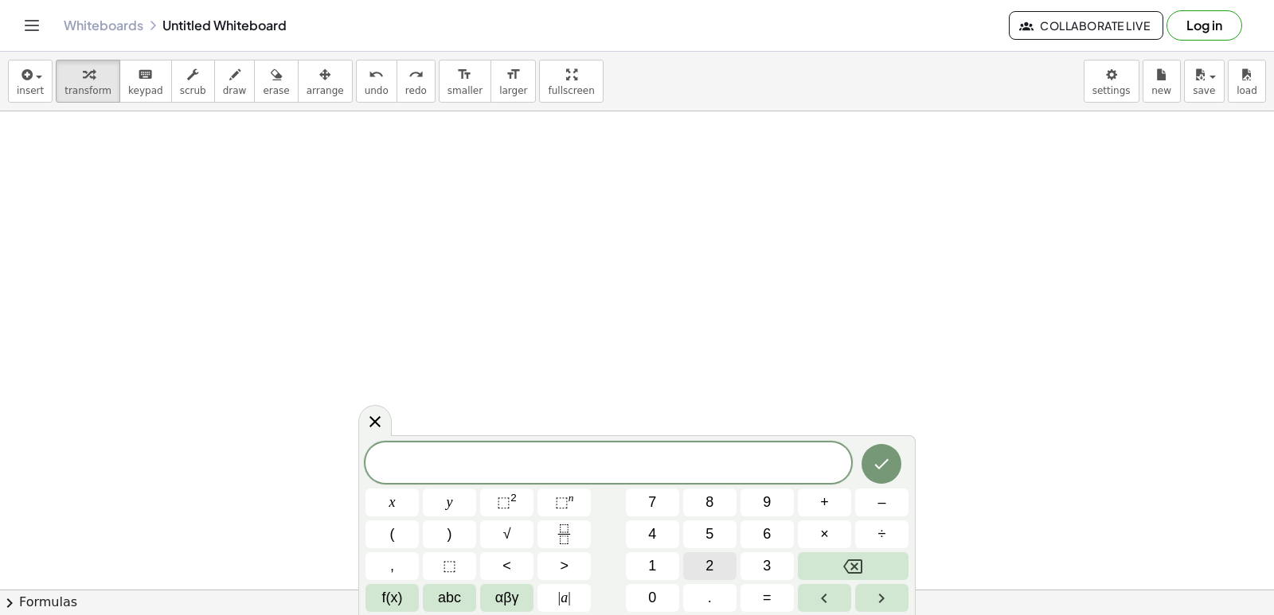
click at [689, 572] on button "2" at bounding box center [709, 566] width 53 height 28
click at [376, 489] on button "x" at bounding box center [391, 503] width 53 height 28
click at [871, 504] on button "–" at bounding box center [881, 503] width 53 height 28
click at [696, 575] on button "2" at bounding box center [709, 566] width 53 height 28
click at [656, 603] on span "0" at bounding box center [652, 597] width 8 height 21
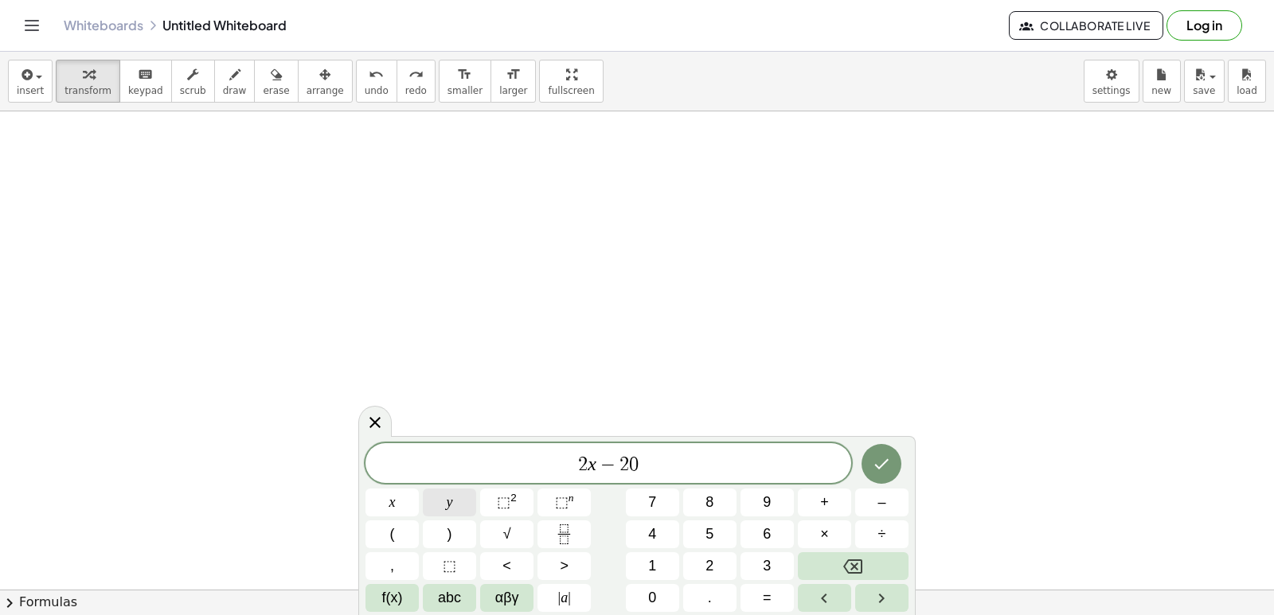
click at [442, 505] on button "y" at bounding box center [449, 503] width 53 height 28
click at [770, 590] on span "=" at bounding box center [767, 597] width 9 height 21
click at [642, 564] on button "1" at bounding box center [652, 566] width 53 height 28
click at [650, 533] on span "4" at bounding box center [652, 534] width 8 height 21
click at [887, 455] on icon "Done" at bounding box center [881, 464] width 19 height 19
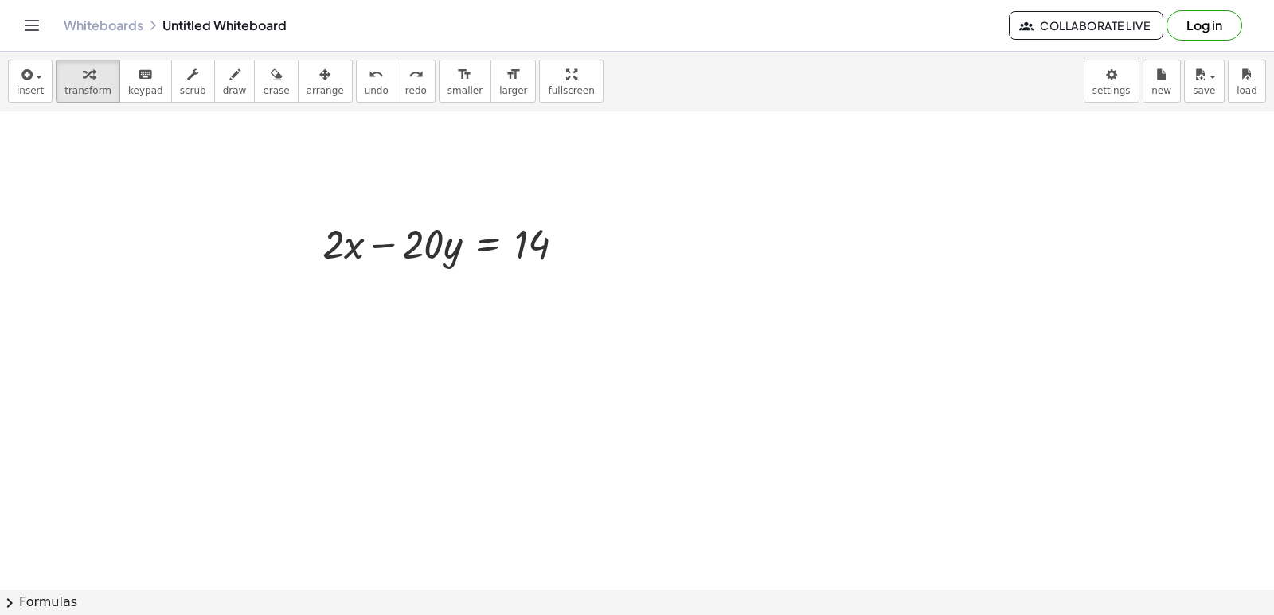
scroll to position [2790, 0]
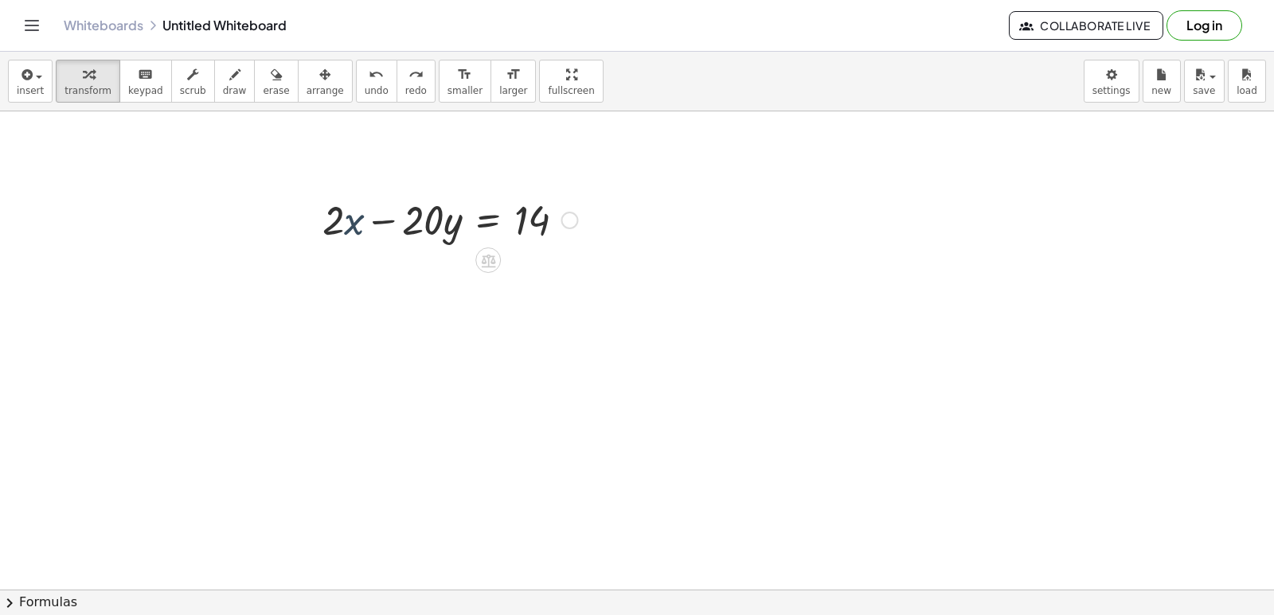
click at [345, 223] on div at bounding box center [449, 219] width 271 height 54
drag, startPoint x: 431, startPoint y: 233, endPoint x: 606, endPoint y: 236, distance: 174.4
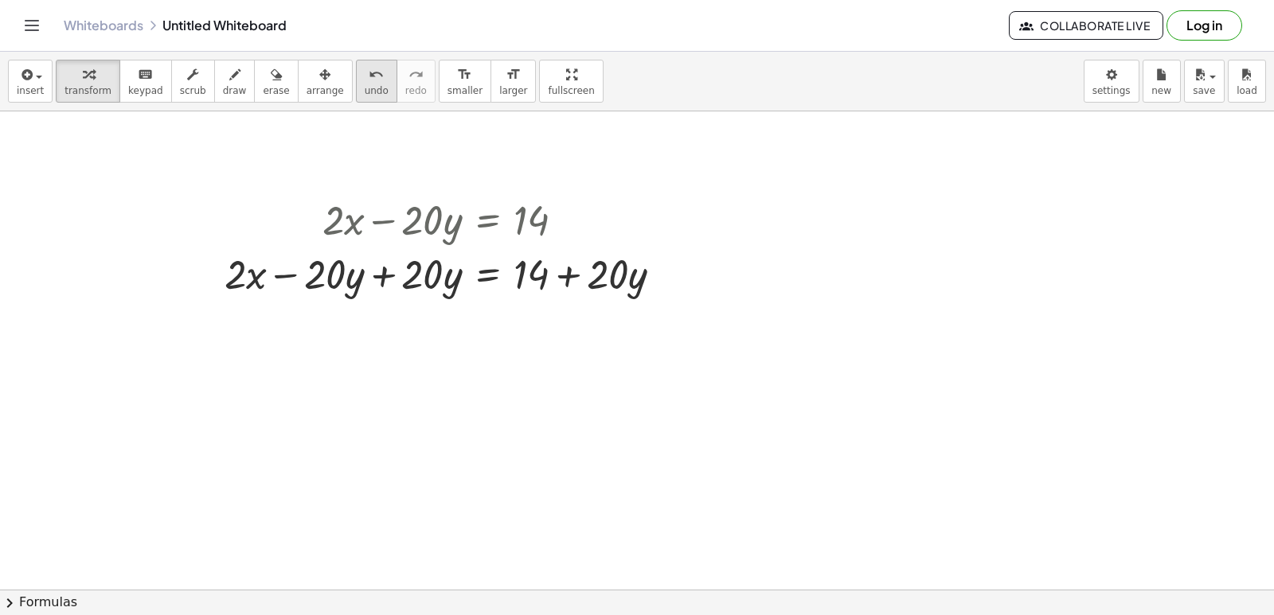
click at [365, 91] on span "undo" at bounding box center [377, 90] width 24 height 11
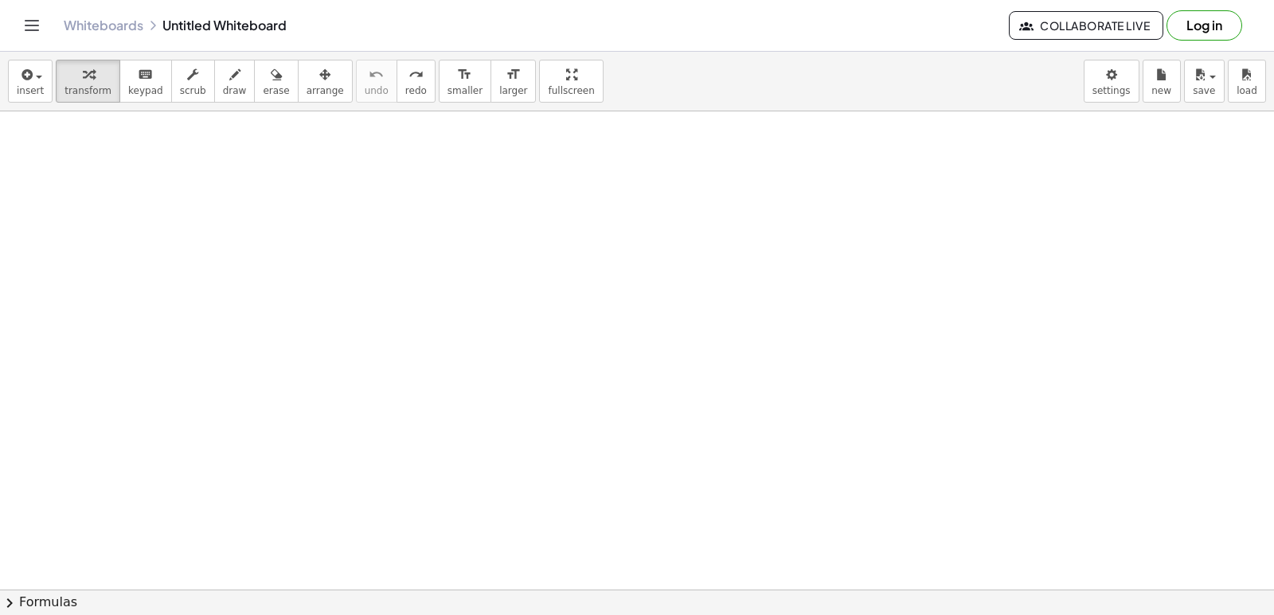
drag, startPoint x: 1010, startPoint y: 215, endPoint x: 1020, endPoint y: 285, distance: 70.7
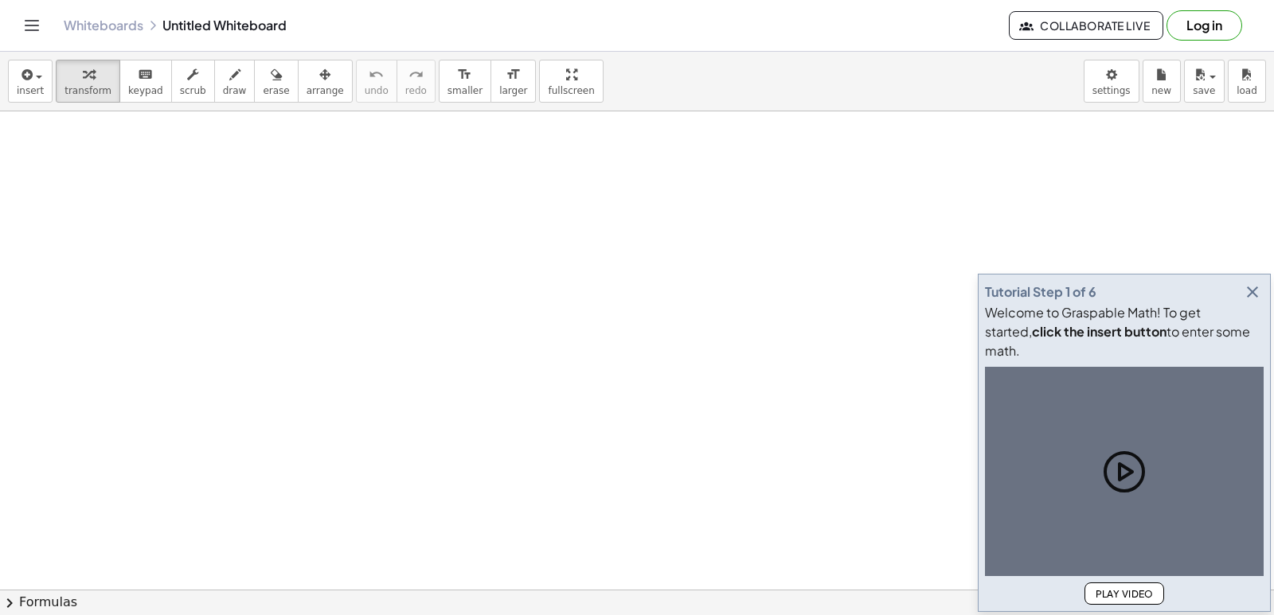
click at [1254, 302] on icon "button" at bounding box center [1252, 292] width 19 height 19
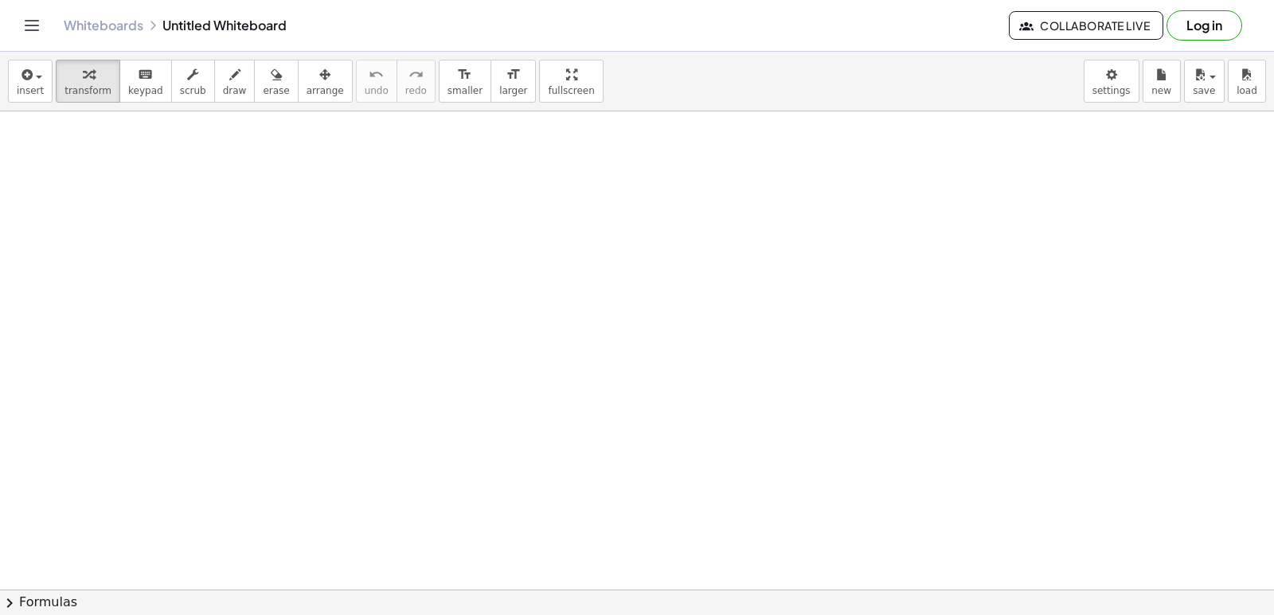
drag, startPoint x: 1251, startPoint y: 306, endPoint x: 1197, endPoint y: 320, distance: 55.8
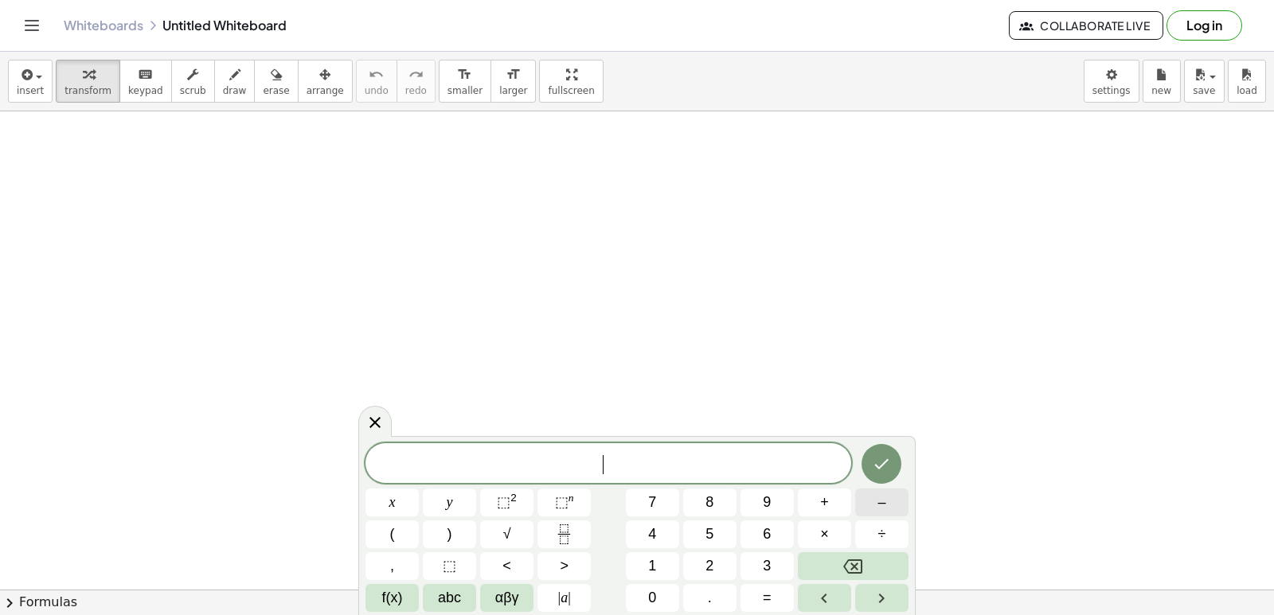
click at [866, 500] on button "–" at bounding box center [881, 503] width 53 height 28
click at [672, 537] on button "4" at bounding box center [652, 535] width 53 height 28
click at [383, 497] on button "x" at bounding box center [391, 503] width 53 height 28
click at [829, 506] on button "+" at bounding box center [824, 503] width 53 height 28
click at [714, 529] on button "5" at bounding box center [709, 535] width 53 height 28
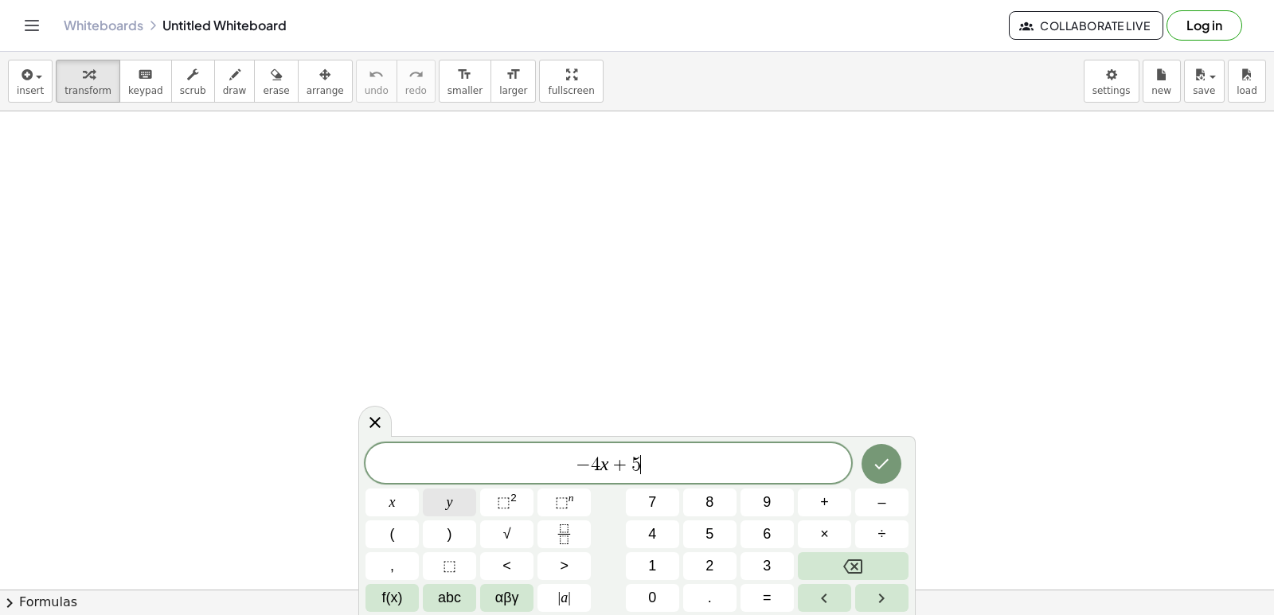
click at [465, 505] on button "y" at bounding box center [449, 503] width 53 height 28
click at [769, 601] on span "=" at bounding box center [767, 597] width 9 height 21
click at [650, 570] on span "1" at bounding box center [652, 566] width 8 height 21
click at [875, 460] on icon "Done" at bounding box center [881, 464] width 19 height 19
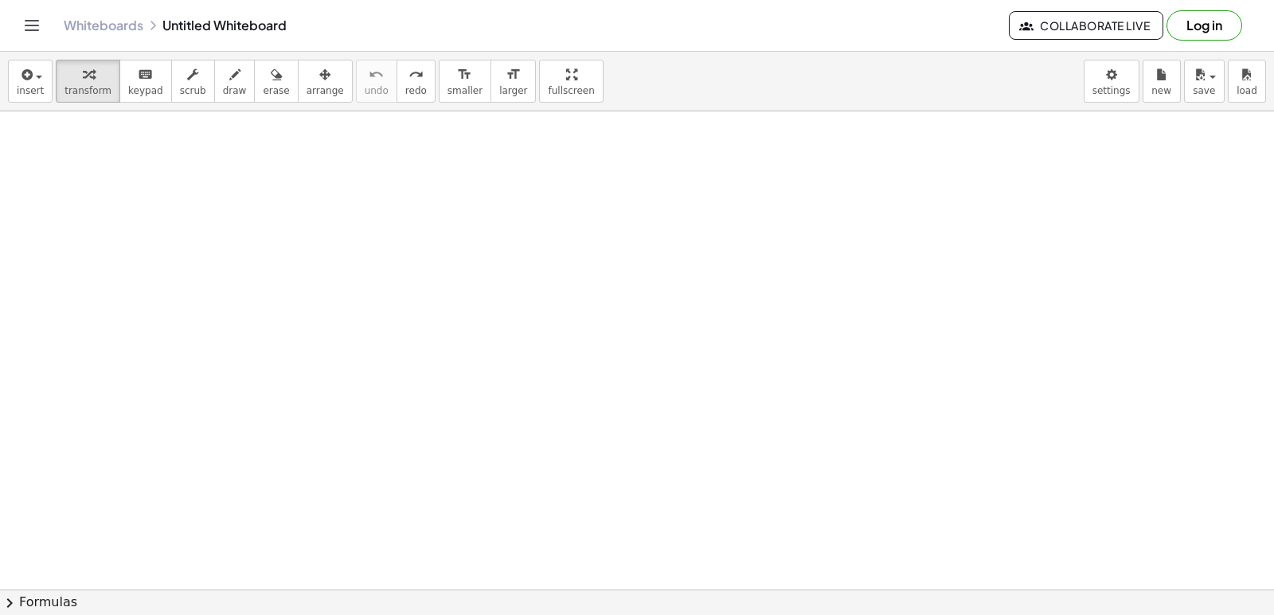
click at [455, 188] on div at bounding box center [765, 589] width 1530 height 957
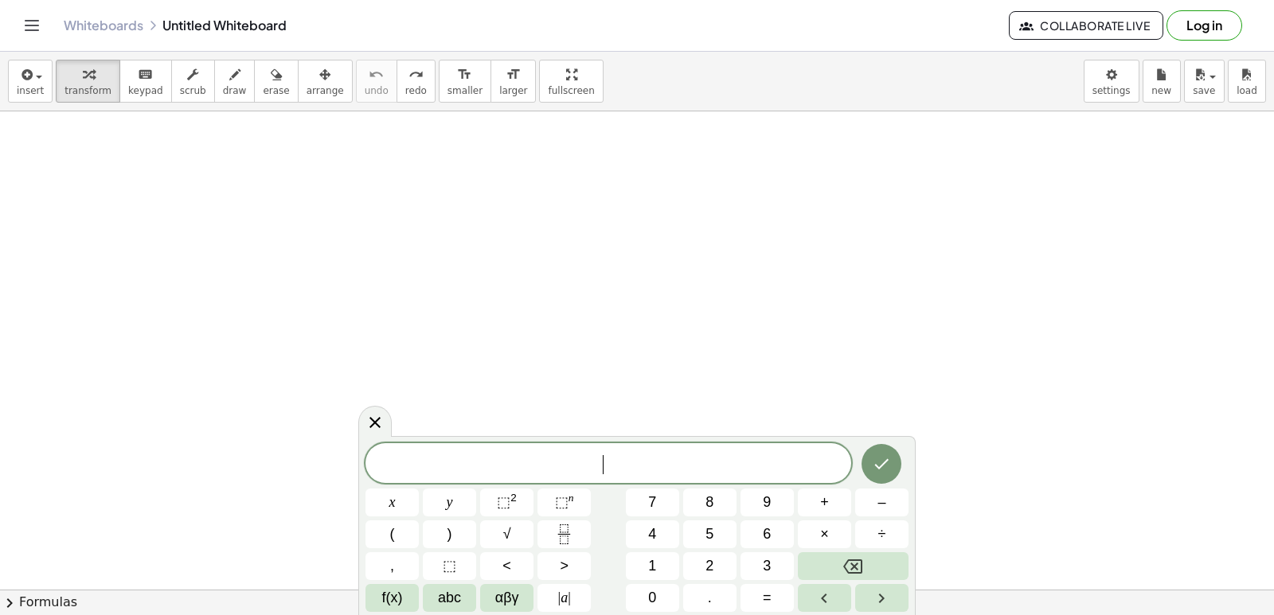
click at [874, 517] on div "​ x y ⬚ 2 ⬚ n 7 8 9 + – ( ) √ 4 5 6 × ÷ , ⬚ < > 1 2 3 f(x) abc αβγ | a | 0 . =" at bounding box center [636, 527] width 543 height 169
click at [880, 507] on span "–" at bounding box center [881, 502] width 8 height 21
click at [649, 536] on span "4" at bounding box center [652, 534] width 8 height 21
click at [394, 502] on span "x" at bounding box center [392, 502] width 6 height 21
click at [829, 507] on button "+" at bounding box center [824, 503] width 53 height 28
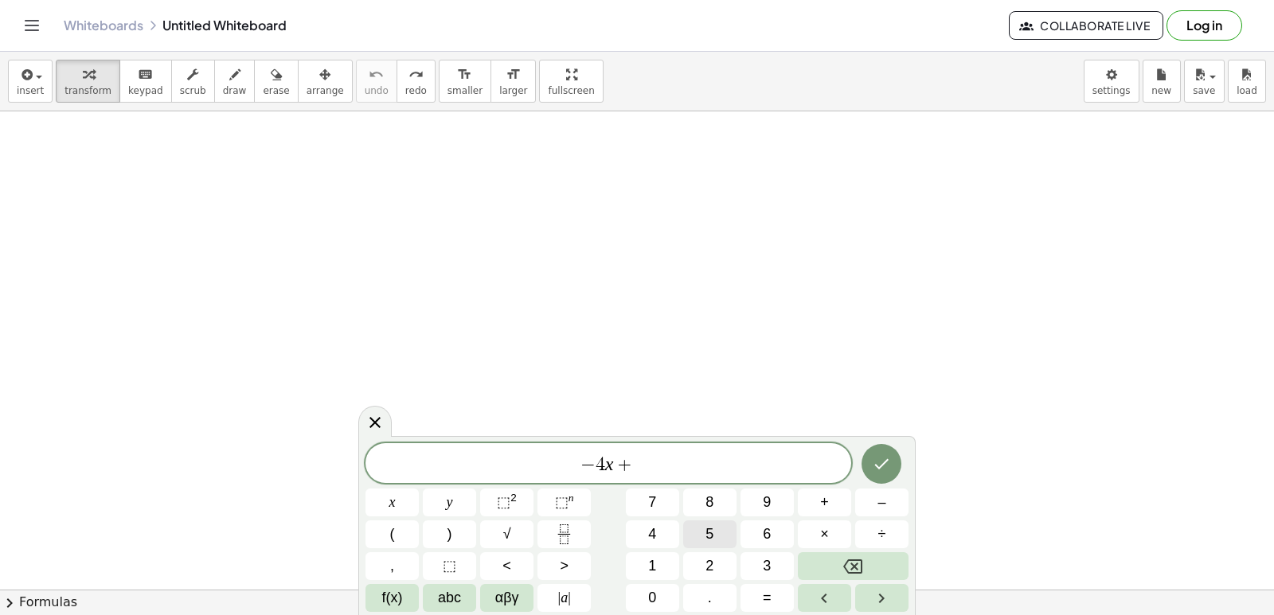
click at [716, 535] on button "5" at bounding box center [709, 535] width 53 height 28
click at [440, 496] on button "y" at bounding box center [449, 503] width 53 height 28
click at [768, 597] on span "=" at bounding box center [767, 597] width 9 height 21
click at [646, 557] on button "1" at bounding box center [652, 566] width 53 height 28
click at [882, 468] on icon "Done" at bounding box center [881, 464] width 19 height 19
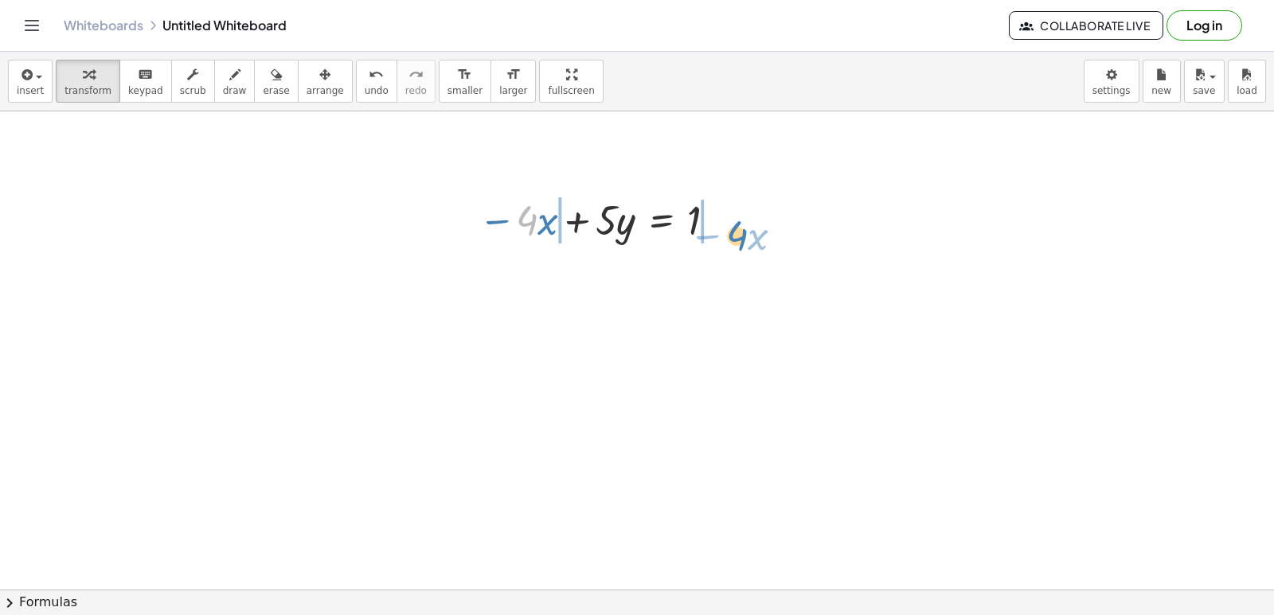
drag, startPoint x: 537, startPoint y: 232, endPoint x: 743, endPoint y: 274, distance: 210.4
click at [749, 244] on div "· 4 − · x − · 4 · x + · 5 · y = 1" at bounding box center [765, 589] width 1530 height 957
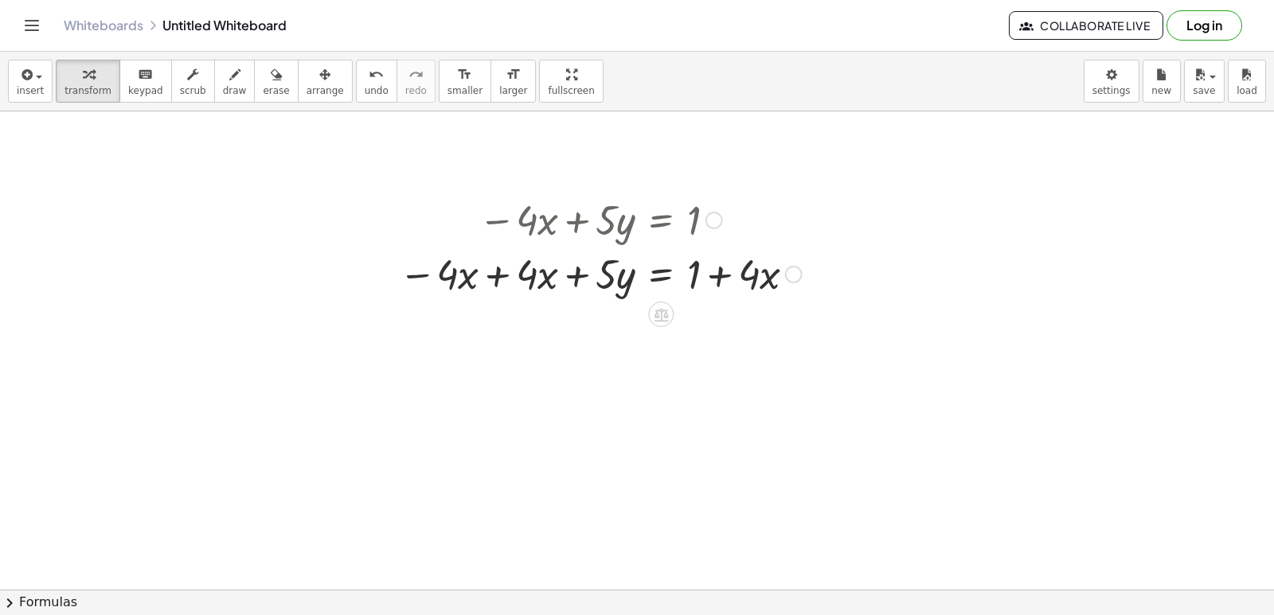
drag, startPoint x: 1055, startPoint y: 369, endPoint x: 1273, endPoint y: -69, distance: 489.1
click at [1273, 0] on html "Graspable Math Activities Get Started Activity Bank Assigned Work Classes White…" at bounding box center [637, 307] width 1274 height 615
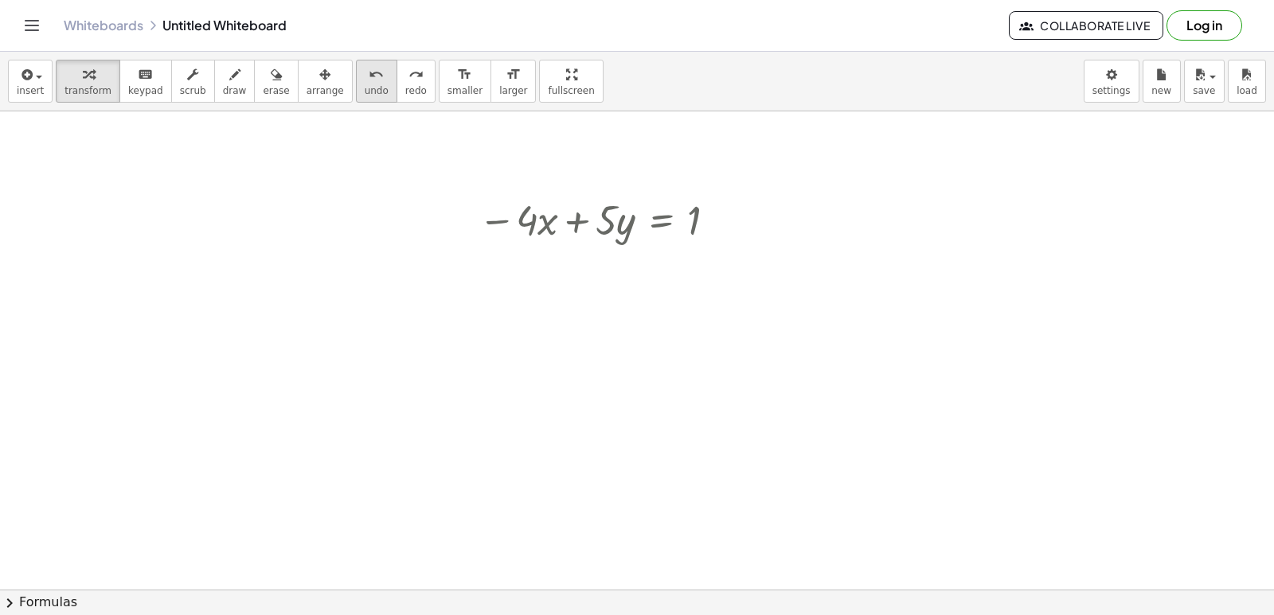
click at [365, 96] on span "undo" at bounding box center [377, 90] width 24 height 11
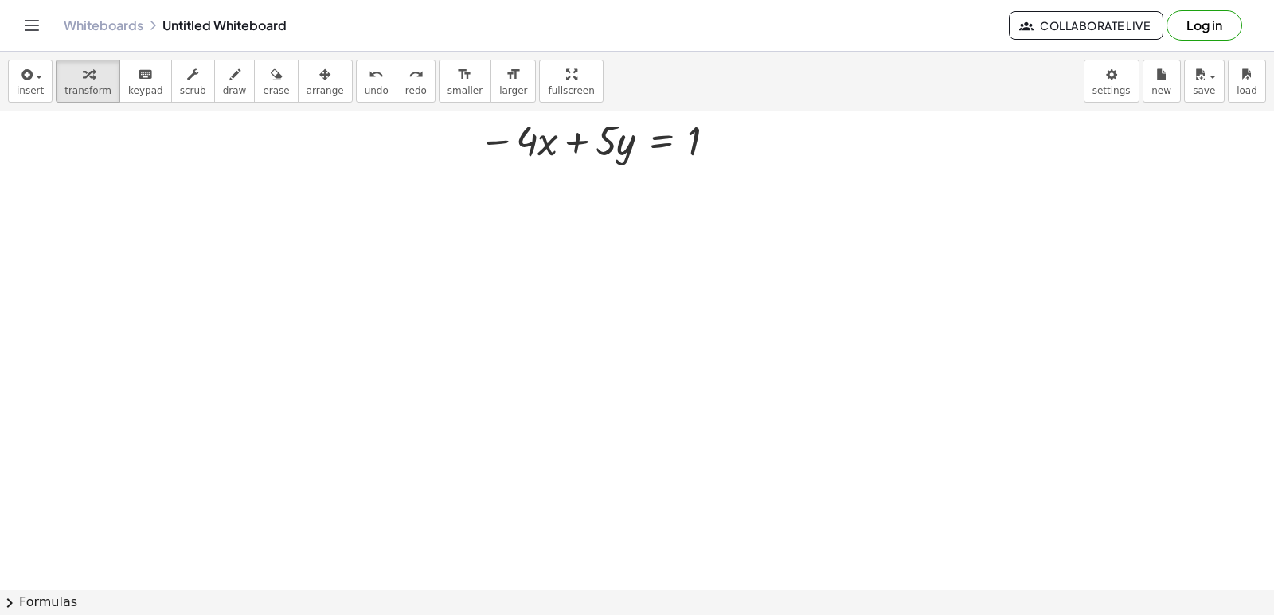
scroll to position [239, 0]
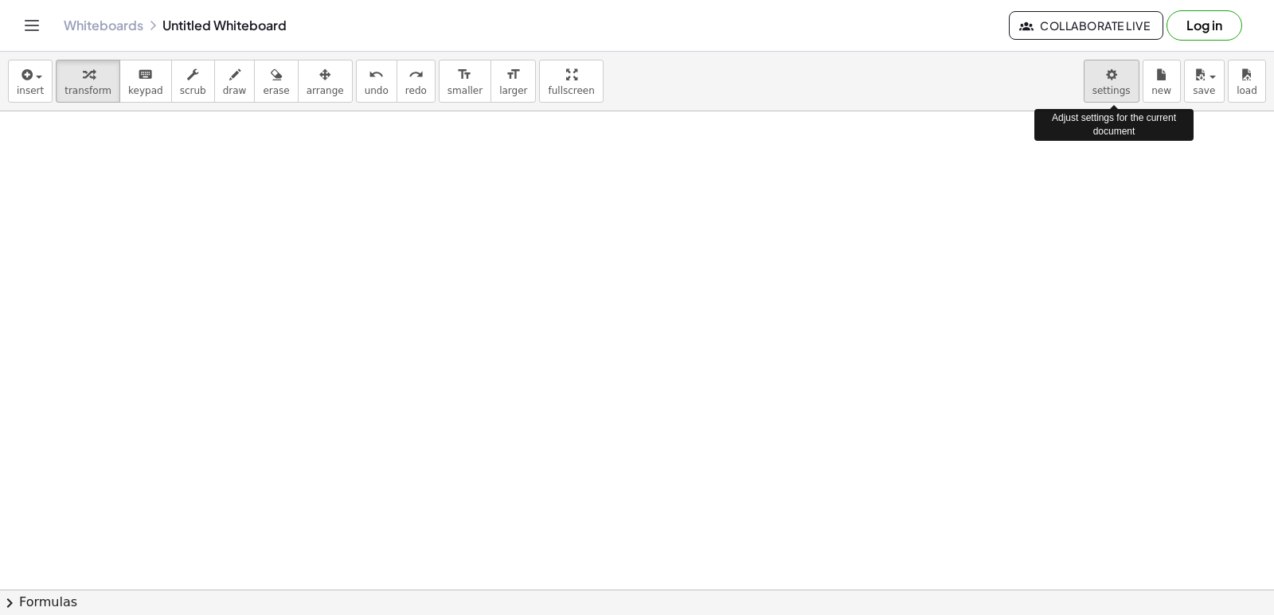
click at [1122, 74] on body "Graspable Math Activities Get Started Activity Bank Assigned Work Classes White…" at bounding box center [637, 307] width 1274 height 615
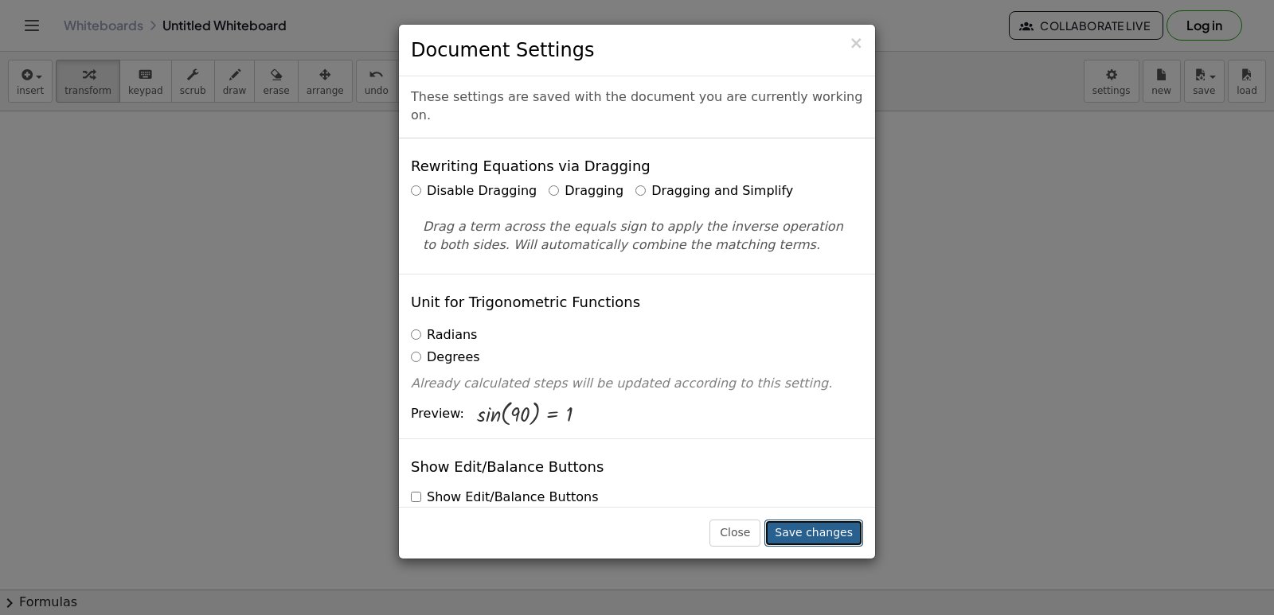
click at [837, 533] on button "Save changes" at bounding box center [813, 533] width 99 height 27
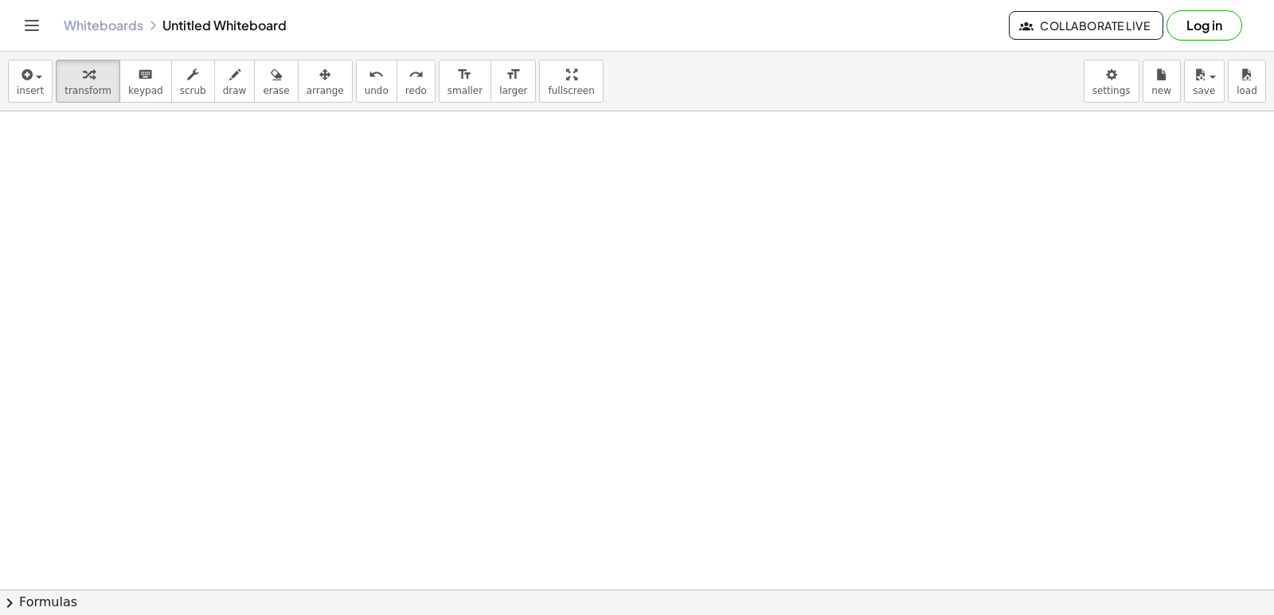
click at [584, 358] on div at bounding box center [765, 351] width 1530 height 957
drag, startPoint x: 617, startPoint y: 283, endPoint x: 616, endPoint y: 296, distance: 12.8
click at [616, 296] on div at bounding box center [765, 351] width 1530 height 957
drag, startPoint x: 595, startPoint y: 316, endPoint x: 579, endPoint y: 317, distance: 15.9
click at [594, 316] on div at bounding box center [765, 351] width 1530 height 957
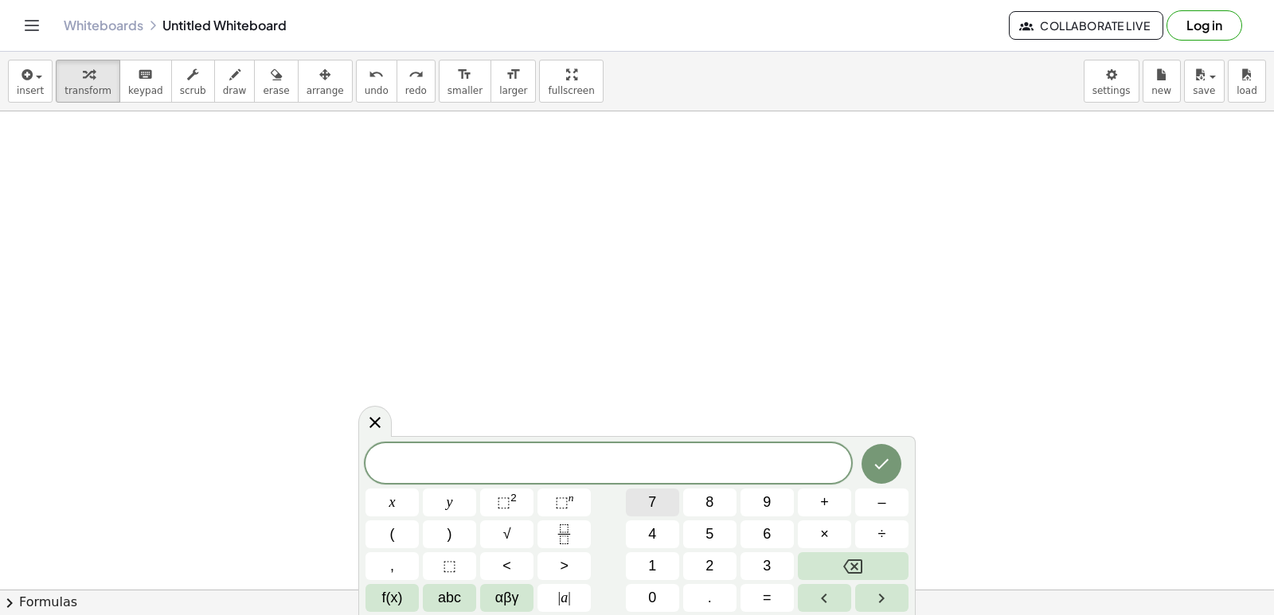
click at [651, 497] on span "7" at bounding box center [652, 502] width 8 height 21
click at [856, 560] on icon "Backspace" at bounding box center [852, 566] width 19 height 19
click at [876, 505] on button "–" at bounding box center [881, 503] width 53 height 28
click at [657, 501] on button "7" at bounding box center [652, 503] width 53 height 28
click at [399, 505] on button "x" at bounding box center [391, 503] width 53 height 28
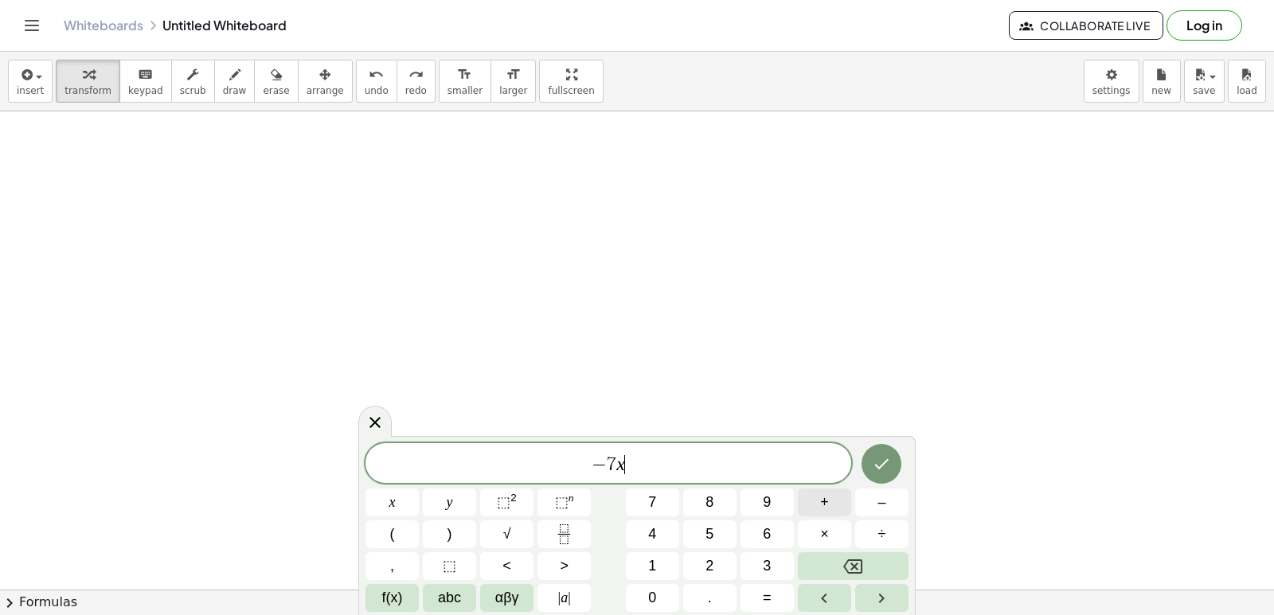
click at [829, 507] on button "+" at bounding box center [824, 503] width 53 height 28
click at [651, 529] on span "4" at bounding box center [652, 534] width 8 height 21
click at [459, 503] on button "y" at bounding box center [449, 503] width 53 height 28
click at [759, 600] on button "=" at bounding box center [766, 598] width 53 height 28
click at [876, 504] on button "–" at bounding box center [881, 503] width 53 height 28
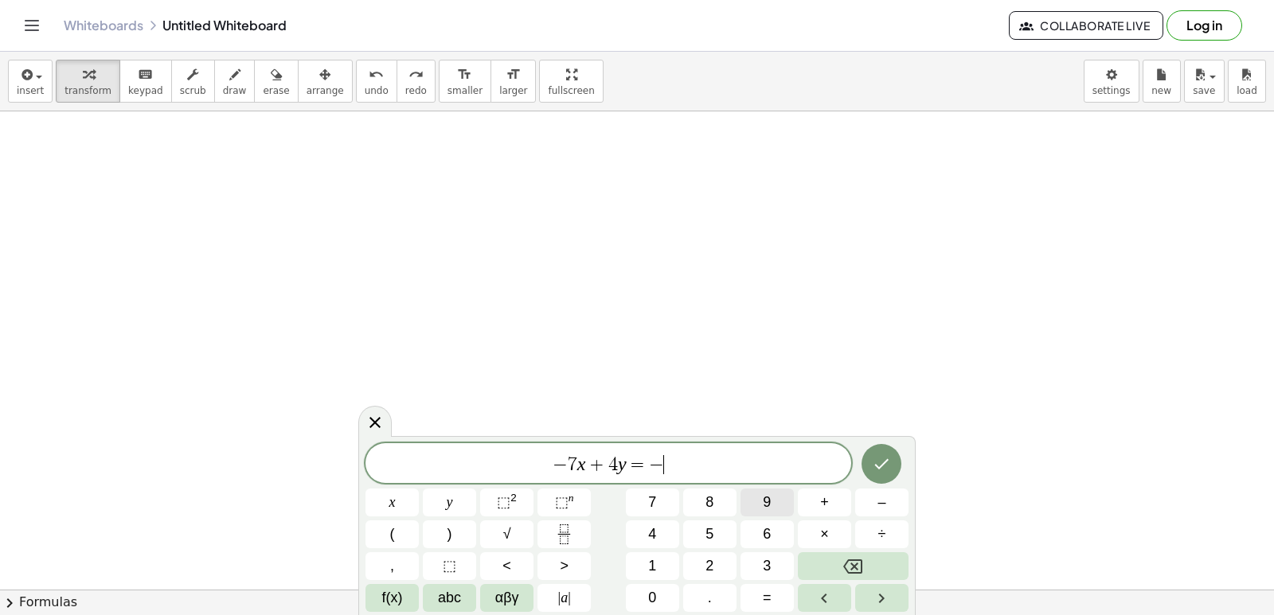
click at [768, 504] on span "9" at bounding box center [767, 502] width 8 height 21
click at [895, 457] on button "Done" at bounding box center [881, 464] width 40 height 40
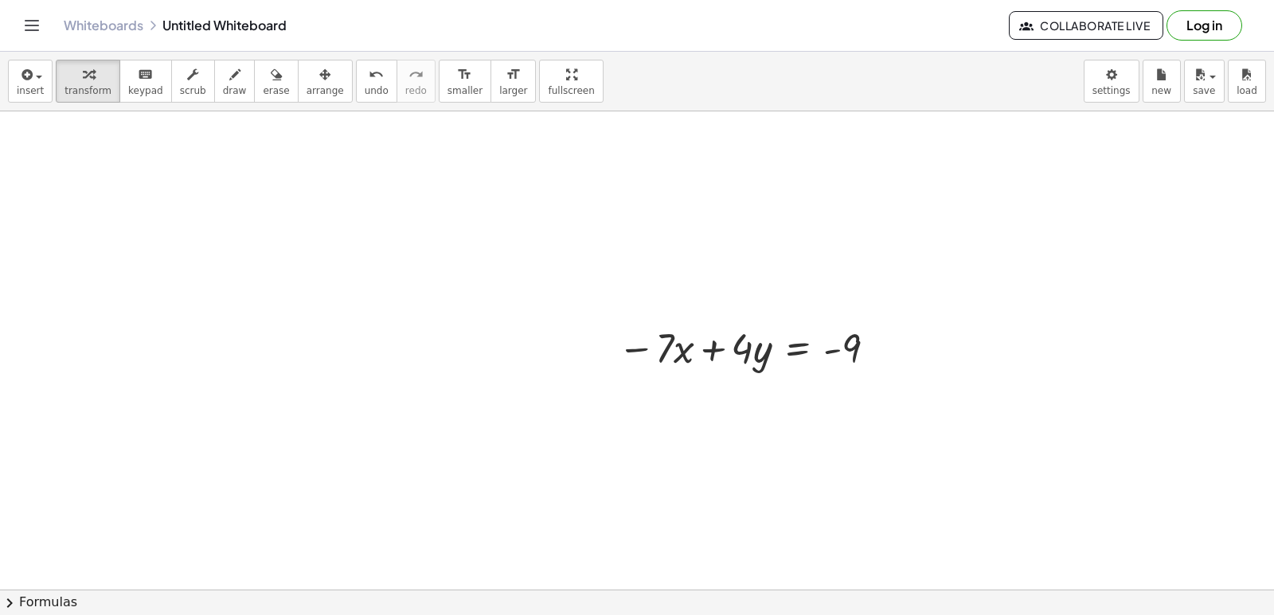
scroll to position [318, 0]
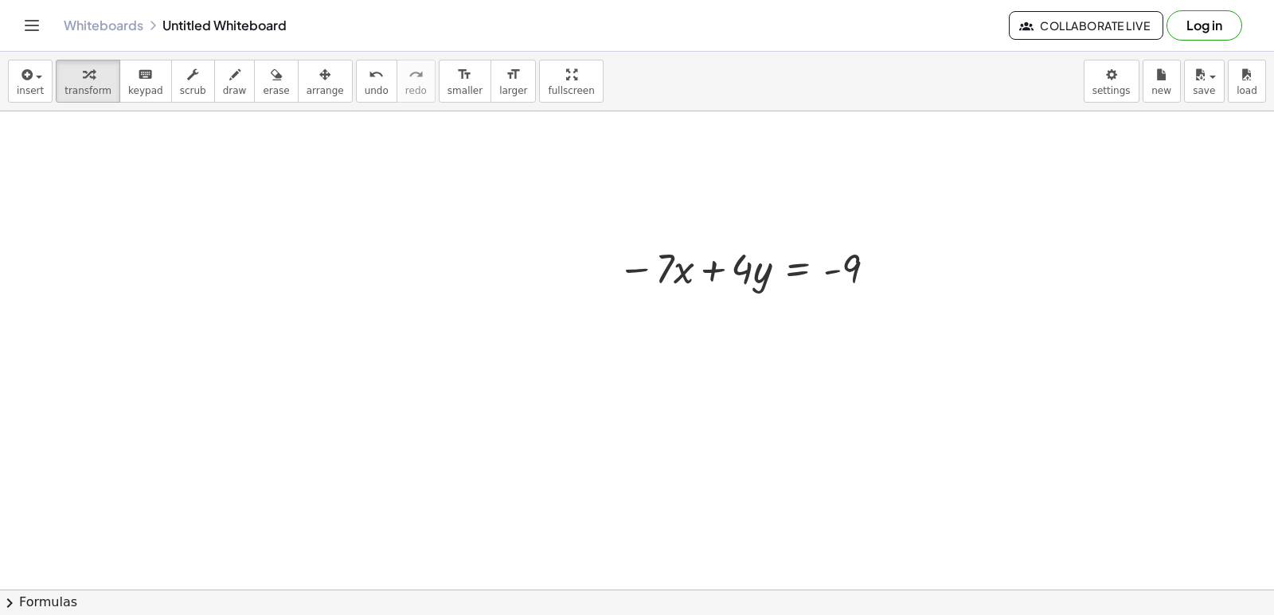
click at [418, 342] on div at bounding box center [765, 271] width 1530 height 957
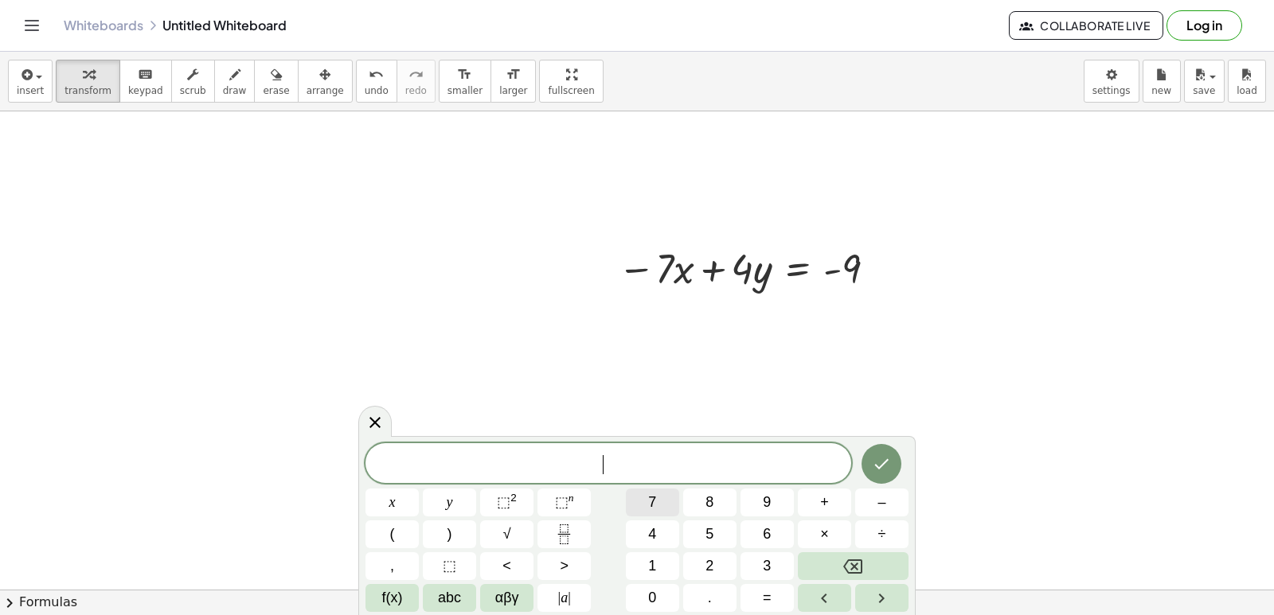
click at [649, 504] on span "7" at bounding box center [652, 502] width 8 height 21
click at [387, 501] on button "x" at bounding box center [391, 503] width 53 height 28
click at [872, 500] on button "–" at bounding box center [881, 503] width 53 height 28
click at [712, 540] on span "5" at bounding box center [709, 534] width 8 height 21
click at [450, 509] on span "y" at bounding box center [450, 502] width 6 height 21
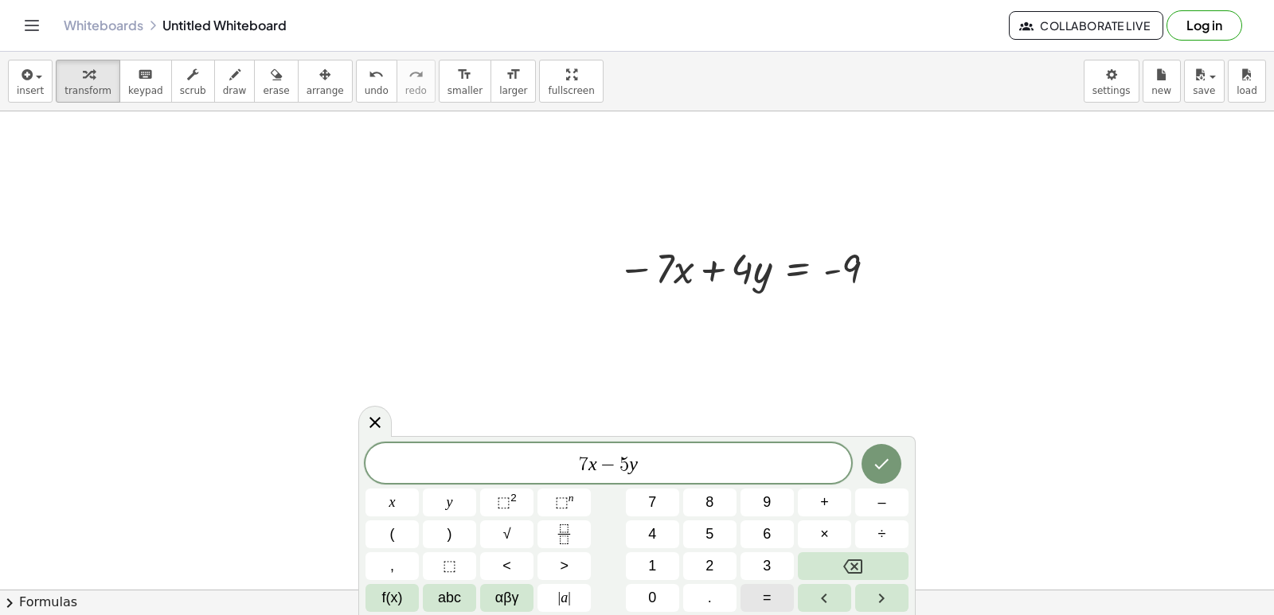
click at [770, 599] on span "=" at bounding box center [767, 597] width 9 height 21
click at [771, 541] on span "6" at bounding box center [767, 534] width 8 height 21
click at [873, 455] on icon "Done" at bounding box center [881, 464] width 19 height 19
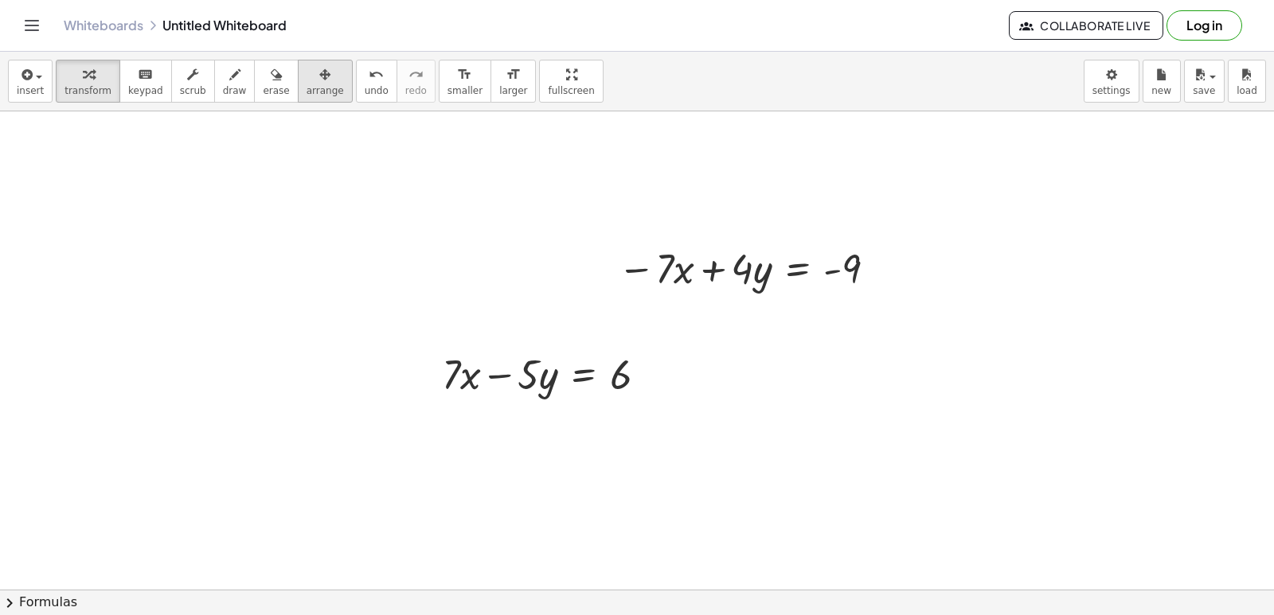
click at [319, 82] on icon "button" at bounding box center [324, 74] width 11 height 19
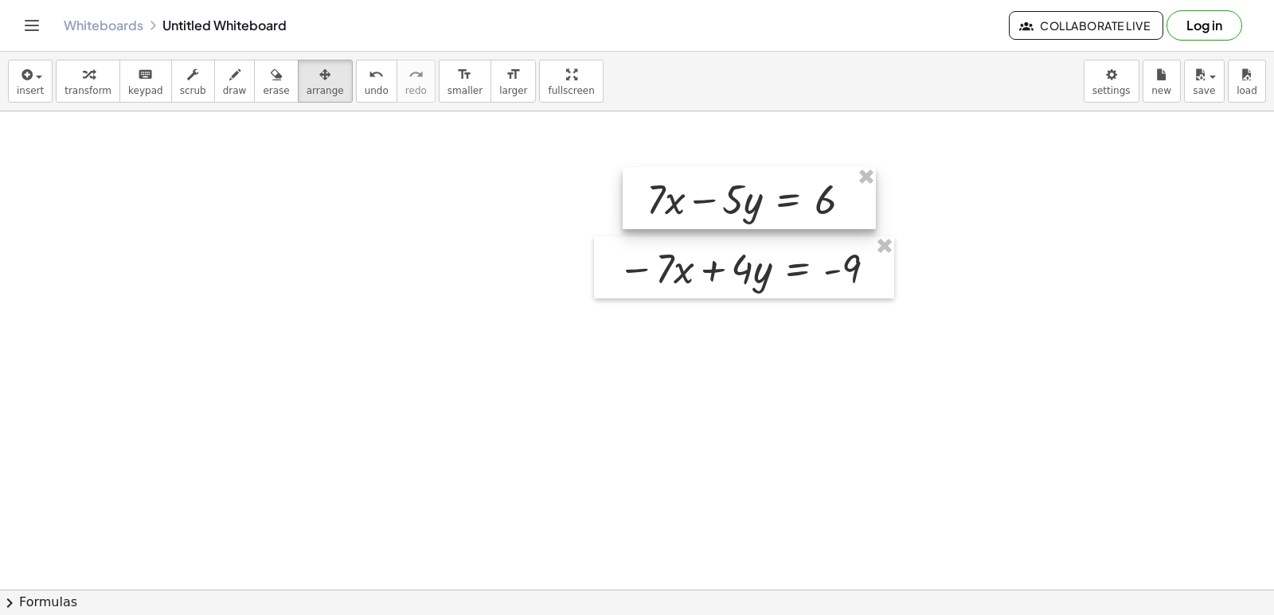
drag, startPoint x: 501, startPoint y: 384, endPoint x: 699, endPoint y: 212, distance: 262.9
click at [699, 212] on div at bounding box center [748, 198] width 253 height 62
click at [83, 84] on icon "button" at bounding box center [88, 74] width 11 height 19
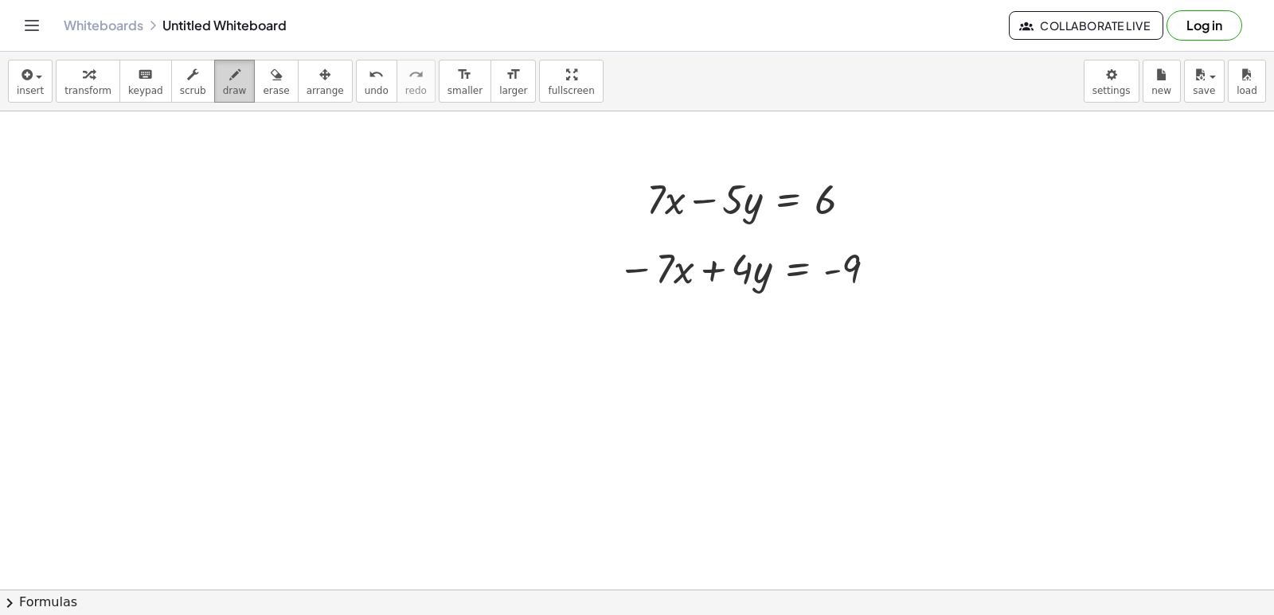
click at [229, 77] on icon "button" at bounding box center [234, 74] width 11 height 19
drag, startPoint x: 599, startPoint y: 169, endPoint x: 574, endPoint y: 295, distance: 128.2
click at [585, 298] on div at bounding box center [765, 271] width 1530 height 957
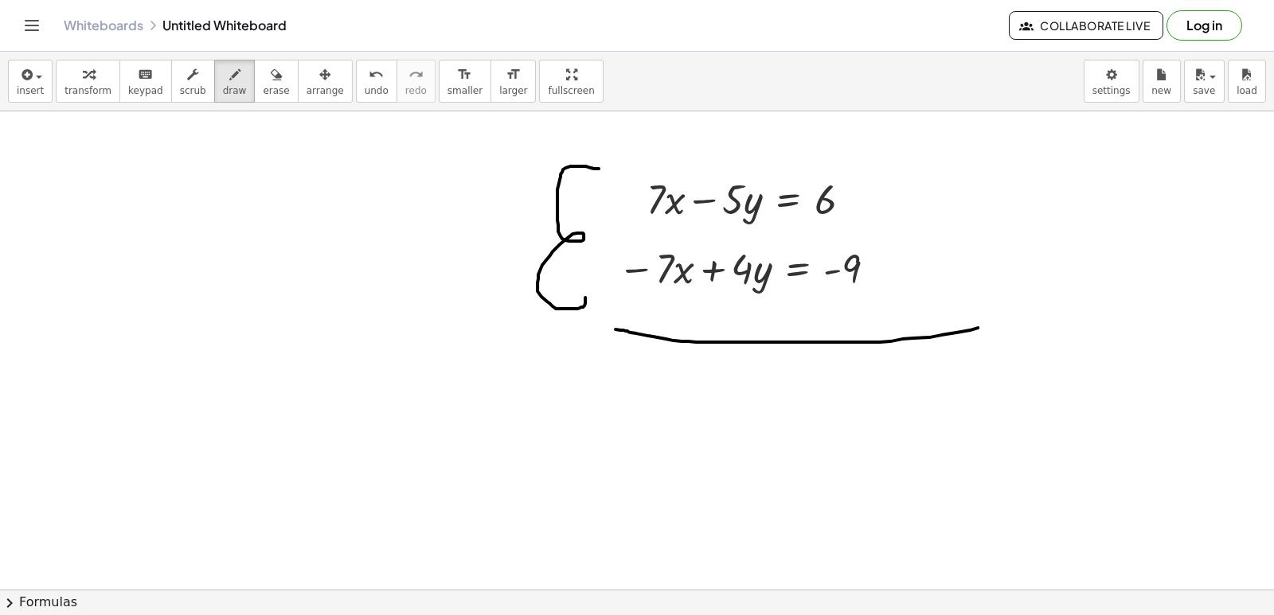
drag, startPoint x: 636, startPoint y: 334, endPoint x: 983, endPoint y: 326, distance: 347.1
click at [983, 326] on div at bounding box center [765, 271] width 1530 height 957
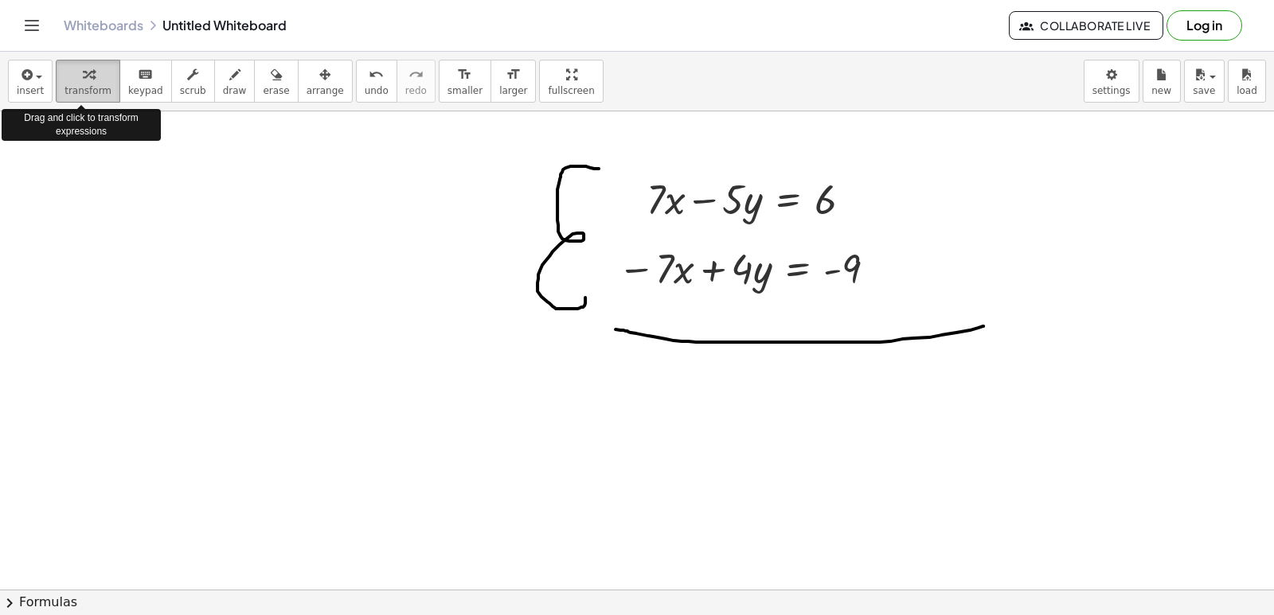
drag, startPoint x: 79, startPoint y: 88, endPoint x: 73, endPoint y: 96, distance: 9.7
click at [78, 88] on span "transform" at bounding box center [87, 90] width 47 height 11
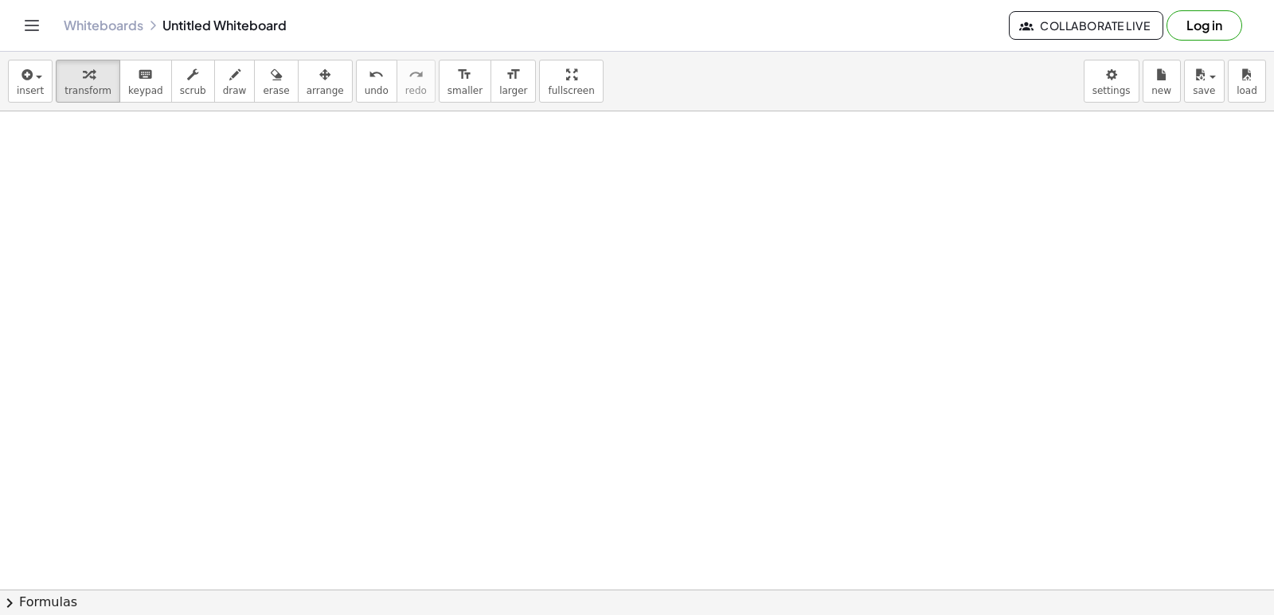
scroll to position [637, 0]
click at [673, 325] on div at bounding box center [765, 192] width 1530 height 1435
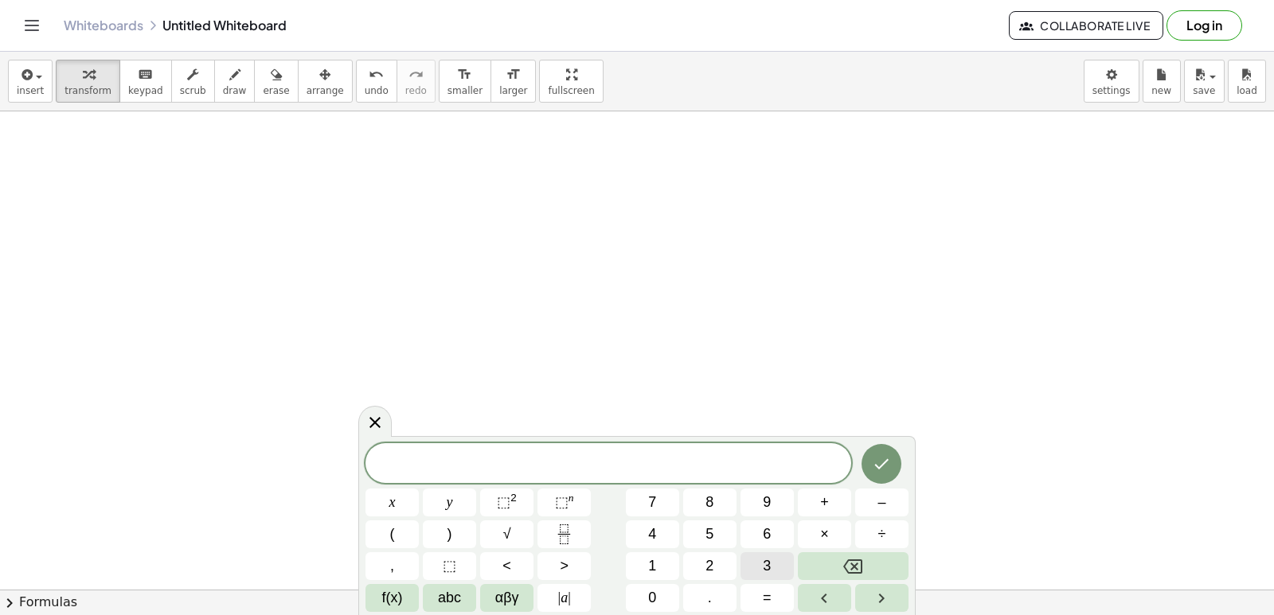
click at [772, 572] on button "3" at bounding box center [766, 566] width 53 height 28
click at [386, 503] on button "x" at bounding box center [391, 503] width 53 height 28
click at [829, 498] on button "+" at bounding box center [824, 503] width 53 height 28
click at [646, 501] on button "7" at bounding box center [652, 503] width 53 height 28
click at [450, 505] on span "y" at bounding box center [450, 502] width 6 height 21
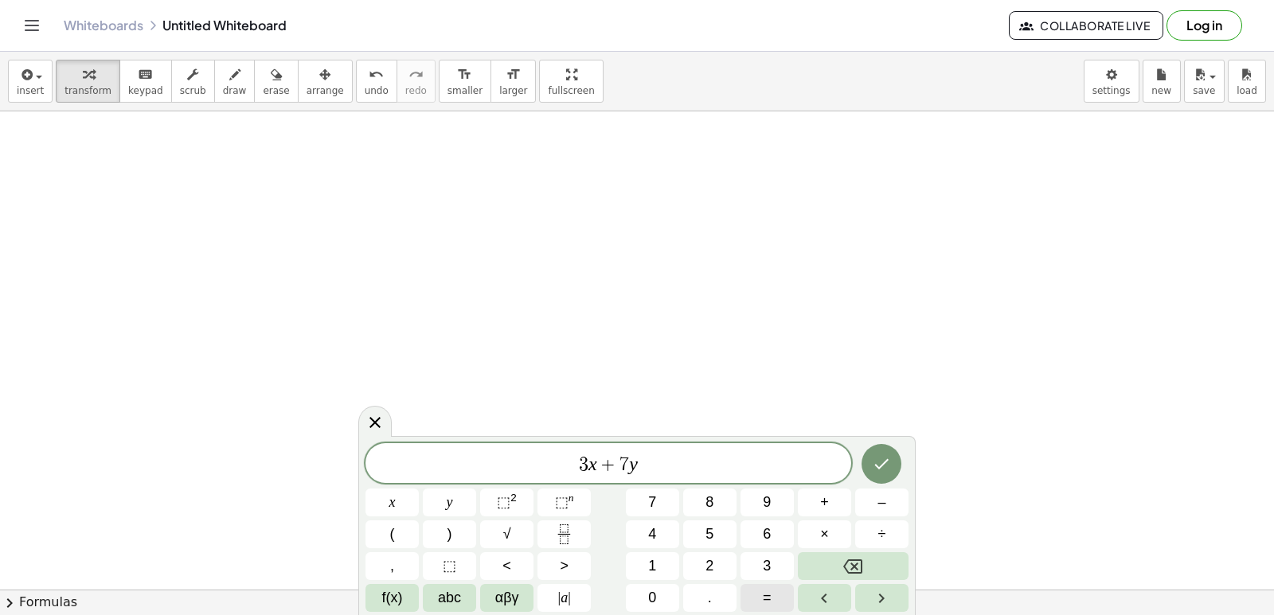
click at [764, 603] on span "=" at bounding box center [767, 597] width 9 height 21
click at [660, 529] on button "4" at bounding box center [652, 535] width 53 height 28
click at [657, 595] on button "0" at bounding box center [652, 598] width 53 height 28
click at [891, 467] on icon "Done" at bounding box center [881, 464] width 19 height 19
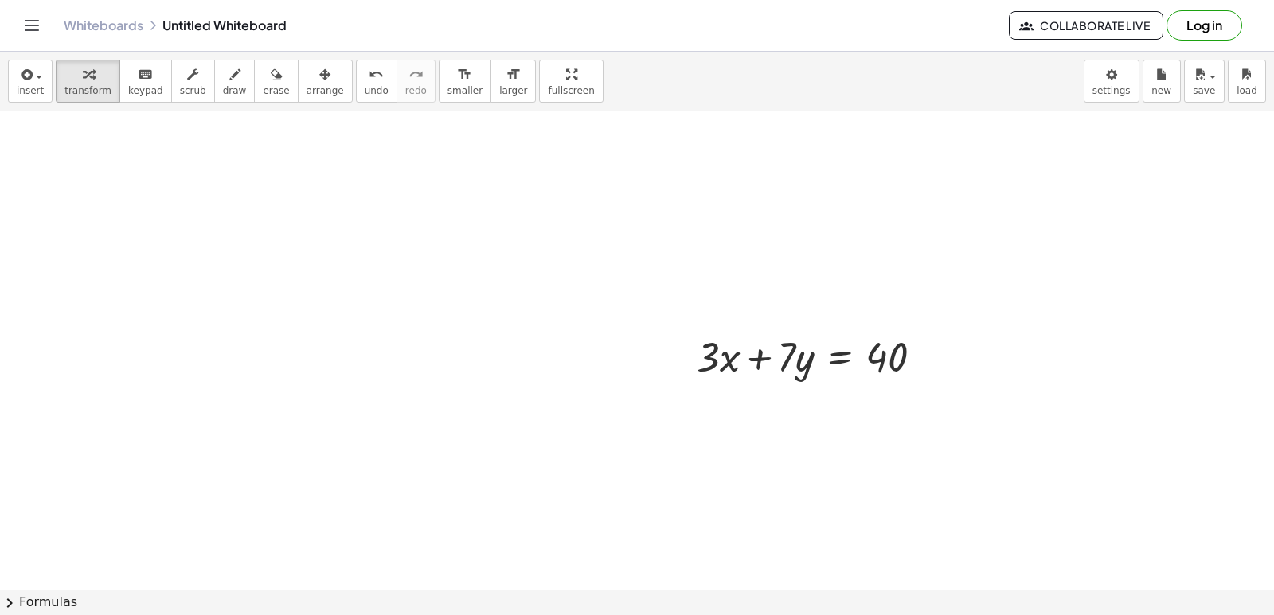
click at [566, 407] on div at bounding box center [765, 192] width 1530 height 1435
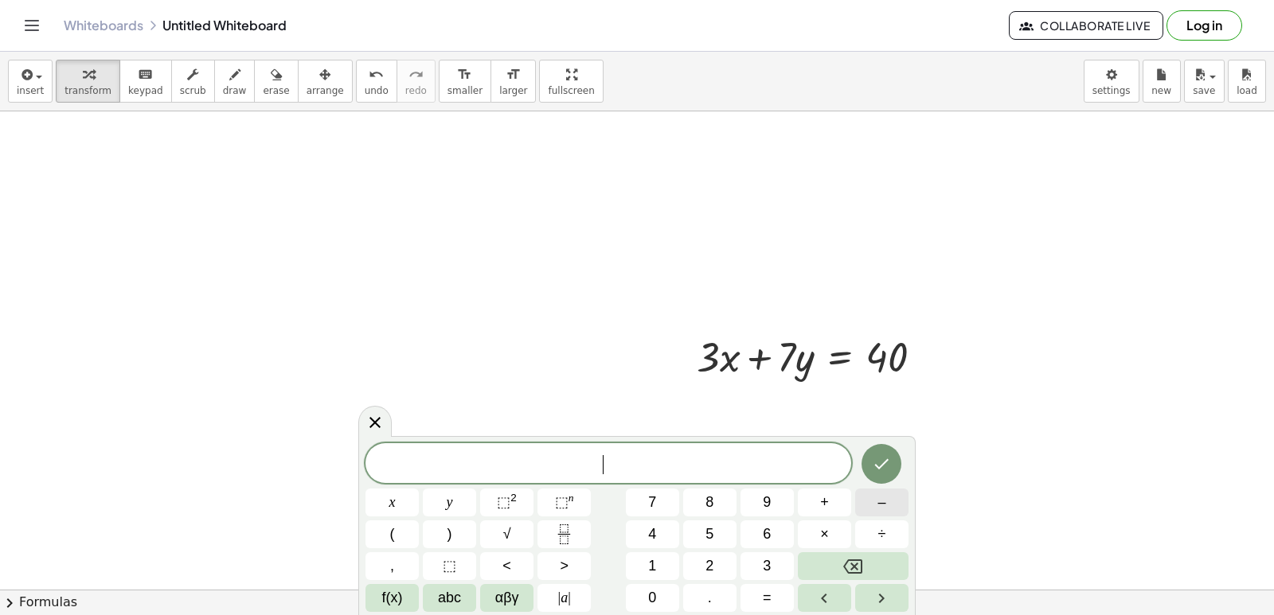
click at [877, 505] on span "–" at bounding box center [881, 502] width 8 height 21
click at [767, 571] on span "3" at bounding box center [767, 566] width 8 height 21
click at [400, 491] on button "x" at bounding box center [391, 503] width 53 height 28
click at [833, 502] on button "+" at bounding box center [824, 503] width 53 height 28
click at [649, 529] on span "4" at bounding box center [652, 534] width 8 height 21
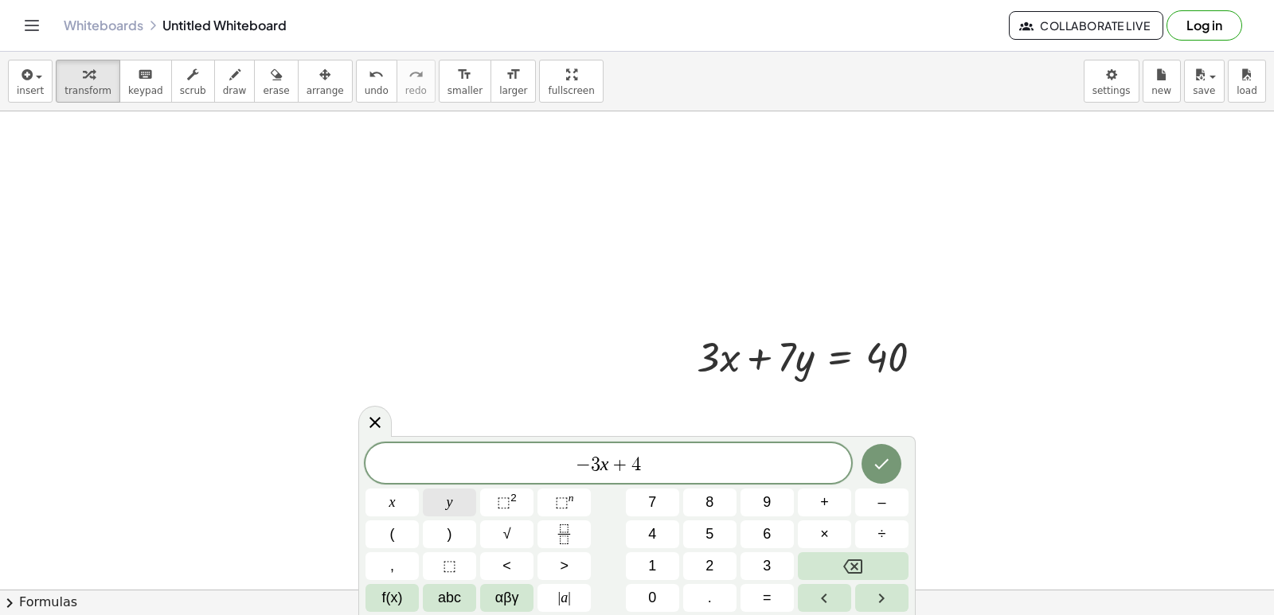
click at [448, 501] on span "y" at bounding box center [450, 502] width 6 height 21
click at [764, 589] on div "− 3 x + 4 y ​ x y ⬚ 2 ⬚ n 7 8 9 + – ( ) √ 4 5 6 × ÷ , ⬚ < > 1 2 3 f(x) abc αβγ …" at bounding box center [636, 527] width 543 height 169
click at [775, 594] on button "=" at bounding box center [766, 598] width 53 height 28
click at [656, 529] on span "4" at bounding box center [652, 534] width 8 height 21
click at [892, 475] on button "Done" at bounding box center [881, 464] width 40 height 40
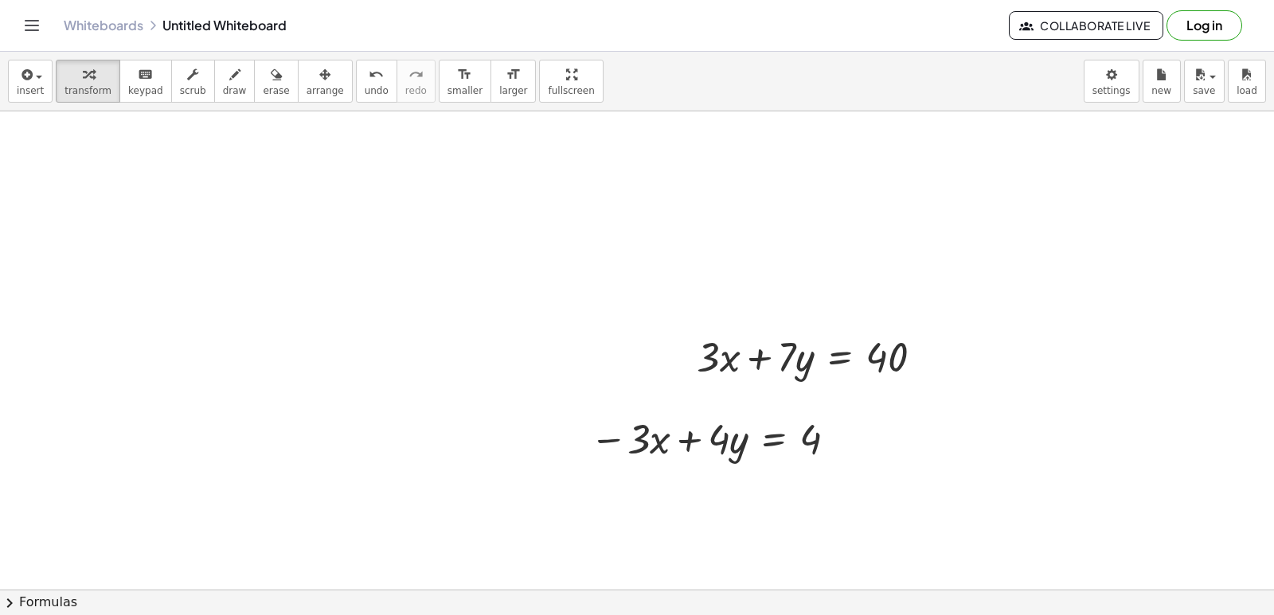
click at [319, 78] on icon "button" at bounding box center [324, 74] width 11 height 19
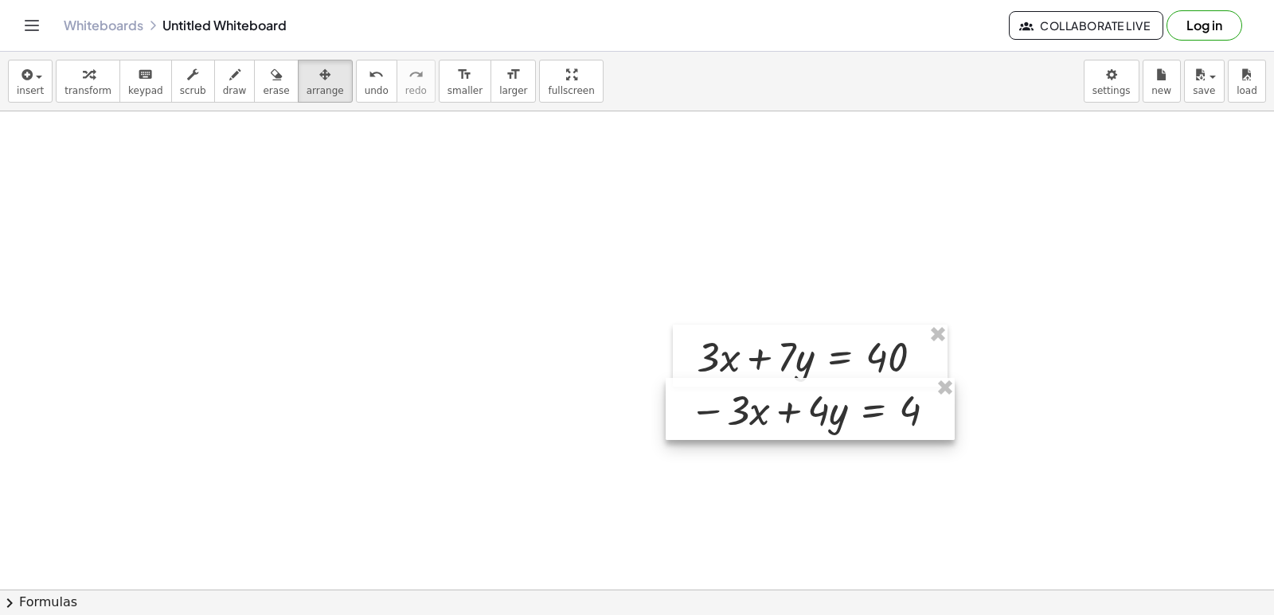
drag, startPoint x: 736, startPoint y: 443, endPoint x: 826, endPoint y: 419, distance: 93.6
click at [826, 419] on div at bounding box center [809, 409] width 289 height 62
click at [86, 71] on icon "button" at bounding box center [88, 74] width 11 height 19
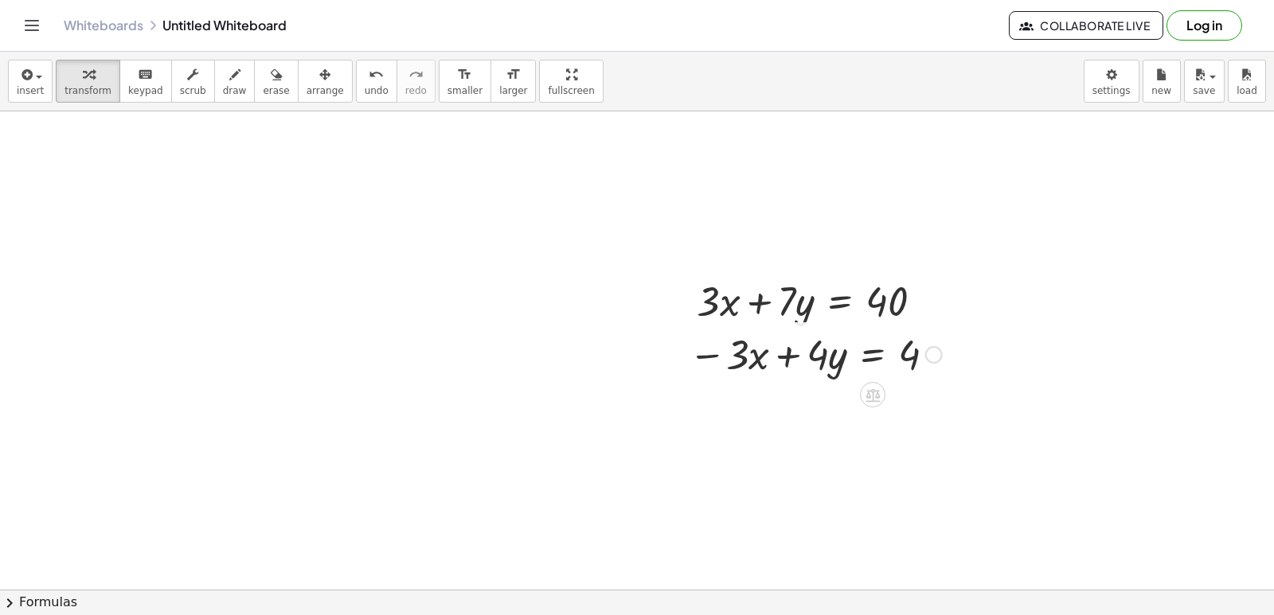
scroll to position [716, 0]
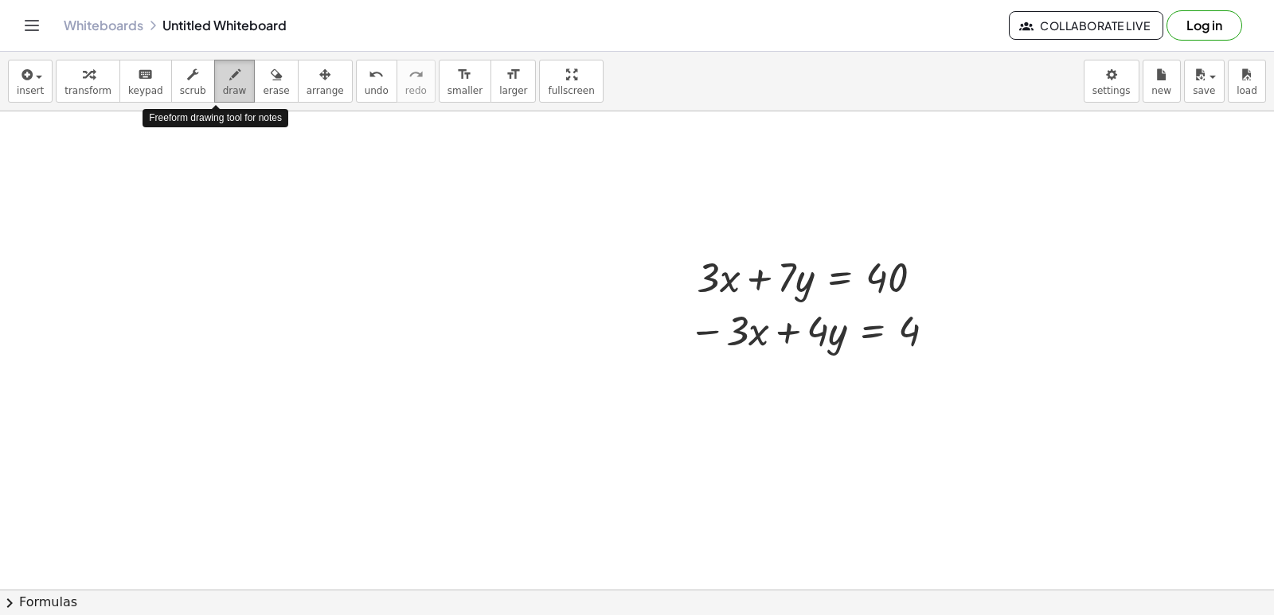
click at [224, 84] on button "draw" at bounding box center [234, 81] width 41 height 43
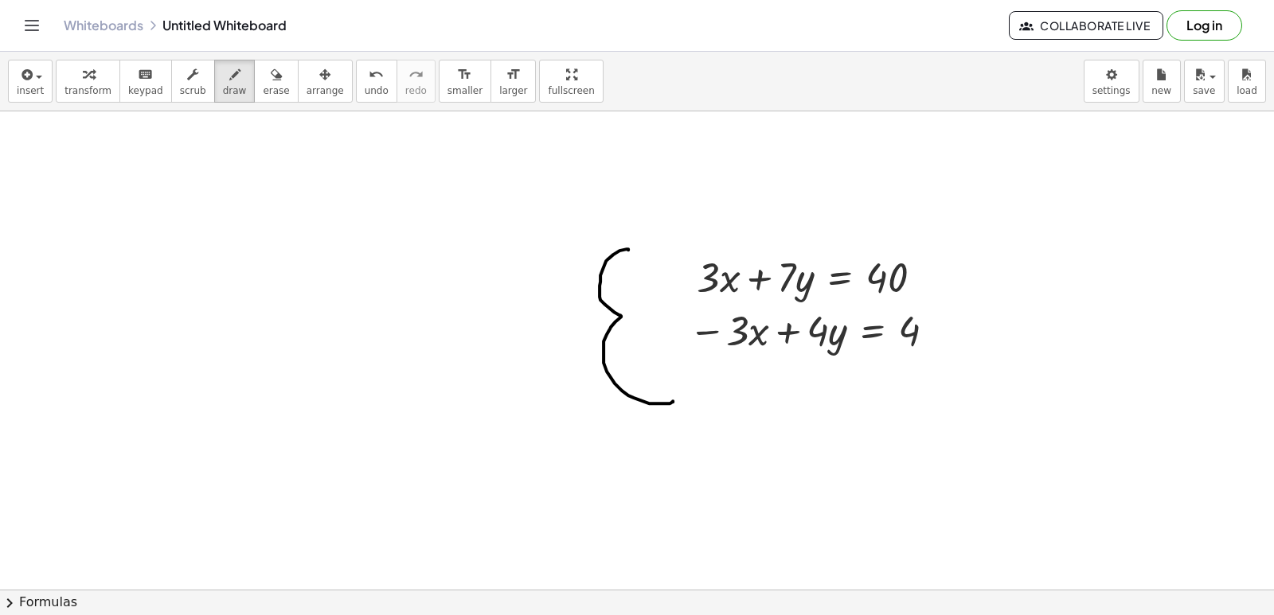
drag, startPoint x: 628, startPoint y: 250, endPoint x: 673, endPoint y: 400, distance: 156.9
click at [673, 400] on div at bounding box center [765, 112] width 1530 height 1435
drag, startPoint x: 670, startPoint y: 419, endPoint x: 1067, endPoint y: 393, distance: 398.1
click at [1067, 393] on div at bounding box center [765, 112] width 1530 height 1435
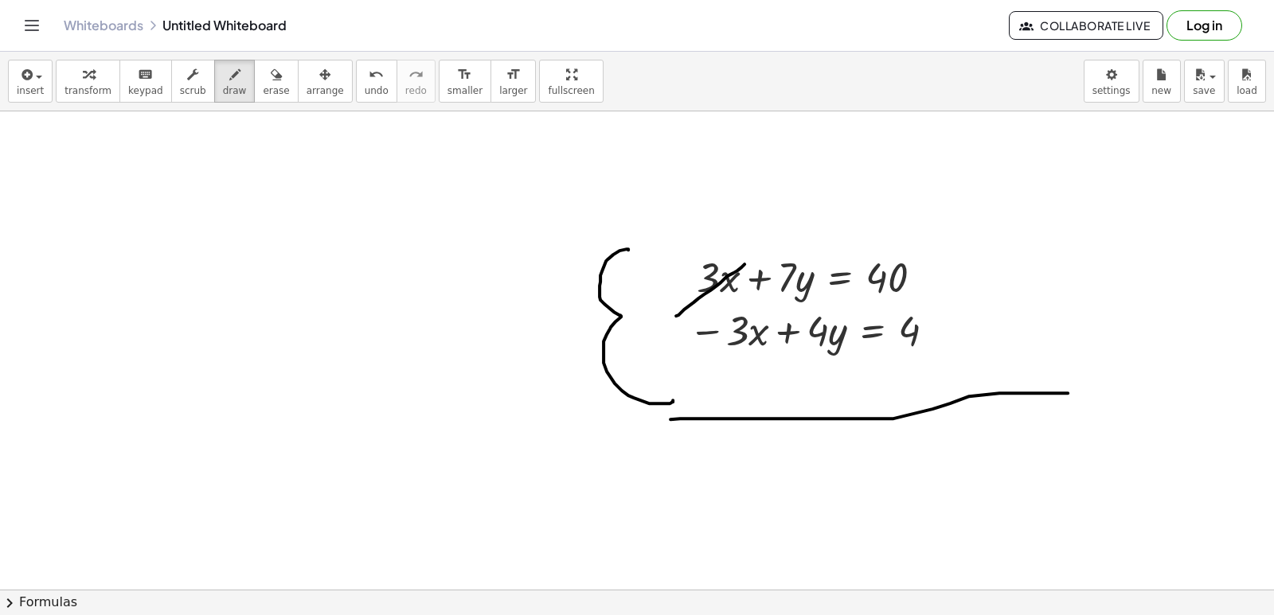
drag, startPoint x: 728, startPoint y: 275, endPoint x: 659, endPoint y: 356, distance: 106.1
click at [628, 342] on div at bounding box center [765, 112] width 1530 height 1435
drag, startPoint x: 736, startPoint y: 349, endPoint x: 729, endPoint y: 355, distance: 8.5
click at [729, 355] on div at bounding box center [765, 112] width 1530 height 1435
click at [414, 482] on div at bounding box center [765, 112] width 1530 height 1435
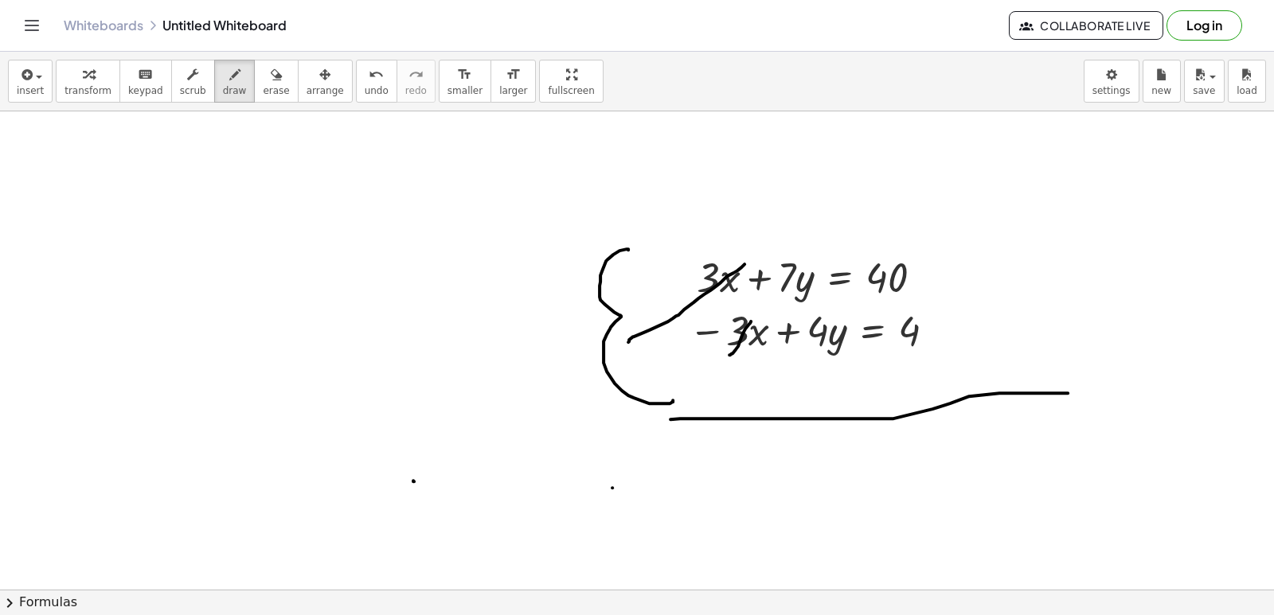
click at [612, 488] on div at bounding box center [765, 112] width 1530 height 1435
click at [87, 95] on span "transform" at bounding box center [87, 90] width 47 height 11
drag, startPoint x: 352, startPoint y: 455, endPoint x: 352, endPoint y: 400, distance: 54.9
click at [352, 456] on div at bounding box center [765, 112] width 1530 height 1435
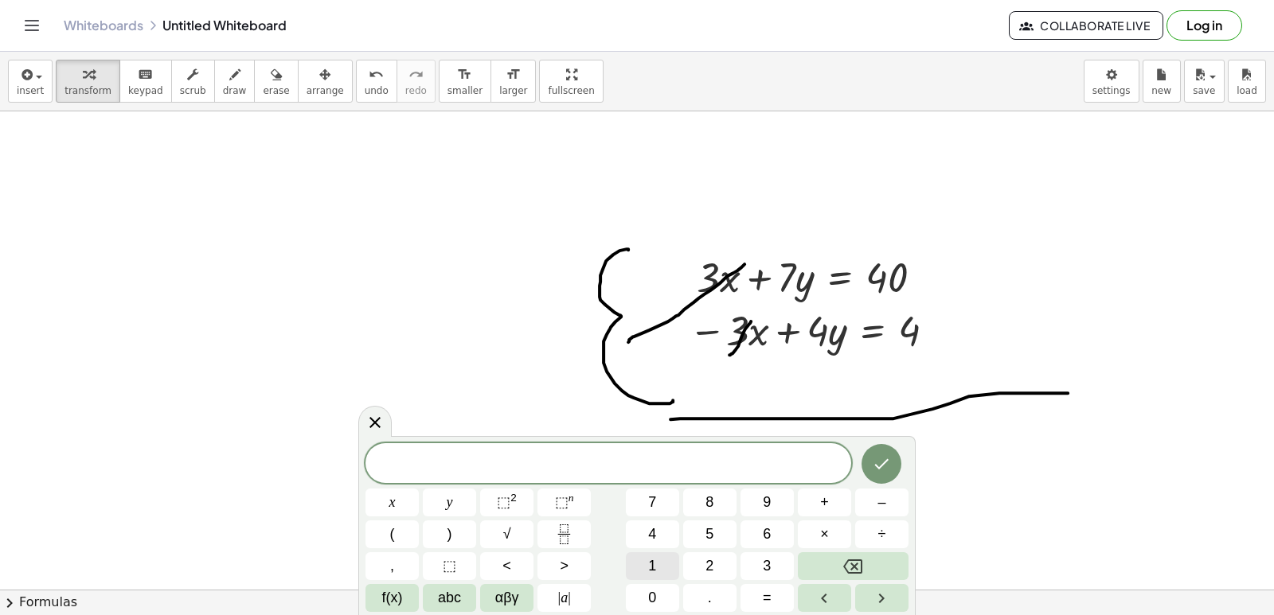
click at [658, 576] on button "1" at bounding box center [652, 566] width 53 height 28
click at [443, 497] on button "y" at bounding box center [449, 503] width 53 height 28
click at [763, 597] on span "=" at bounding box center [767, 597] width 9 height 21
click at [648, 532] on span "4" at bounding box center [652, 534] width 8 height 21
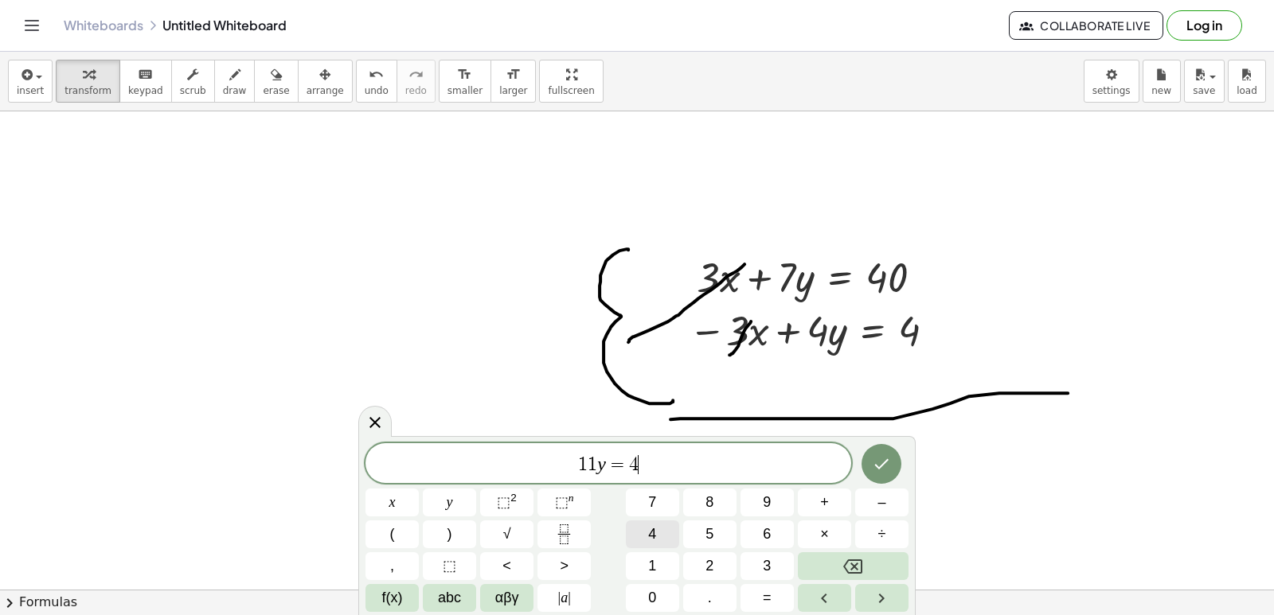
click at [648, 532] on span "4" at bounding box center [652, 534] width 8 height 21
click at [876, 462] on icon "Done" at bounding box center [881, 464] width 19 height 19
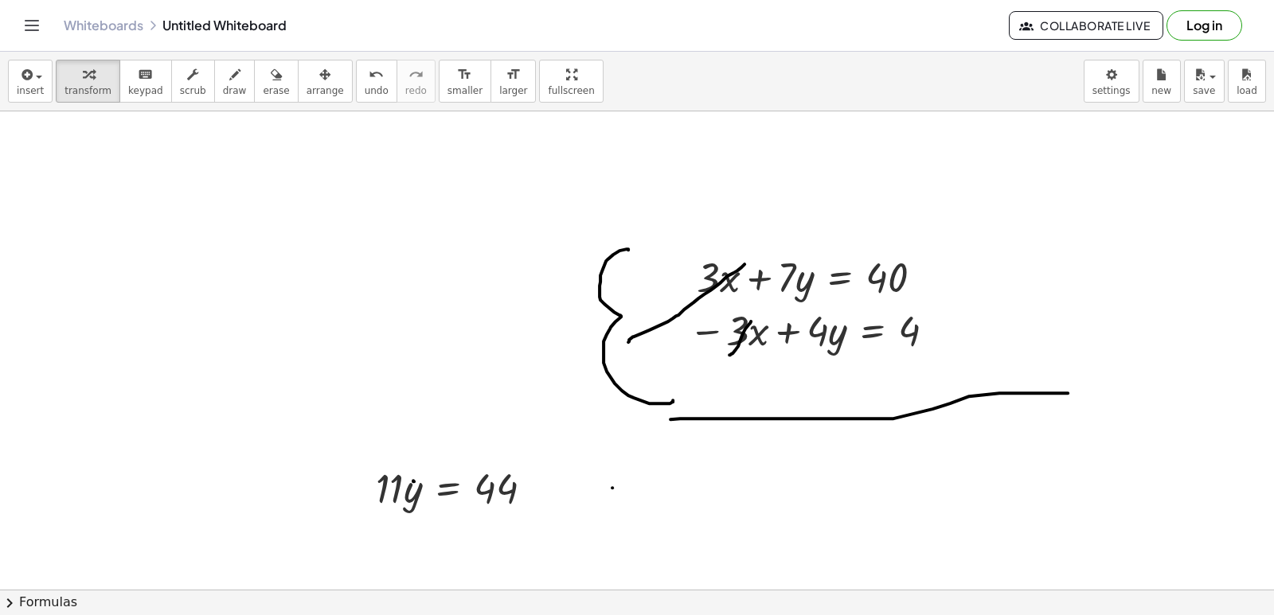
click at [319, 78] on icon "button" at bounding box center [324, 74] width 11 height 19
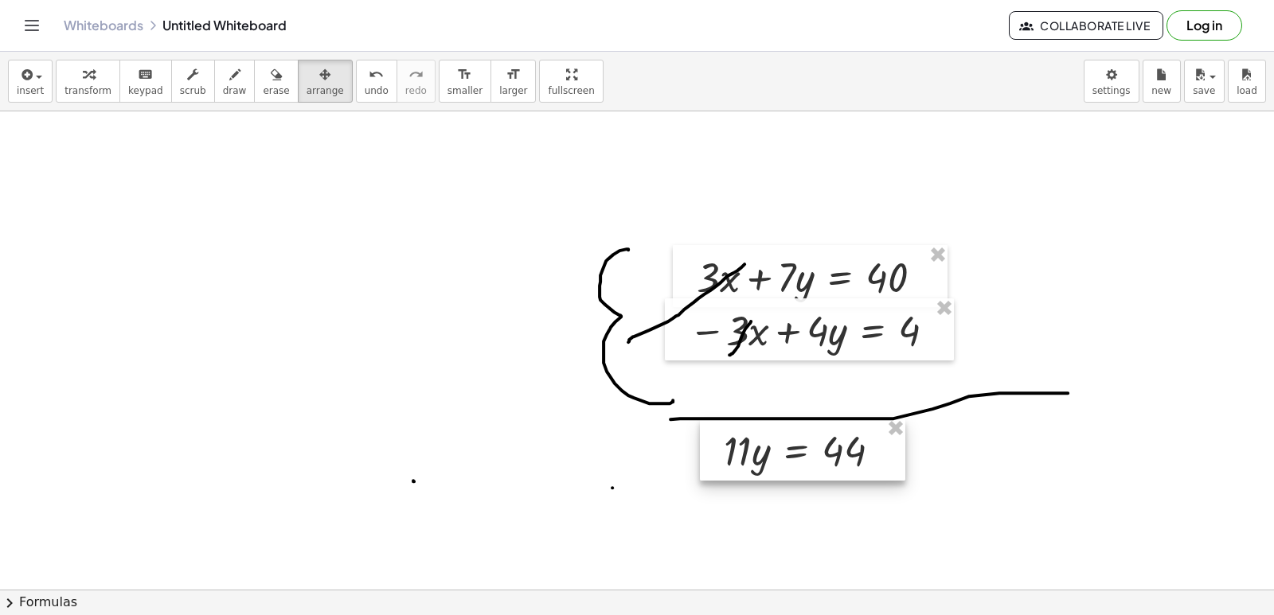
drag, startPoint x: 452, startPoint y: 491, endPoint x: 800, endPoint y: 450, distance: 350.3
click at [800, 450] on div at bounding box center [802, 450] width 205 height 62
click at [306, 91] on span "arrange" at bounding box center [324, 90] width 37 height 11
drag, startPoint x: 767, startPoint y: 472, endPoint x: 795, endPoint y: 466, distance: 29.2
click at [778, 472] on div at bounding box center [802, 450] width 205 height 62
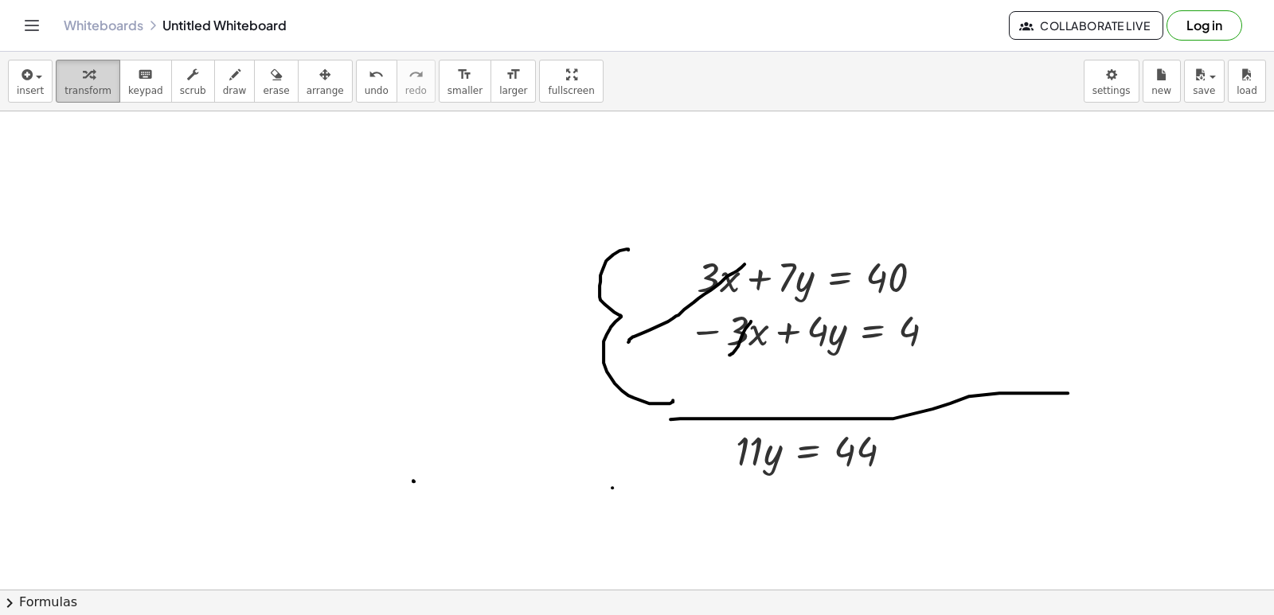
click at [89, 82] on div "button" at bounding box center [87, 73] width 47 height 19
drag, startPoint x: 769, startPoint y: 464, endPoint x: 863, endPoint y: 467, distance: 94.0
click at [888, 457] on div at bounding box center [820, 450] width 185 height 54
drag, startPoint x: 769, startPoint y: 514, endPoint x: 866, endPoint y: 497, distance: 98.7
click at [866, 497] on div at bounding box center [822, 517] width 188 height 80
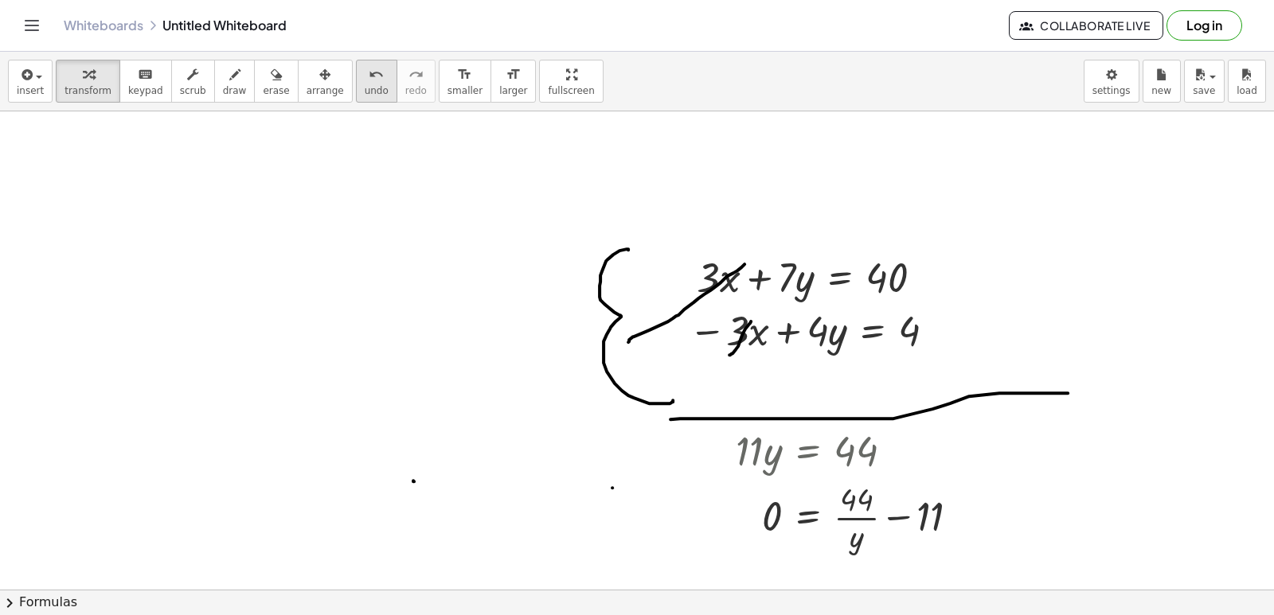
click at [365, 86] on span "undo" at bounding box center [377, 90] width 24 height 11
drag, startPoint x: 758, startPoint y: 517, endPoint x: 837, endPoint y: 525, distance: 79.9
click at [867, 552] on div at bounding box center [822, 517] width 188 height 80
click at [365, 89] on span "undo" at bounding box center [377, 90] width 24 height 11
click at [365, 96] on span "undo" at bounding box center [377, 90] width 24 height 11
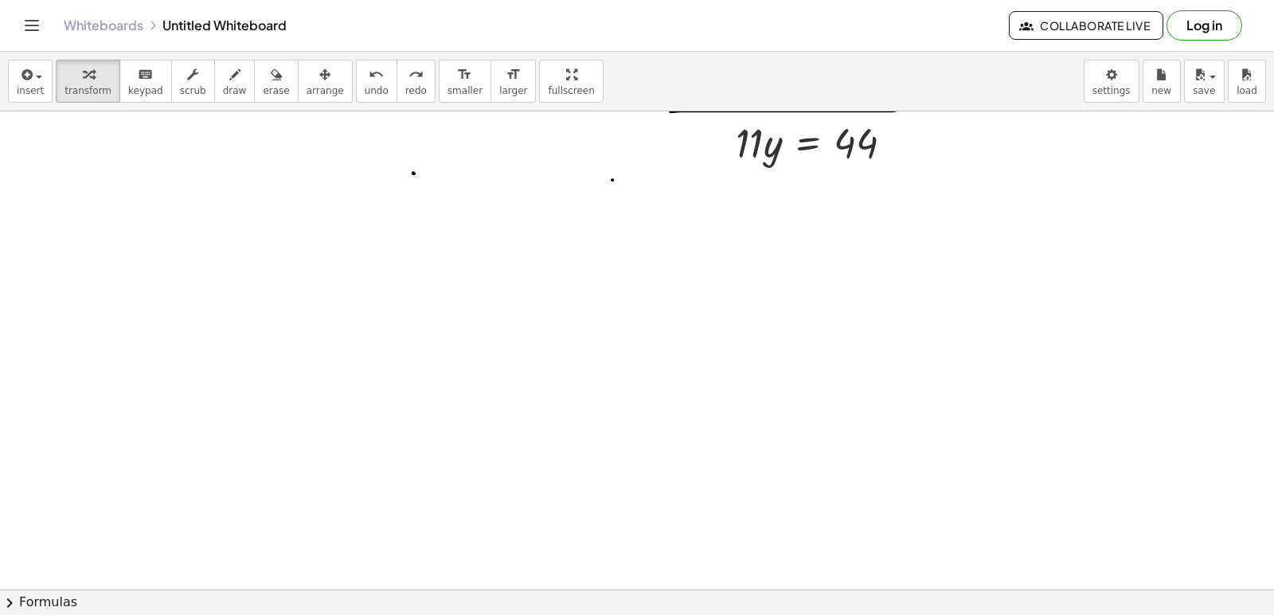
scroll to position [1114, 0]
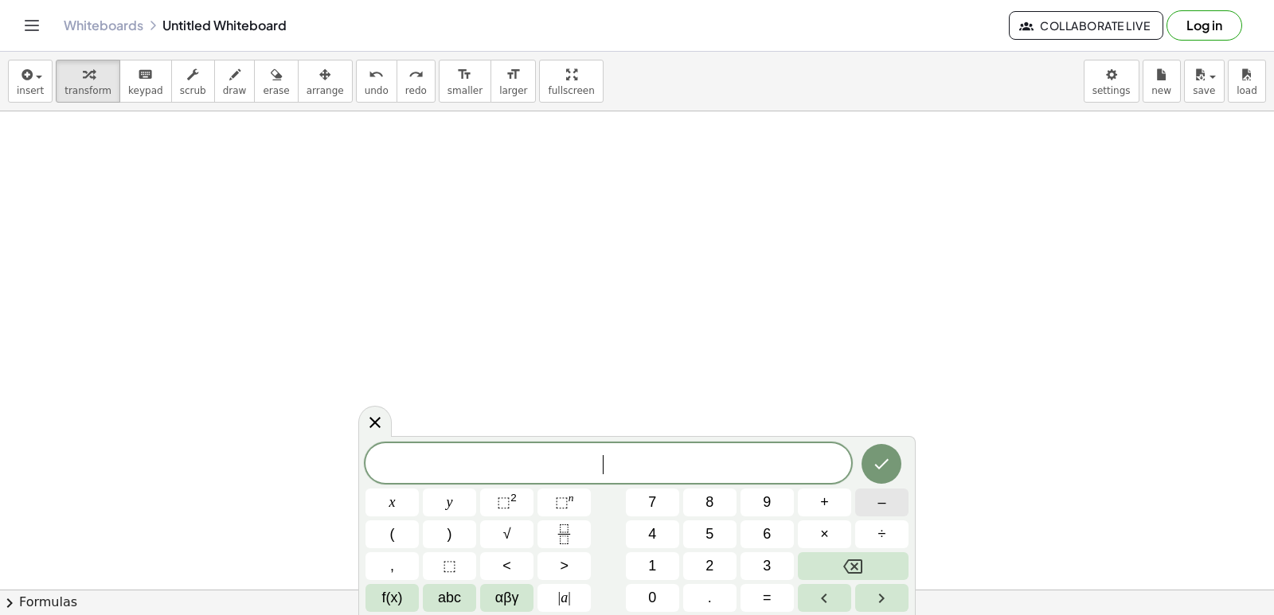
click at [880, 504] on span "–" at bounding box center [881, 502] width 8 height 21
click at [650, 494] on span "7" at bounding box center [652, 502] width 8 height 21
click at [383, 503] on button "x" at bounding box center [391, 503] width 53 height 28
click at [825, 504] on span "+" at bounding box center [824, 502] width 9 height 21
click at [724, 534] on button "5" at bounding box center [709, 535] width 53 height 28
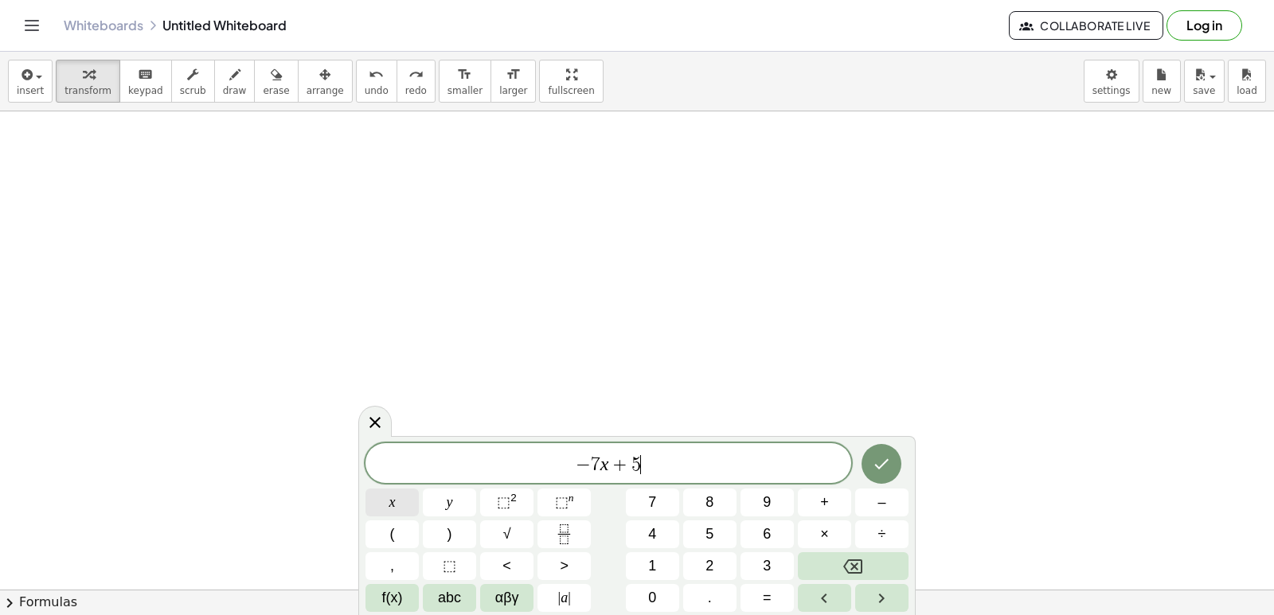
click at [380, 501] on button "x" at bounding box center [391, 503] width 53 height 28
click at [853, 562] on icon "Backspace" at bounding box center [852, 566] width 19 height 19
click at [853, 564] on icon "Backspace" at bounding box center [852, 566] width 19 height 19
click at [853, 567] on icon "Backspace" at bounding box center [852, 567] width 19 height 14
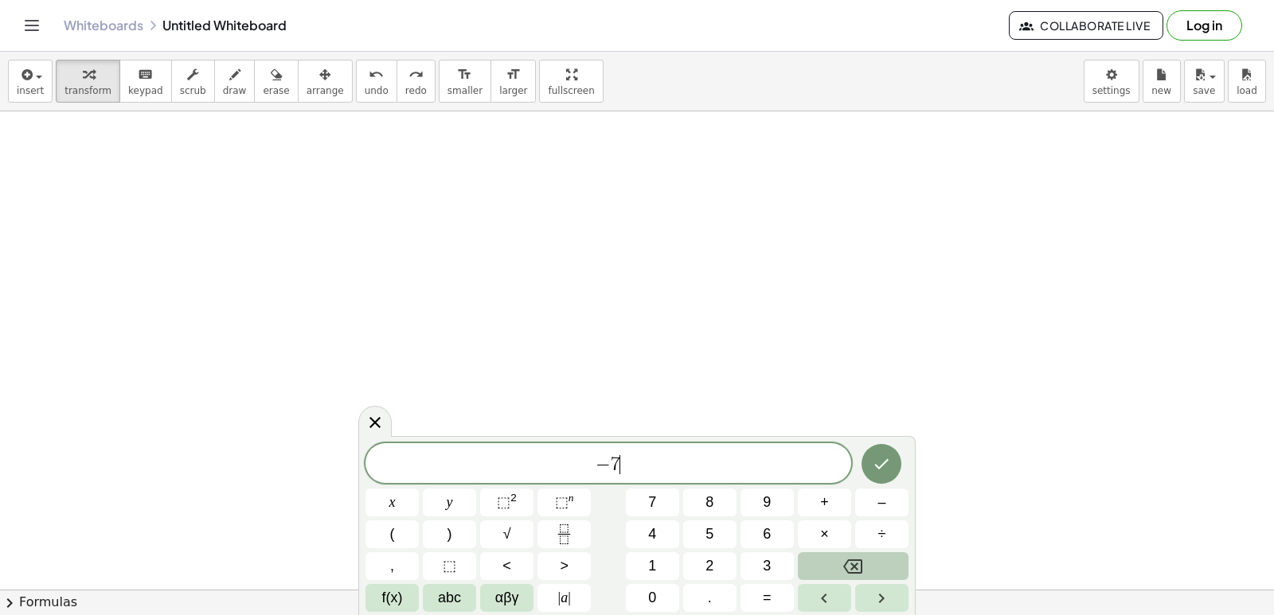
click at [853, 567] on icon "Backspace" at bounding box center [852, 567] width 19 height 14
click at [853, 565] on icon "Backspace" at bounding box center [852, 567] width 19 height 14
